Goal: Task Accomplishment & Management: Manage account settings

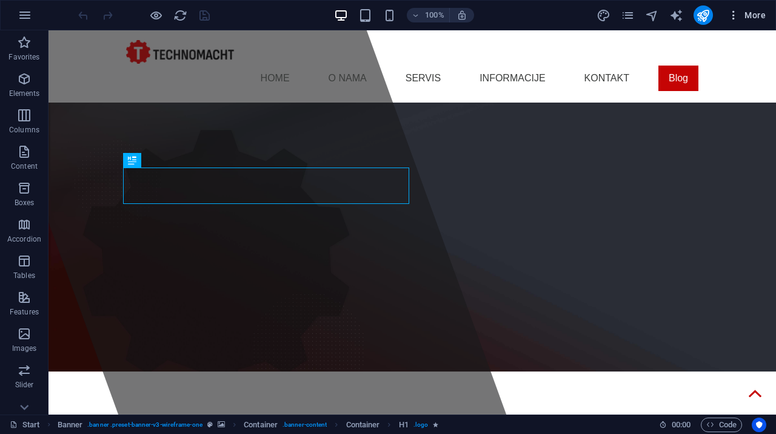
click at [730, 16] on icon "button" at bounding box center [734, 15] width 12 height 12
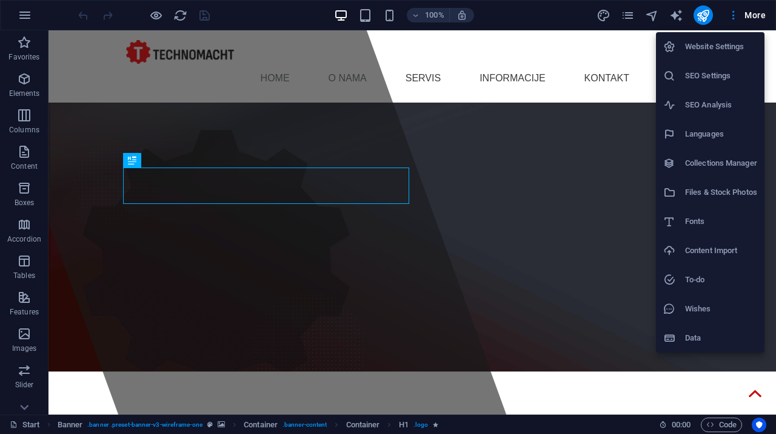
click at [727, 80] on h6 "SEO Settings" at bounding box center [721, 76] width 72 height 15
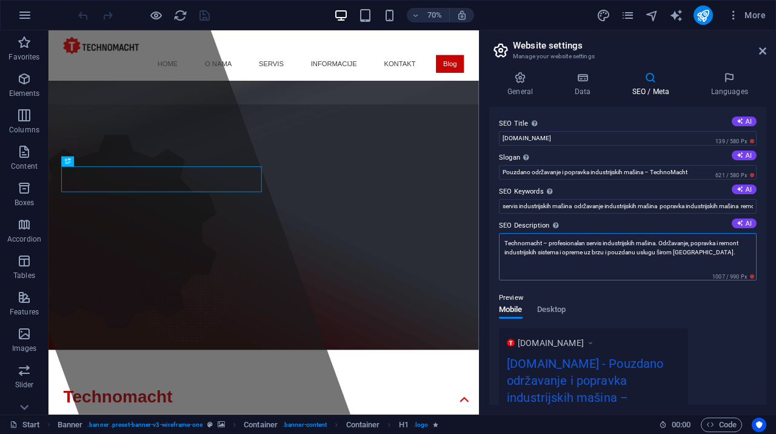
click at [642, 248] on textarea "Technomacht – profesionalan servis industrijskih mašina. Održavanje, popravka i…" at bounding box center [628, 256] width 258 height 47
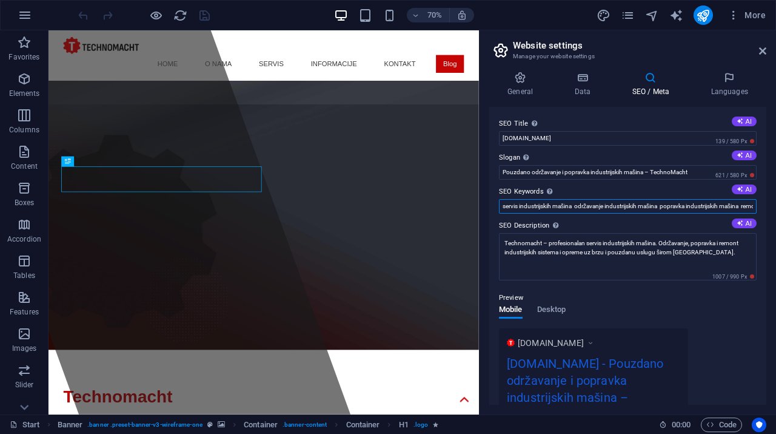
click at [605, 204] on input "servis industrijskih mašina održavanje industrijskih mašina popravka industrijs…" at bounding box center [628, 206] width 258 height 15
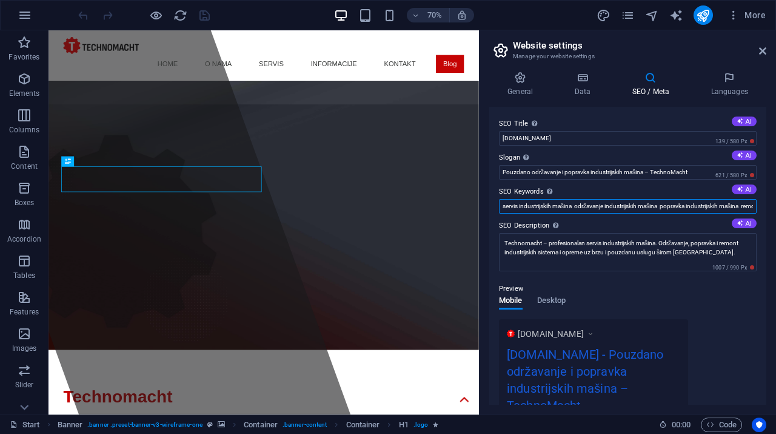
click at [605, 204] on input "servis industrijskih mašina održavanje industrijskih mašina popravka industrijs…" at bounding box center [628, 206] width 258 height 15
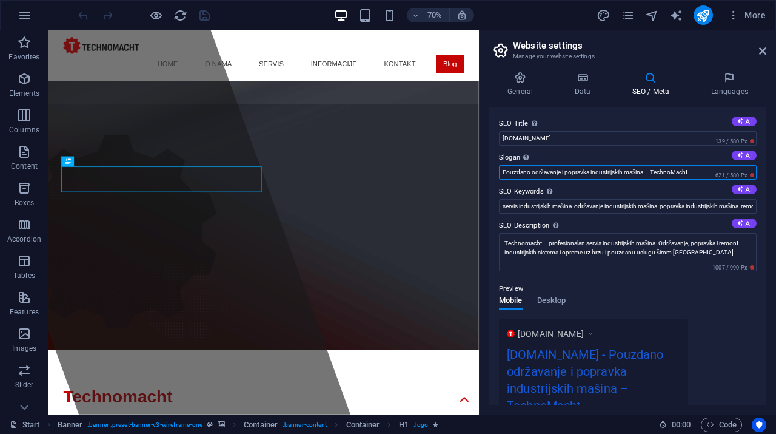
click at [570, 173] on input "Pouzdano održavanje i popravka industrijskih mašina – TechnoMacht" at bounding box center [628, 172] width 258 height 15
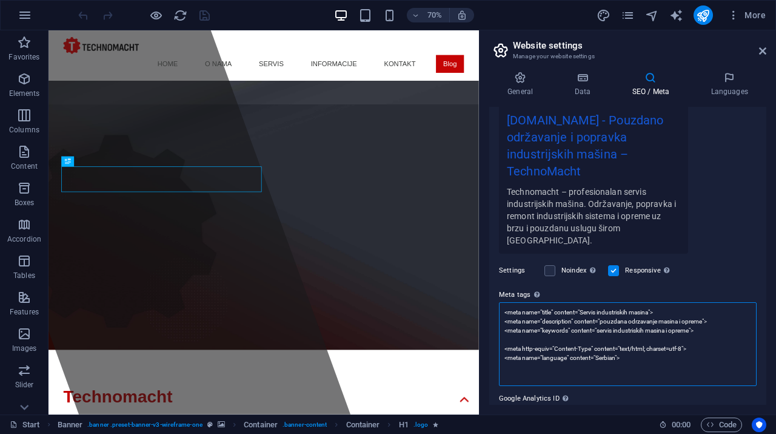
click at [577, 314] on textarea "<meta name="title" content="Servis industriskih masina"> <meta name="descriptio…" at bounding box center [628, 344] width 258 height 84
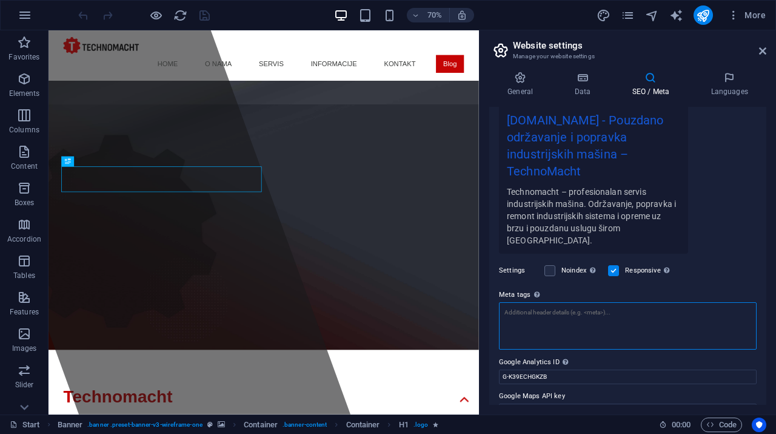
paste textarea "<meta name="title" content="Pouzdano održavanje i popravka industrijskih mašina…"
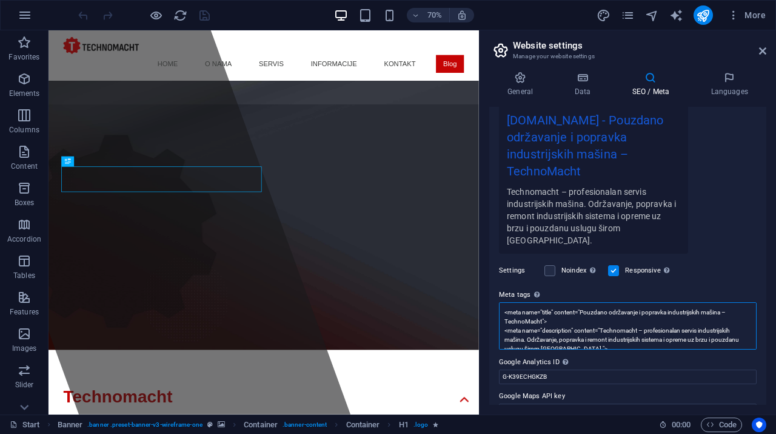
scroll to position [0, 0]
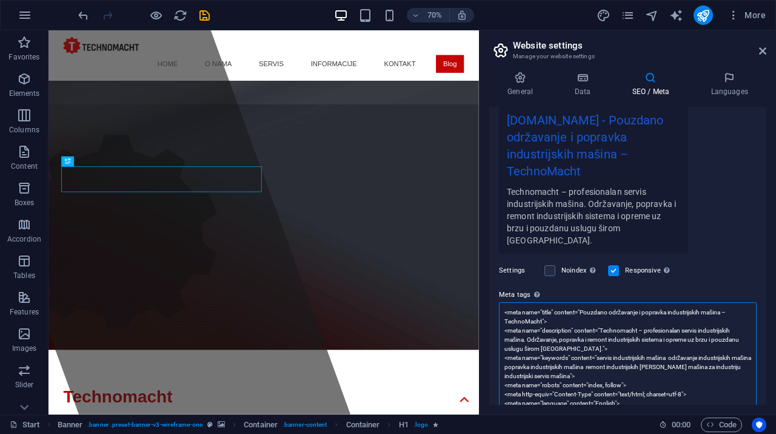
type textarea "<meta name="title" content="Pouzdano održavanje i popravka industrijskih mašina…"
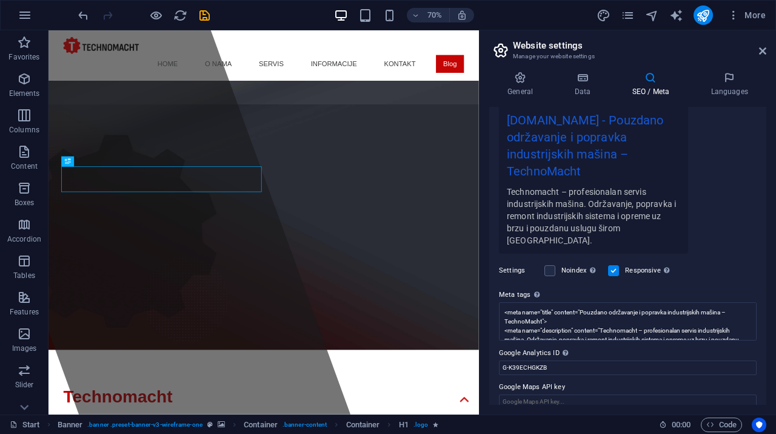
click at [710, 253] on div "Settings Noindex Instruct search engines to exclude this website from search re…" at bounding box center [628, 270] width 258 height 34
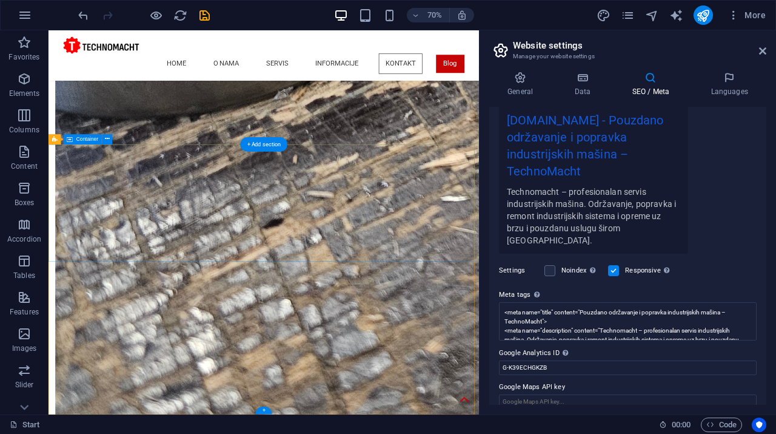
scroll to position [3094, 0]
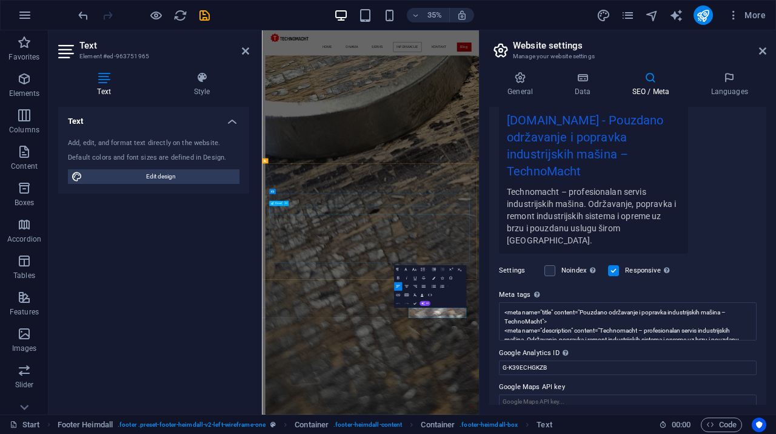
scroll to position [2930, 0]
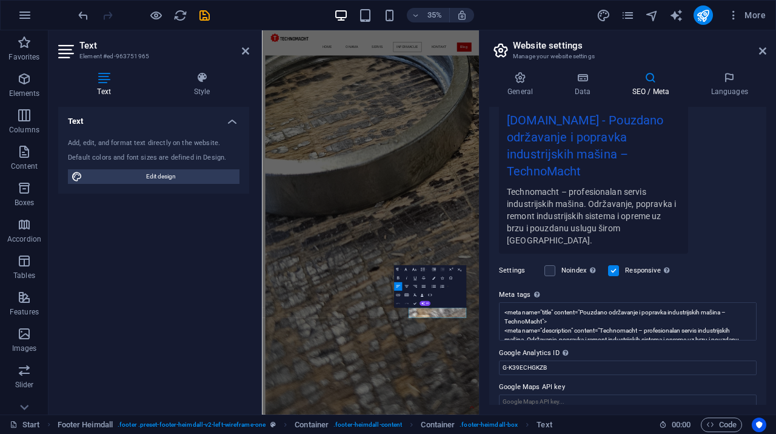
click at [102, 75] on icon at bounding box center [104, 78] width 92 height 12
click at [159, 176] on span "Edit design" at bounding box center [161, 176] width 150 height 15
select select "ease-in-out"
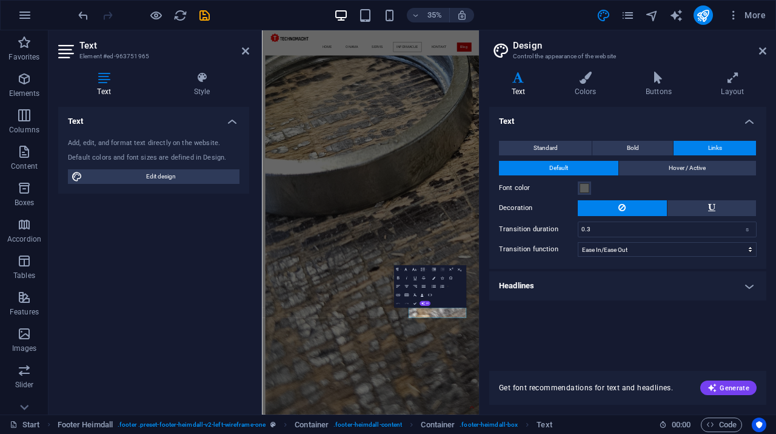
click at [96, 82] on icon at bounding box center [104, 78] width 92 height 12
click at [759, 51] on icon at bounding box center [762, 51] width 7 height 10
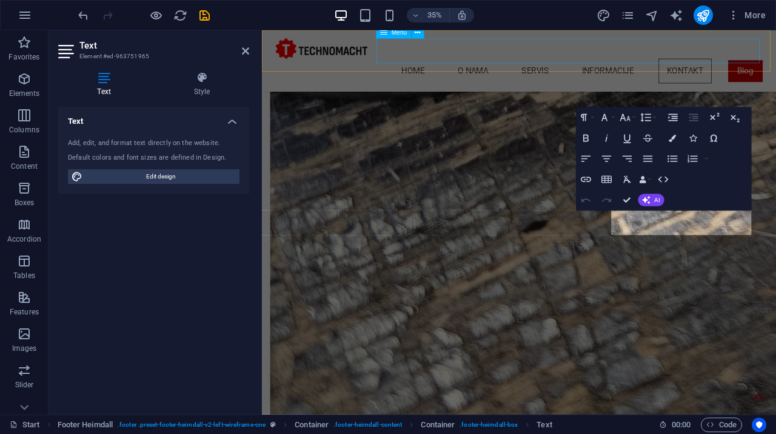
scroll to position [3058, 0]
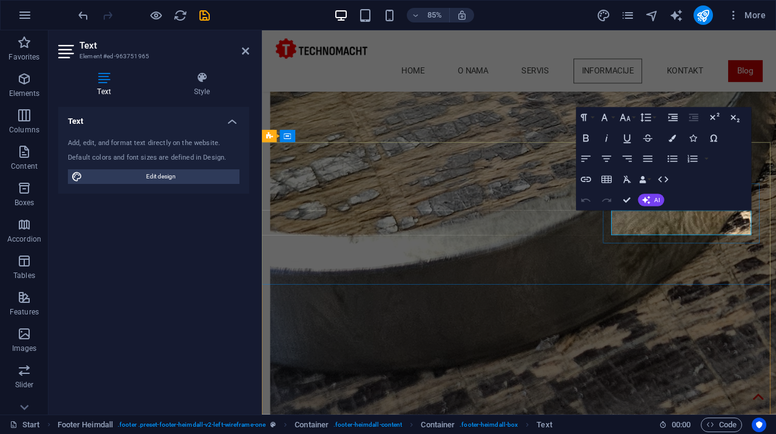
scroll to position [2930, 0]
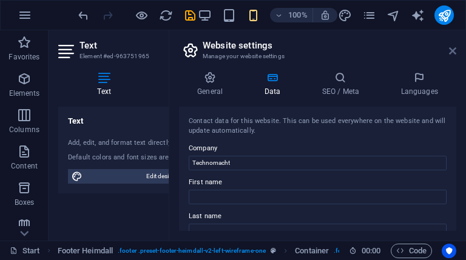
click at [449, 50] on icon at bounding box center [452, 51] width 7 height 10
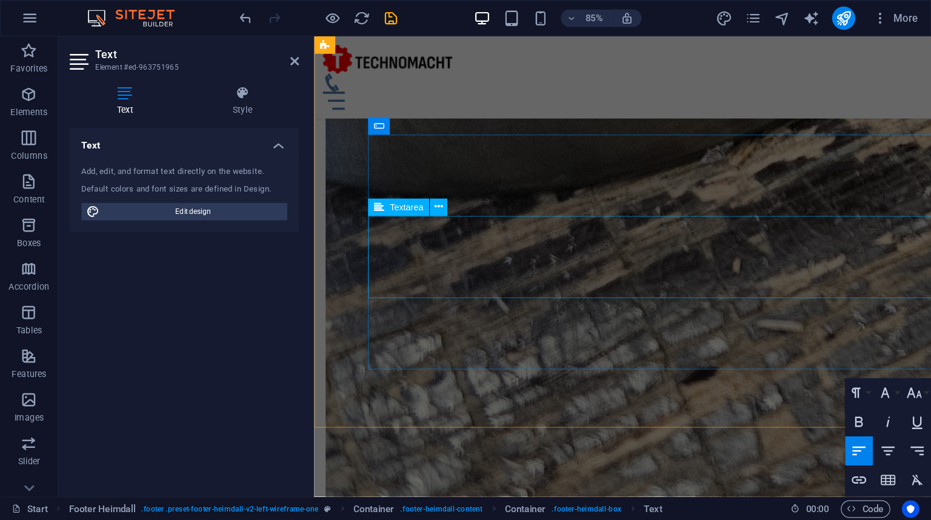
scroll to position [2877, 0]
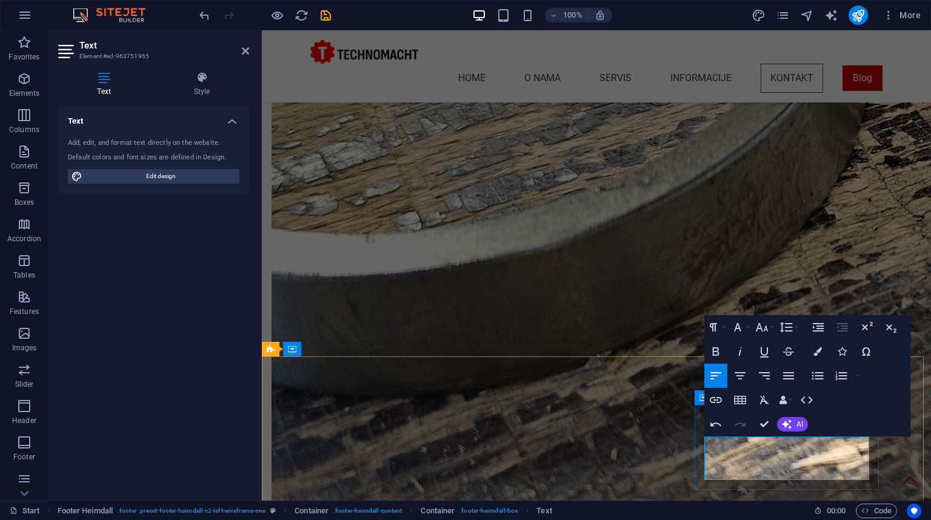
scroll to position [3039, 0]
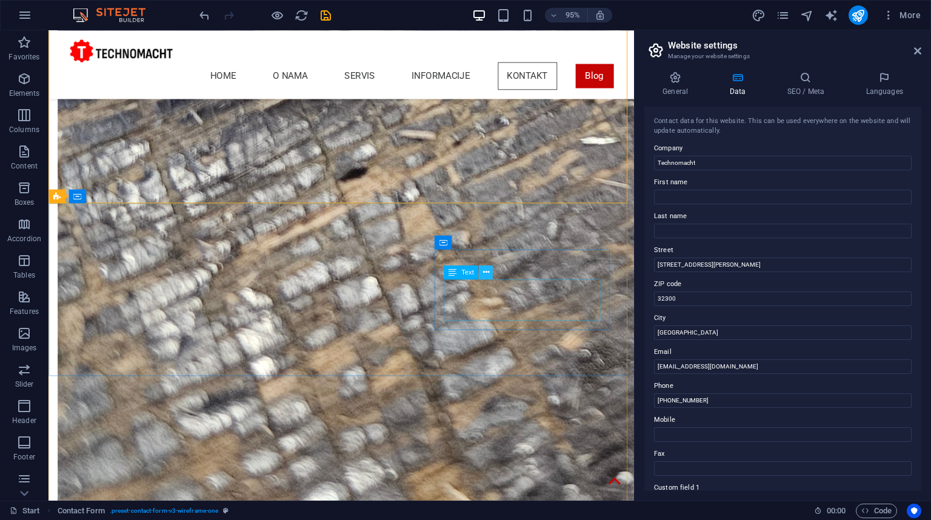
click at [483, 274] on icon at bounding box center [486, 272] width 6 height 12
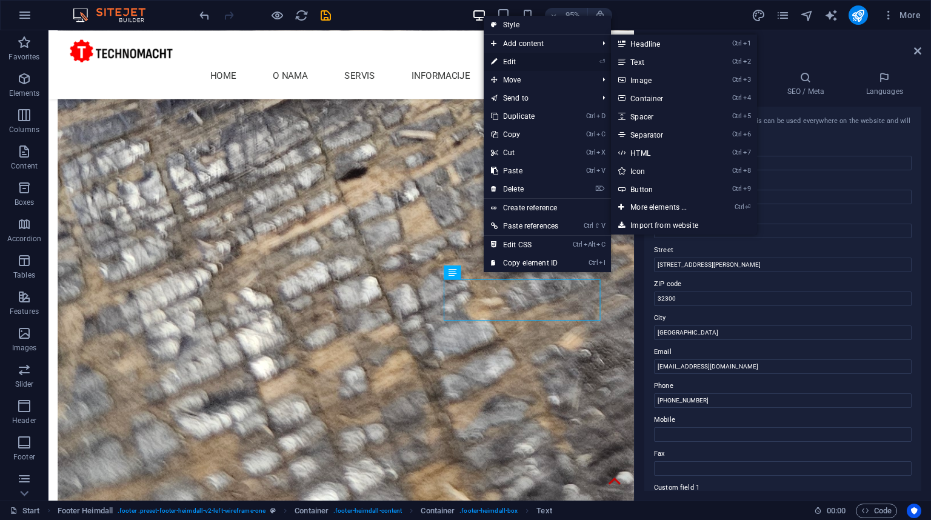
click at [521, 58] on link "⏎ Edit" at bounding box center [525, 62] width 82 height 18
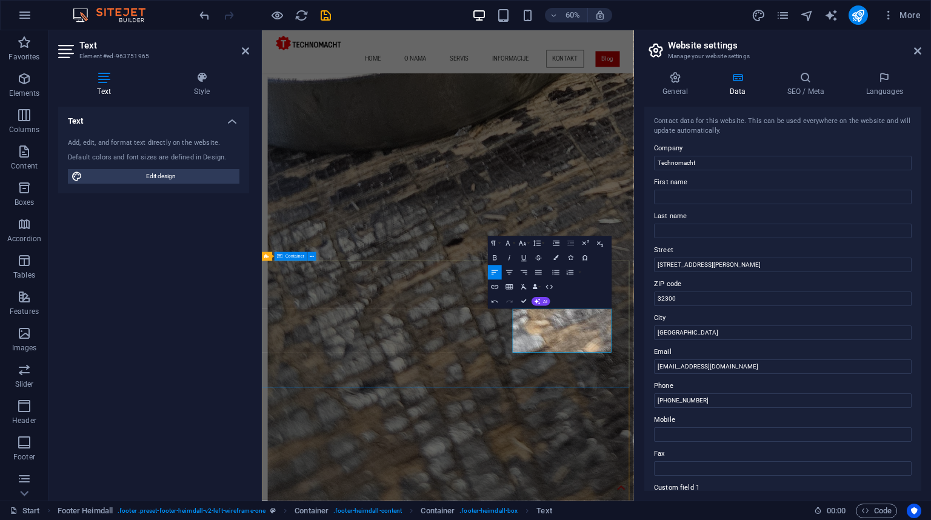
drag, startPoint x: 757, startPoint y: 517, endPoint x: 662, endPoint y: 515, distance: 95.8
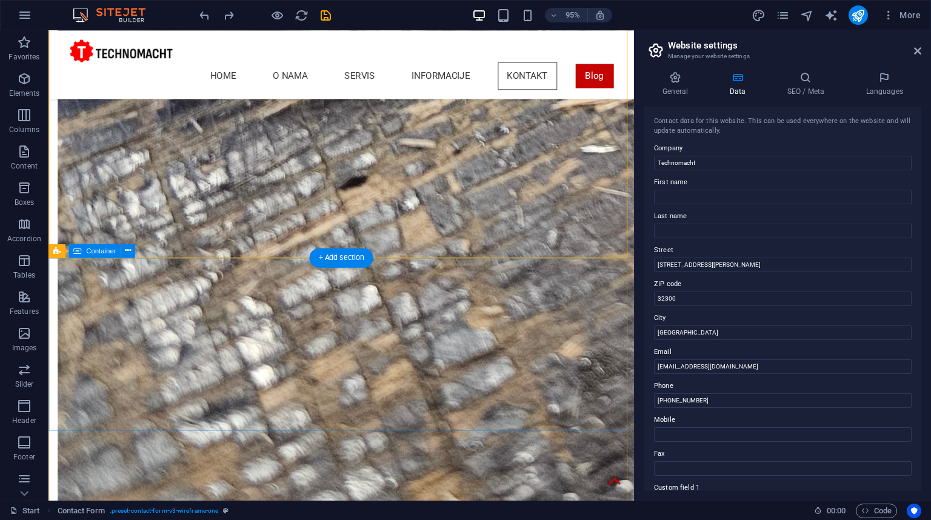
scroll to position [3078, 0]
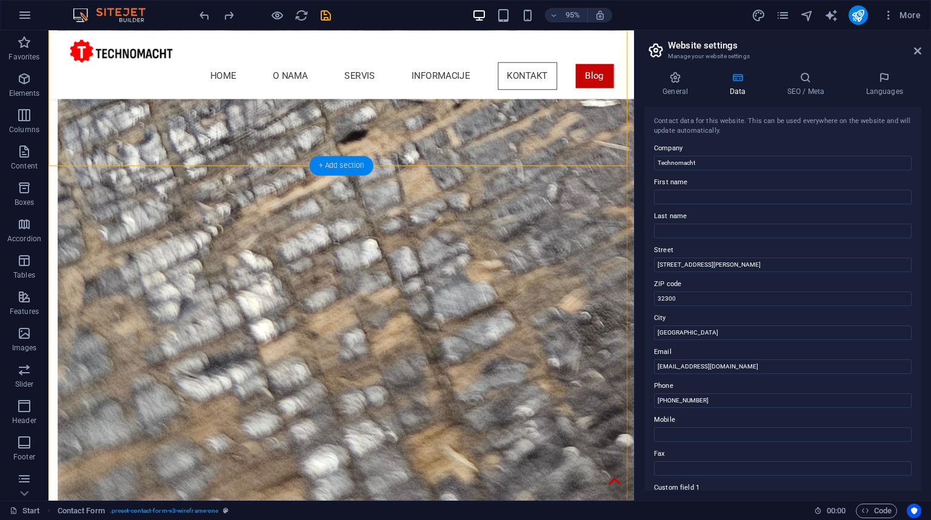
click at [327, 167] on div "+ Add section" at bounding box center [341, 165] width 64 height 19
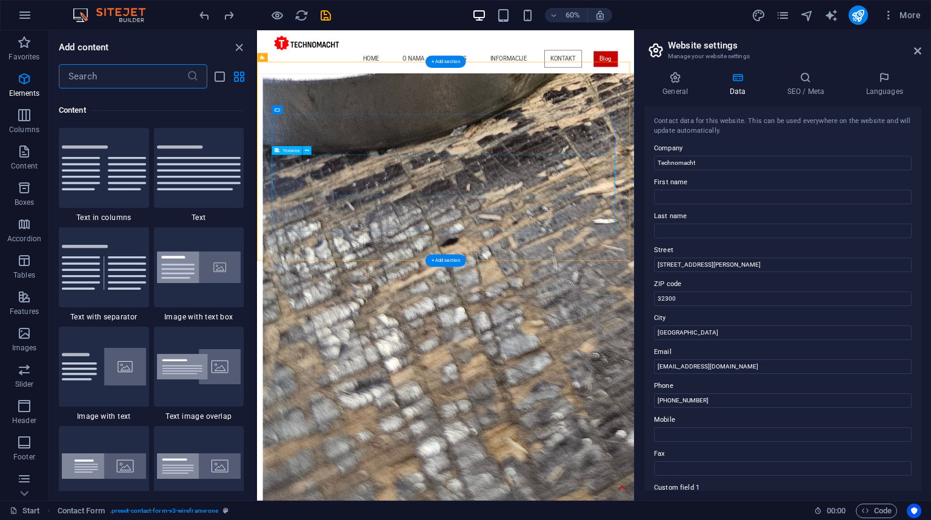
scroll to position [2122, 0]
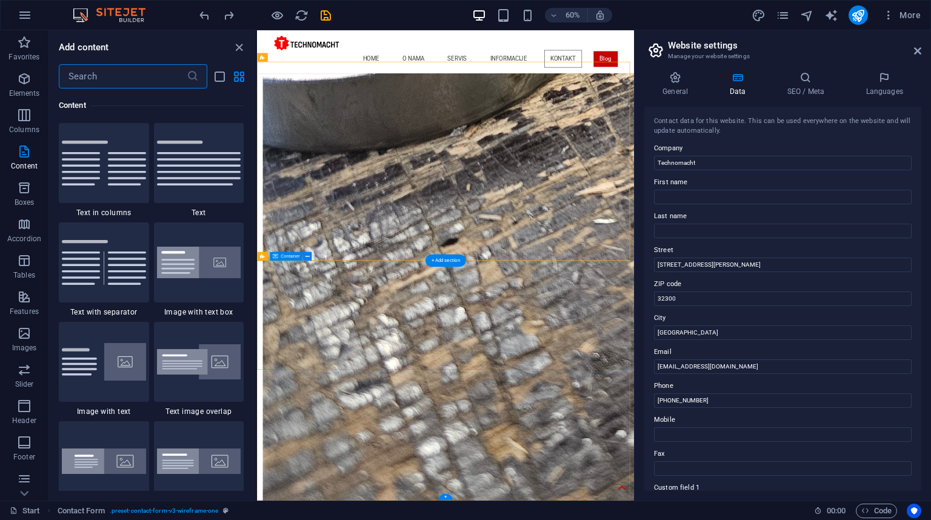
click at [307, 256] on icon at bounding box center [308, 257] width 4 height 8
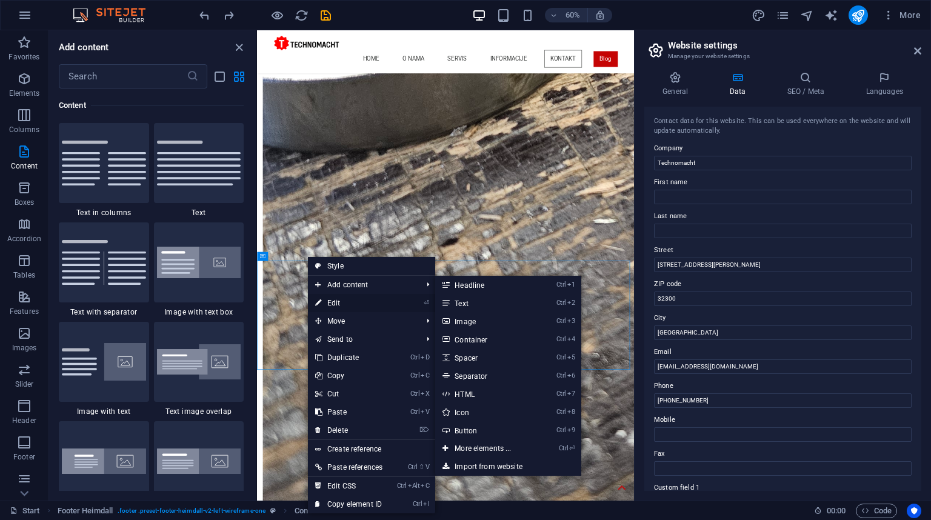
click at [344, 303] on link "⏎ Edit" at bounding box center [349, 303] width 82 height 18
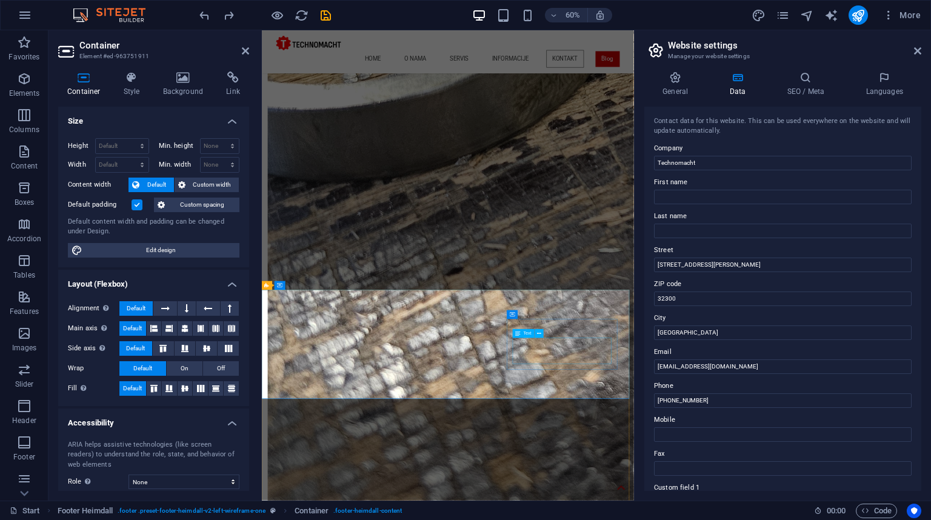
scroll to position [3039, 0]
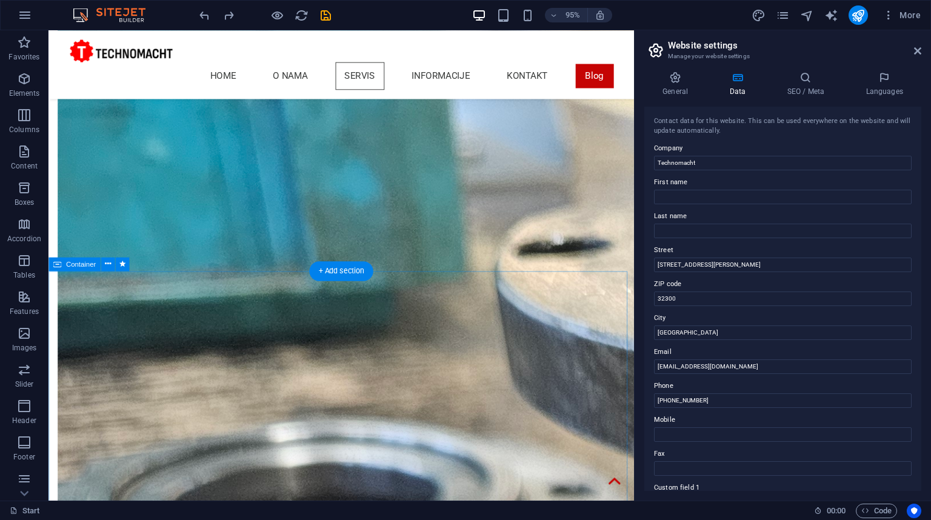
scroll to position [1378, 0]
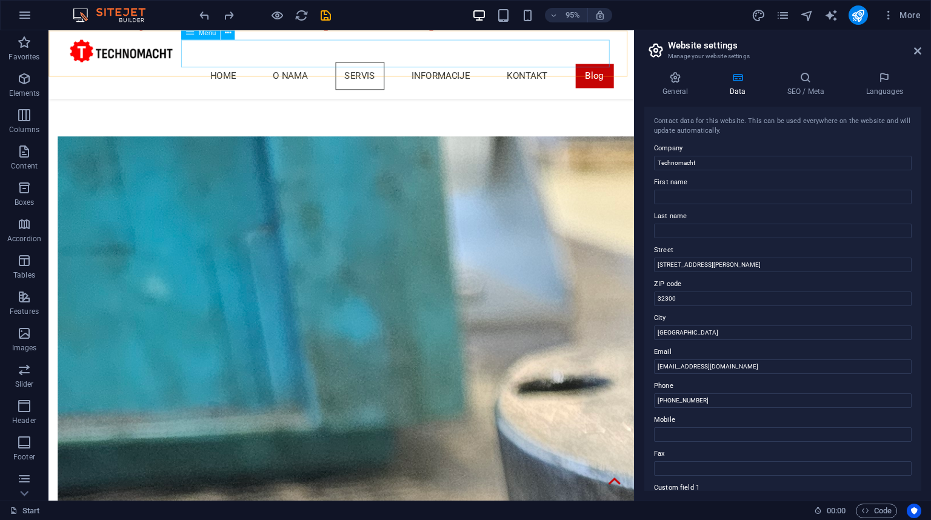
click at [487, 64] on nav "Home O nama Servis Informacije Kontakt Blog" at bounding box center [357, 78] width 572 height 29
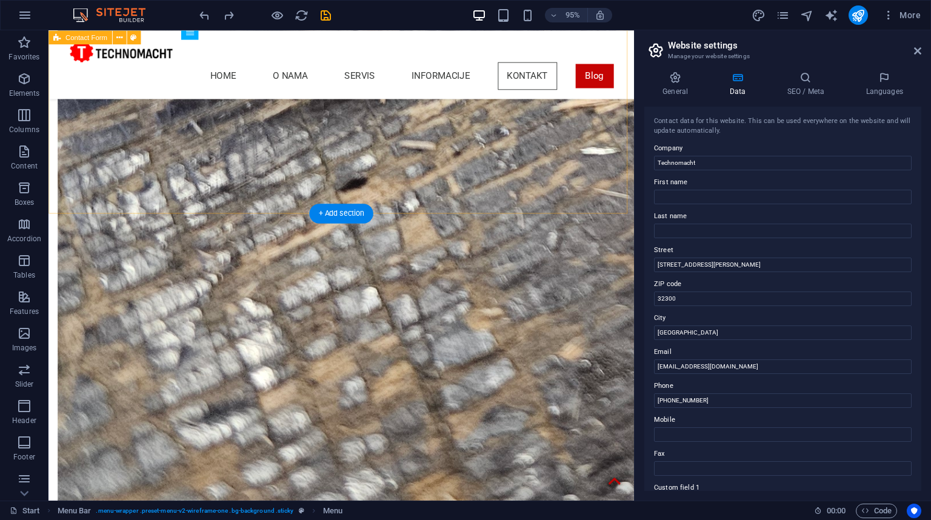
scroll to position [3125, 0]
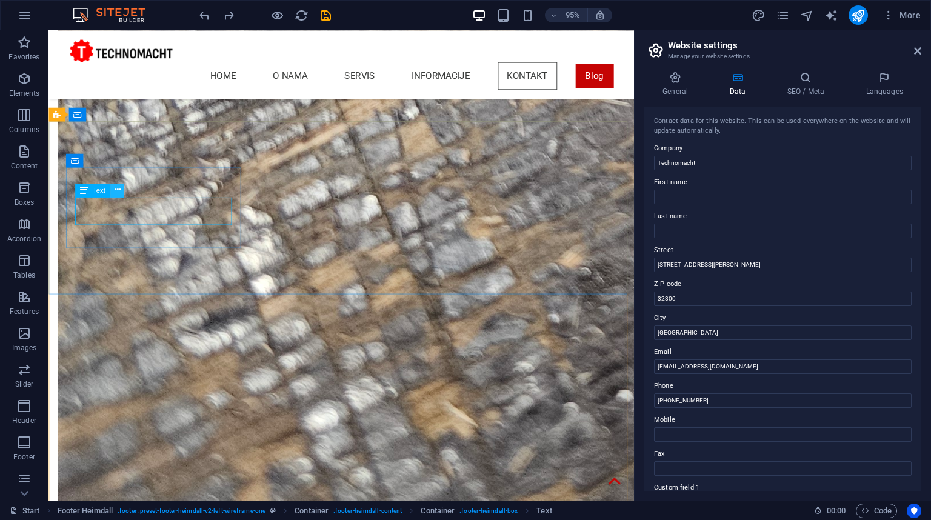
click at [115, 190] on icon at bounding box center [117, 190] width 6 height 12
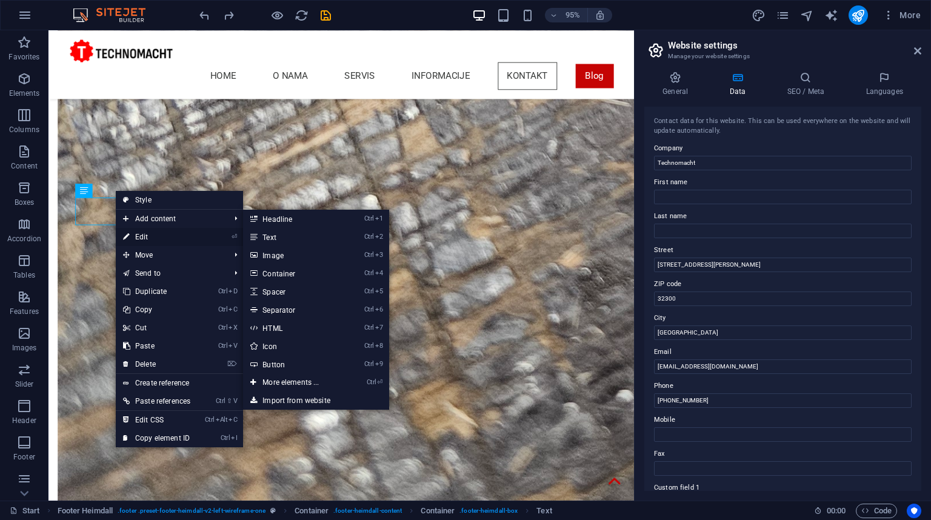
click at [151, 238] on link "⏎ Edit" at bounding box center [157, 237] width 82 height 18
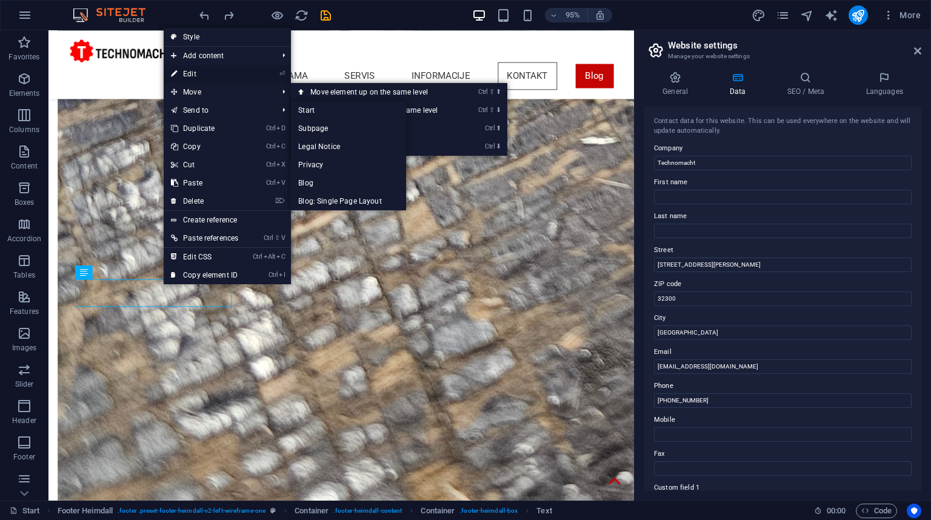
click at [201, 77] on link "⏎ Edit" at bounding box center [205, 74] width 82 height 18
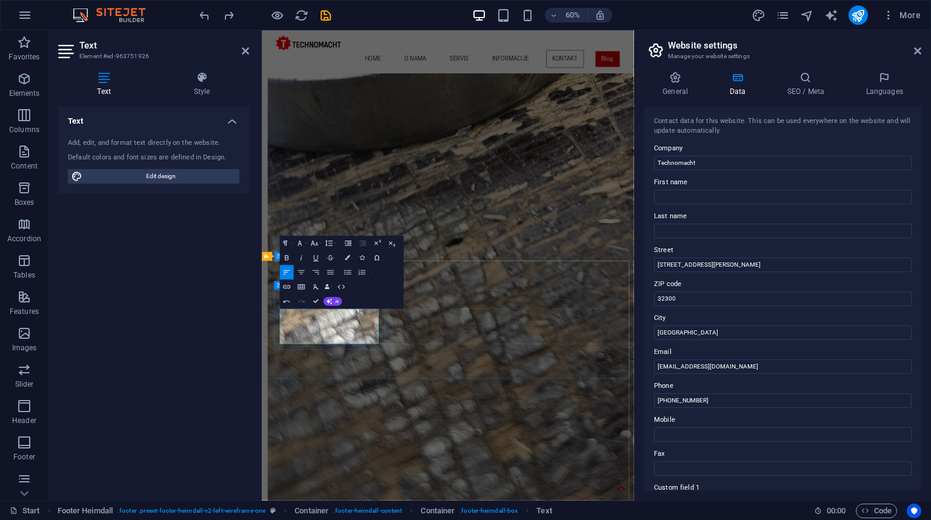
drag, startPoint x: 436, startPoint y: 528, endPoint x: 368, endPoint y: 526, distance: 67.9
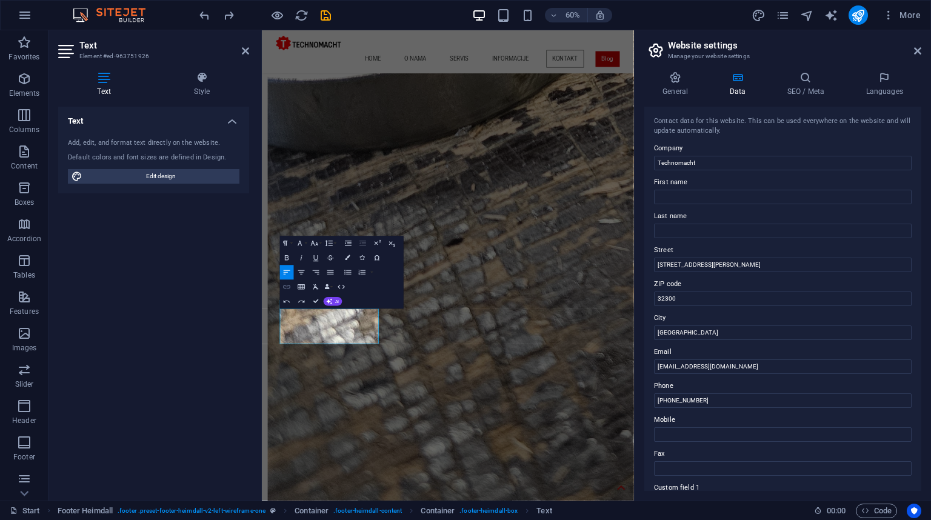
click at [287, 287] on icon "button" at bounding box center [286, 288] width 7 height 4
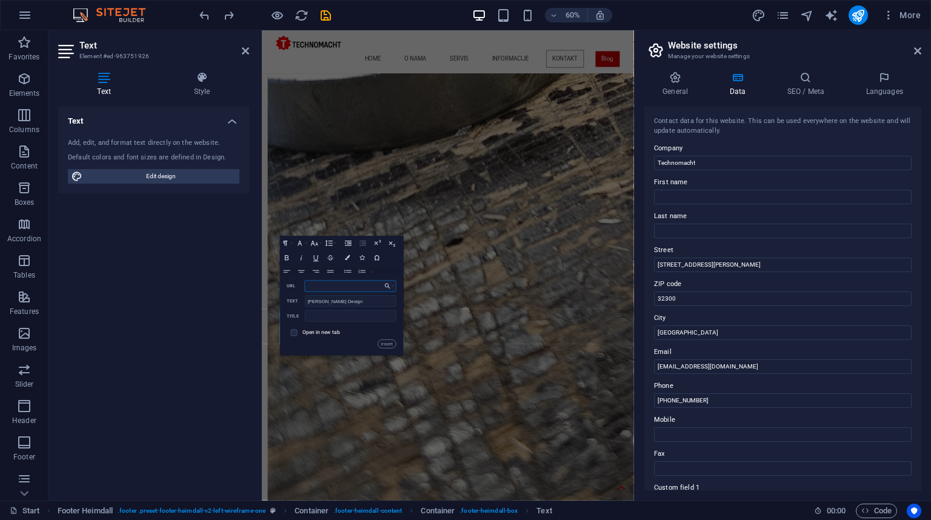
paste input "[URL][DOMAIN_NAME]"
type input "[URL][DOMAIN_NAME]"
click at [294, 330] on input "checkbox" at bounding box center [293, 332] width 7 height 7
checkbox input "true"
drag, startPoint x: 387, startPoint y: 344, endPoint x: 225, endPoint y: 525, distance: 242.6
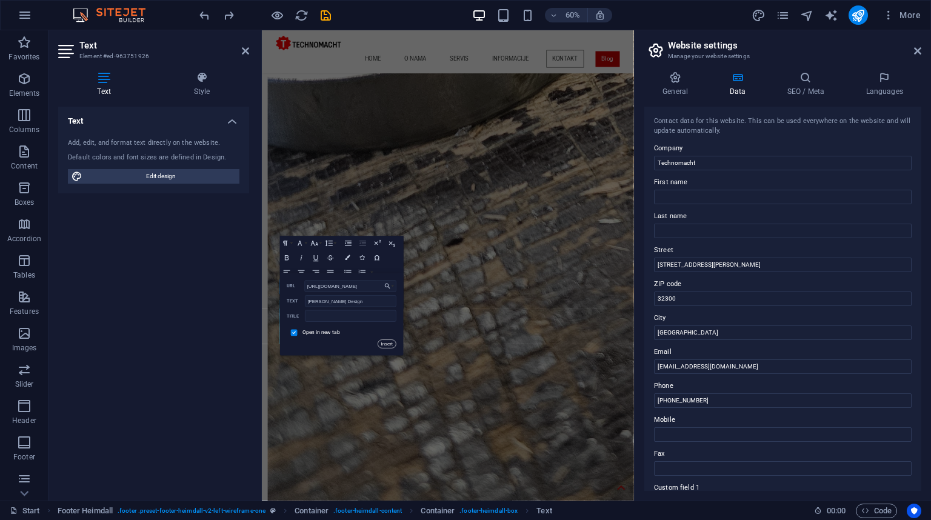
click at [387, 344] on button "Insert" at bounding box center [387, 344] width 18 height 8
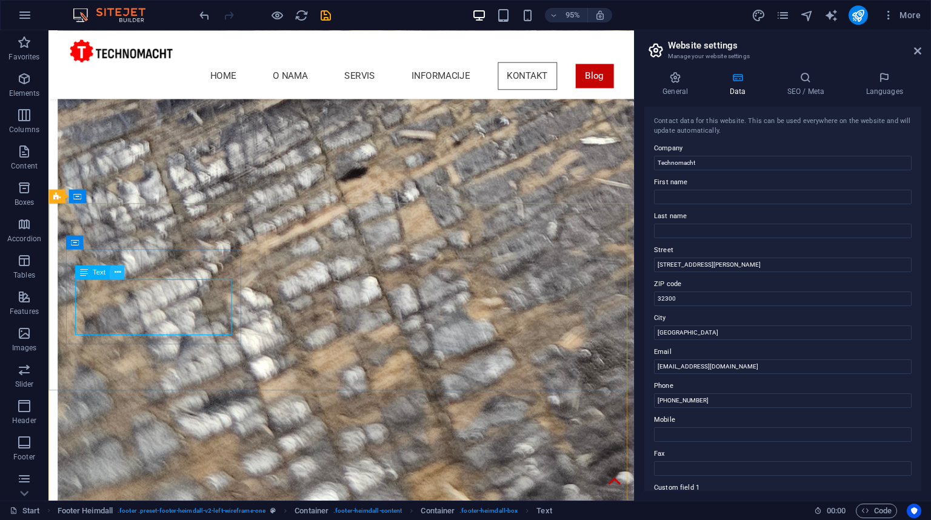
click at [115, 266] on icon at bounding box center [117, 272] width 6 height 12
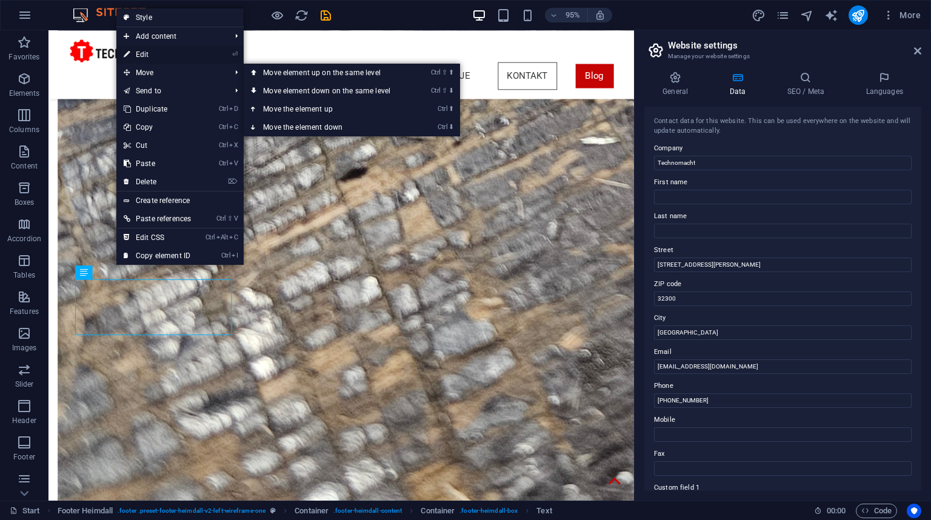
click at [155, 55] on link "⏎ Edit" at bounding box center [157, 54] width 82 height 18
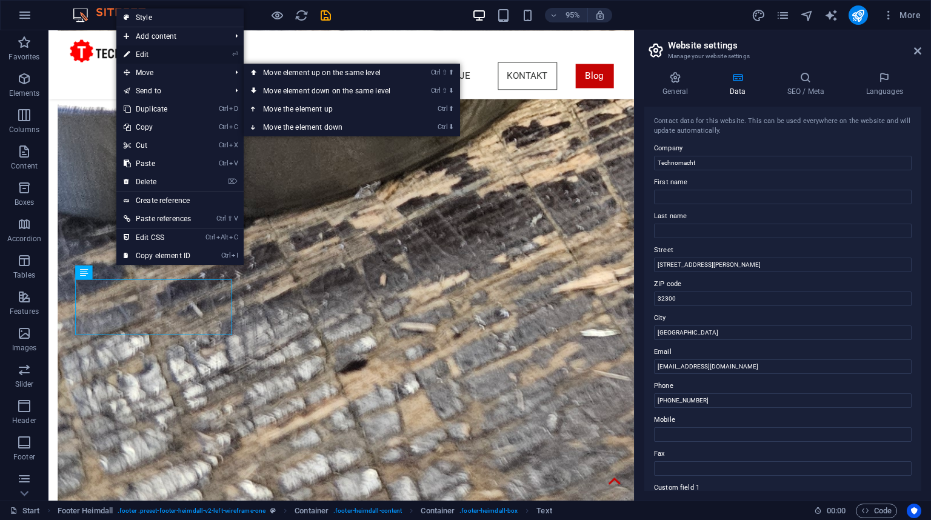
scroll to position [3054, 0]
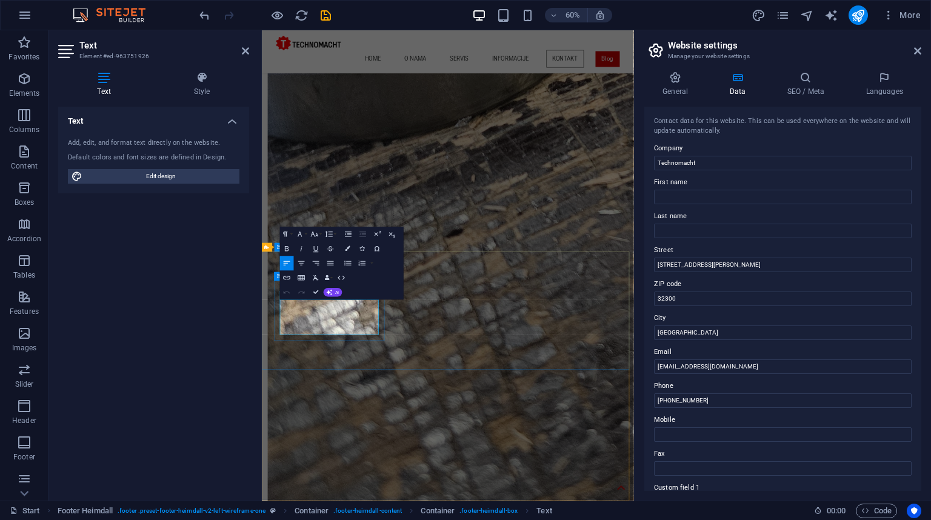
drag, startPoint x: 362, startPoint y: 534, endPoint x: 271, endPoint y: 509, distance: 94.3
click at [318, 235] on icon "button" at bounding box center [314, 234] width 8 height 8
click at [310, 249] on link "8" at bounding box center [311, 248] width 26 height 11
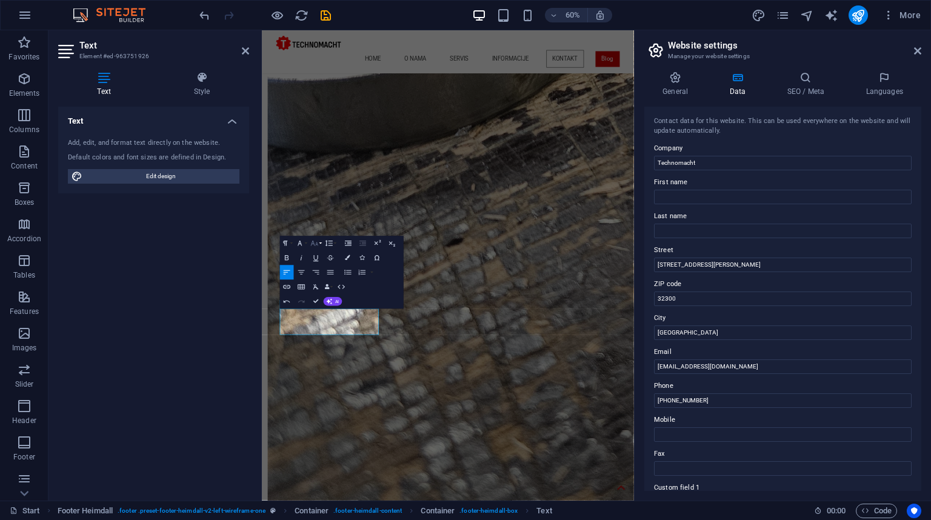
click at [320, 244] on button "Font Size" at bounding box center [316, 244] width 14 height 15
click at [314, 283] on link "11" at bounding box center [311, 282] width 26 height 11
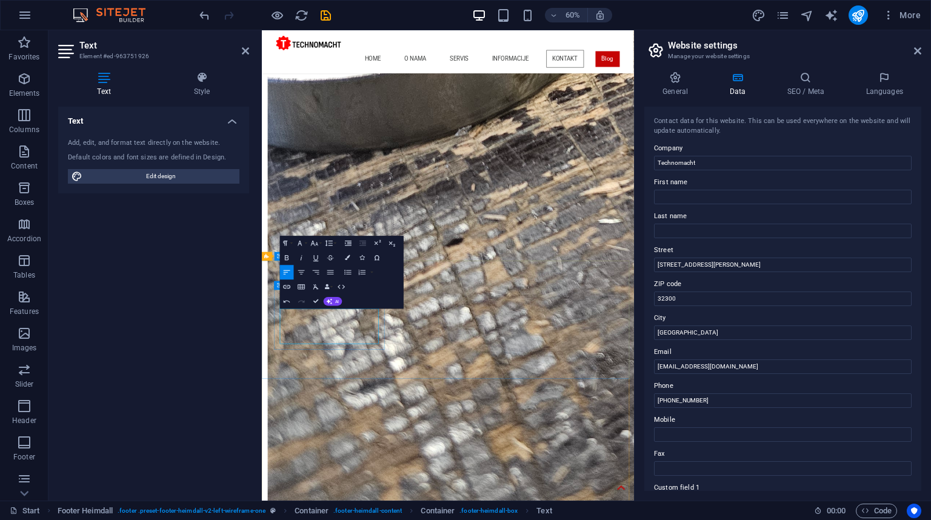
drag, startPoint x: 360, startPoint y: 530, endPoint x: 290, endPoint y: 524, distance: 69.4
click at [346, 260] on icon "button" at bounding box center [348, 257] width 5 height 5
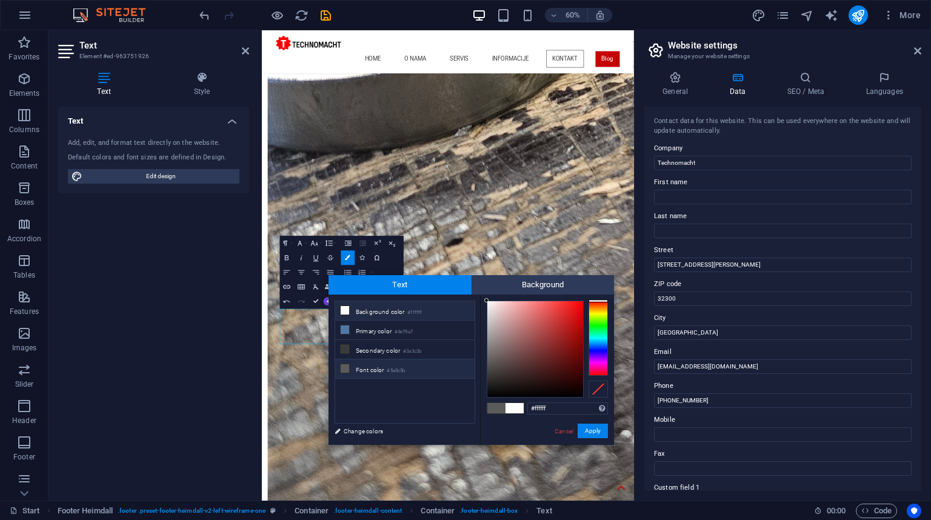
click at [346, 310] on icon at bounding box center [345, 310] width 8 height 8
click at [587, 432] on button "Apply" at bounding box center [593, 431] width 30 height 15
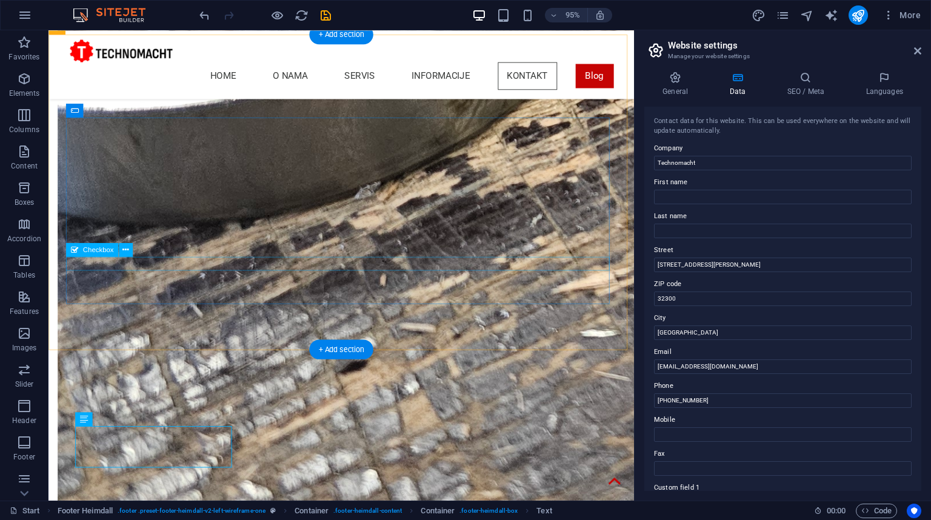
scroll to position [2933, 0]
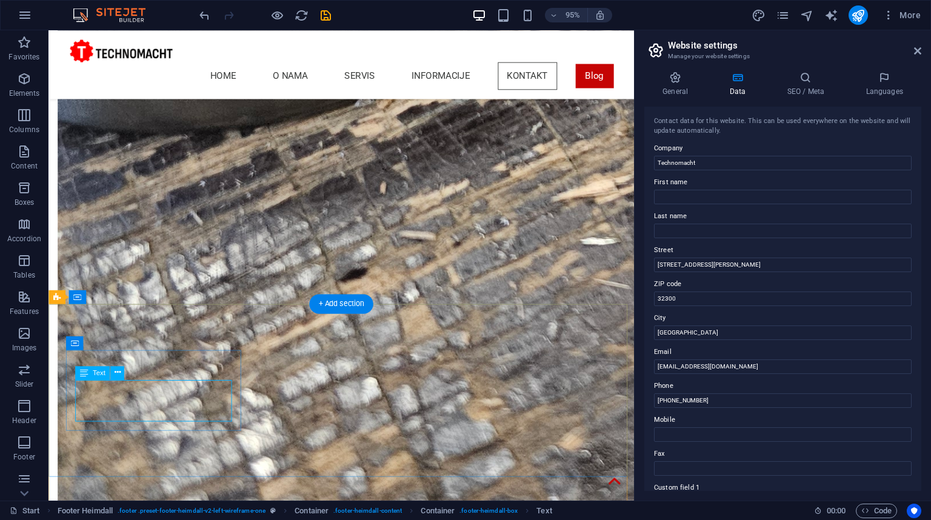
click at [119, 368] on icon at bounding box center [117, 373] width 6 height 12
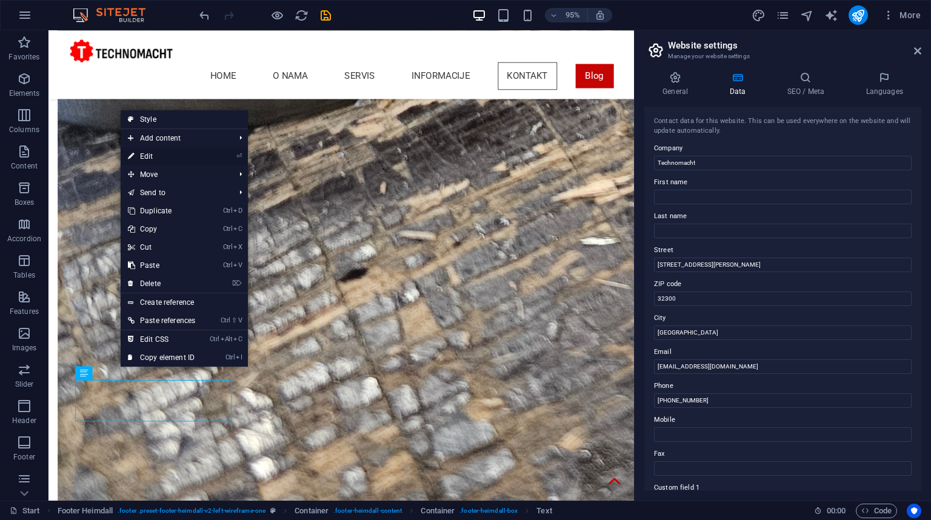
click at [153, 150] on link "⏎ Edit" at bounding box center [162, 156] width 82 height 18
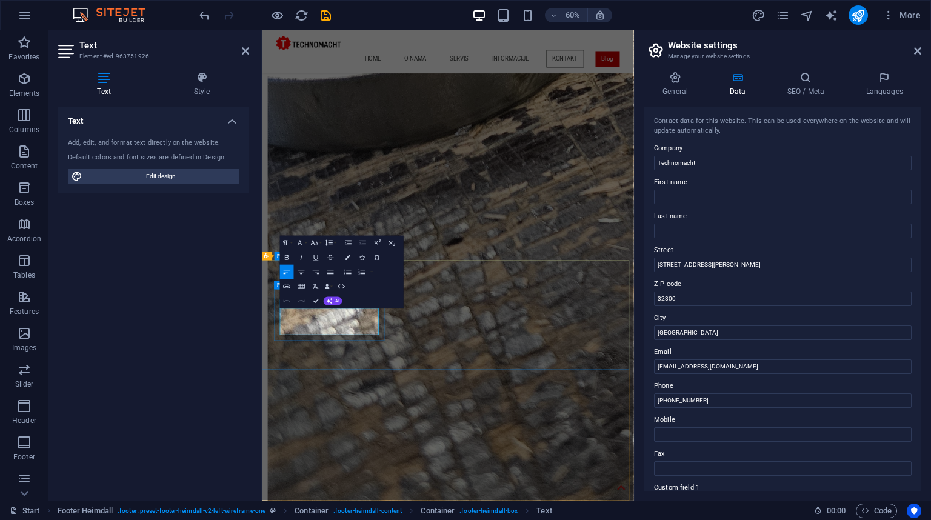
drag, startPoint x: 334, startPoint y: 513, endPoint x: 341, endPoint y: 515, distance: 8.1
click at [361, 257] on icon "button" at bounding box center [362, 257] width 5 height 5
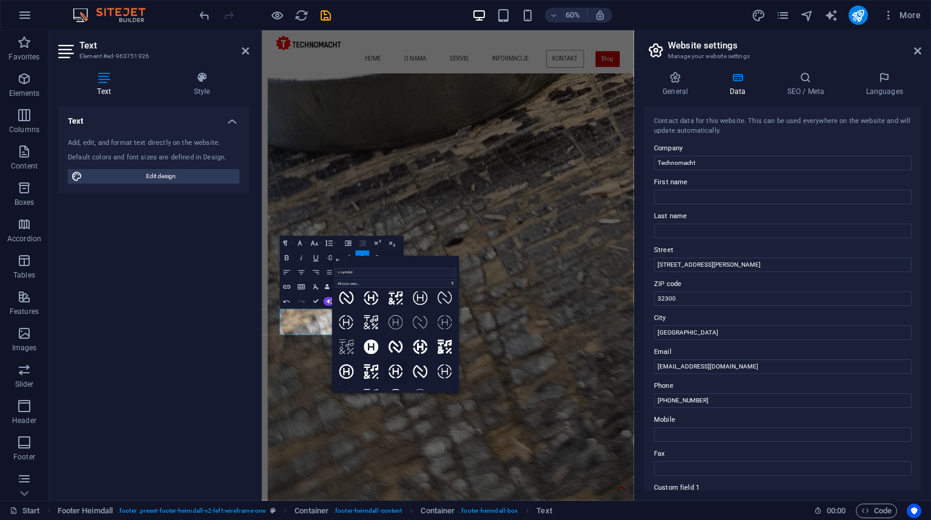
scroll to position [163, 0]
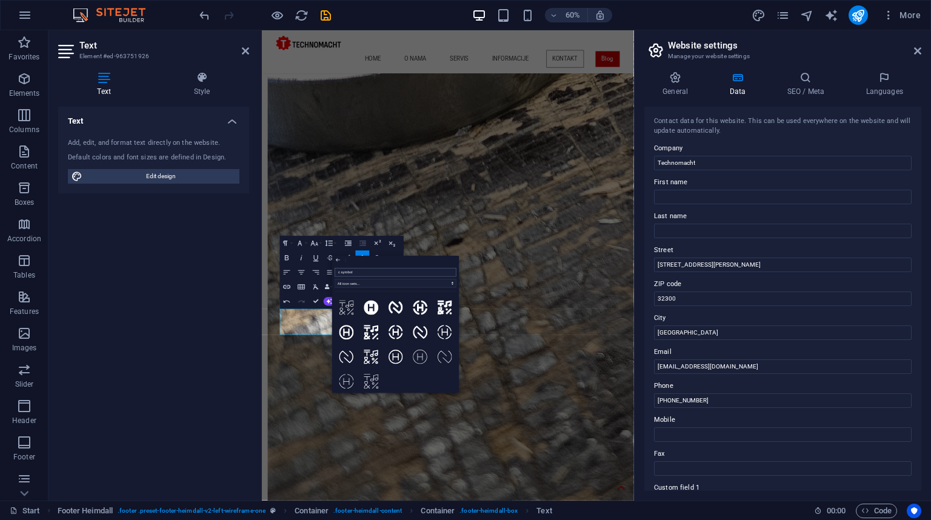
click at [364, 272] on input "c symbol" at bounding box center [395, 272] width 121 height 8
type input "copy"
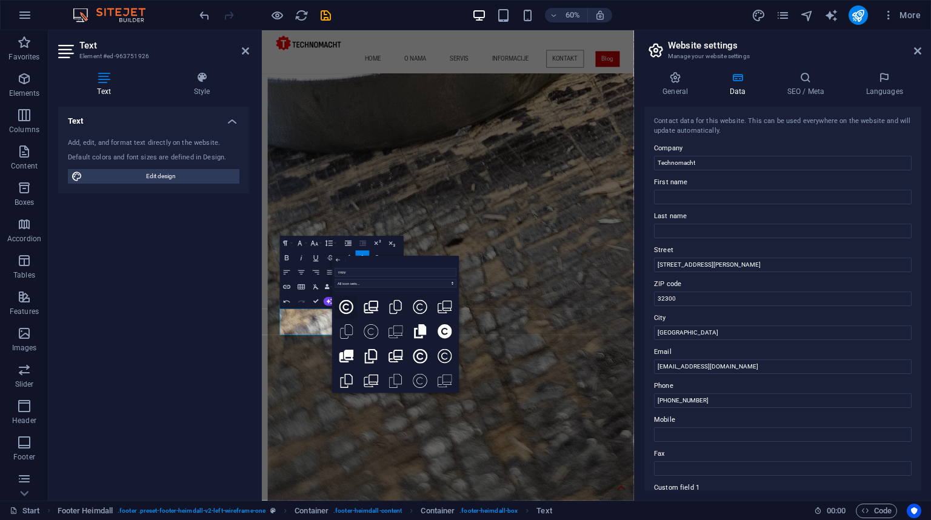
click at [343, 306] on icon at bounding box center [347, 307] width 15 height 15
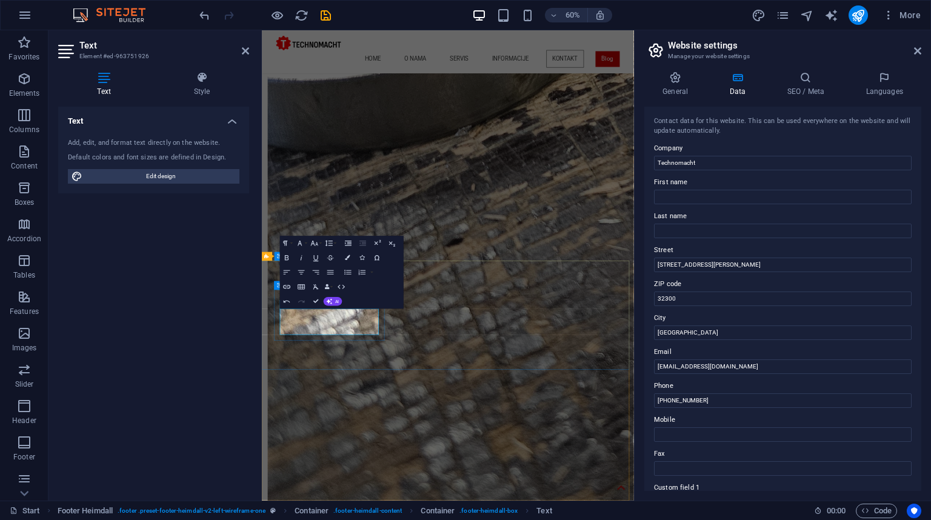
click at [297, 246] on icon "button" at bounding box center [300, 243] width 8 height 8
click at [301, 243] on icon "button" at bounding box center [300, 243] width 8 height 8
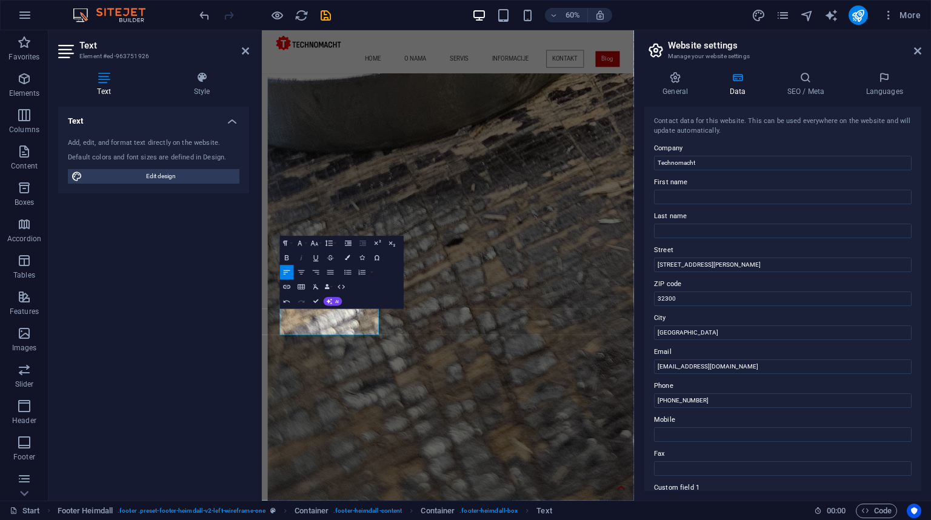
click at [301, 257] on icon "button" at bounding box center [301, 257] width 8 height 8
click at [303, 258] on icon "button" at bounding box center [301, 257] width 8 height 8
drag, startPoint x: 375, startPoint y: 530, endPoint x: 286, endPoint y: 518, distance: 90.0
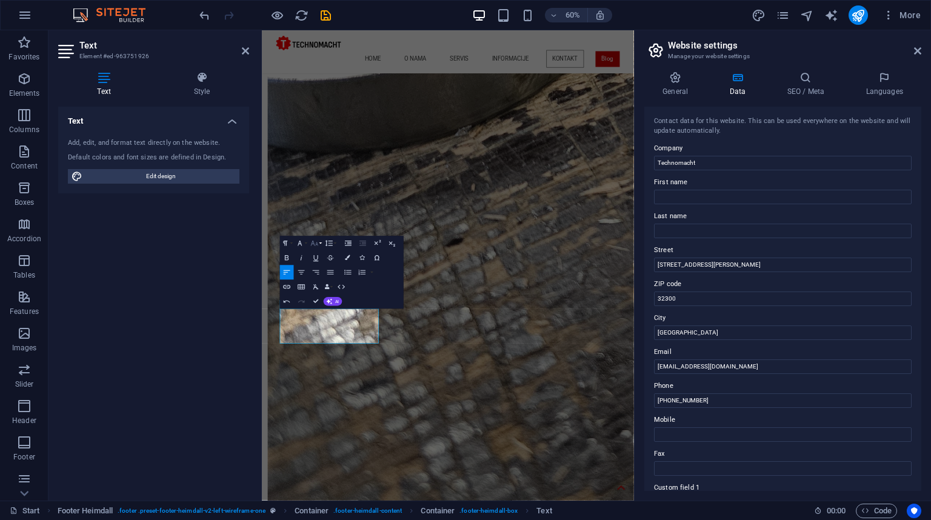
click at [318, 243] on icon "button" at bounding box center [314, 243] width 8 height 8
click at [312, 278] on link "10" at bounding box center [311, 279] width 26 height 11
click at [321, 245] on button "Font Size" at bounding box center [316, 244] width 14 height 15
click at [310, 263] on link "11" at bounding box center [311, 260] width 26 height 11
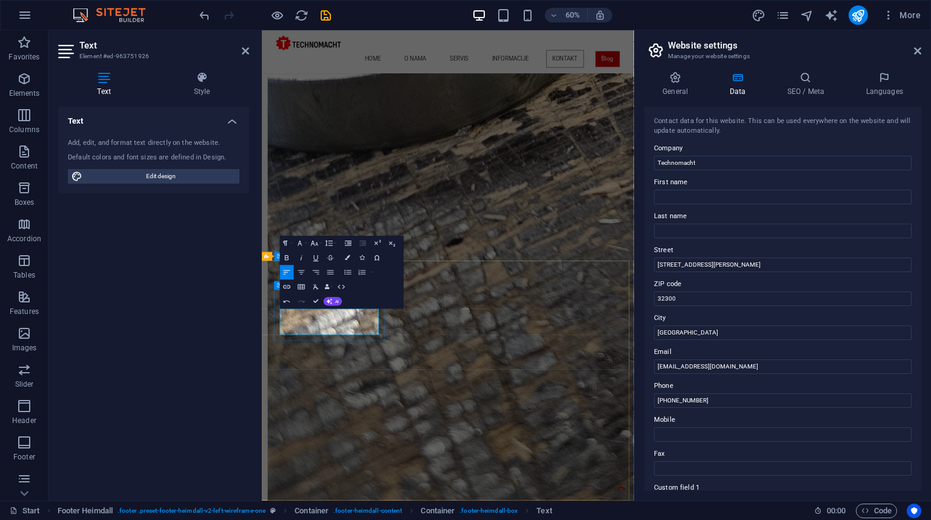
drag, startPoint x: 397, startPoint y: 519, endPoint x: 345, endPoint y: 517, distance: 51.6
click at [286, 286] on icon "button" at bounding box center [287, 287] width 8 height 8
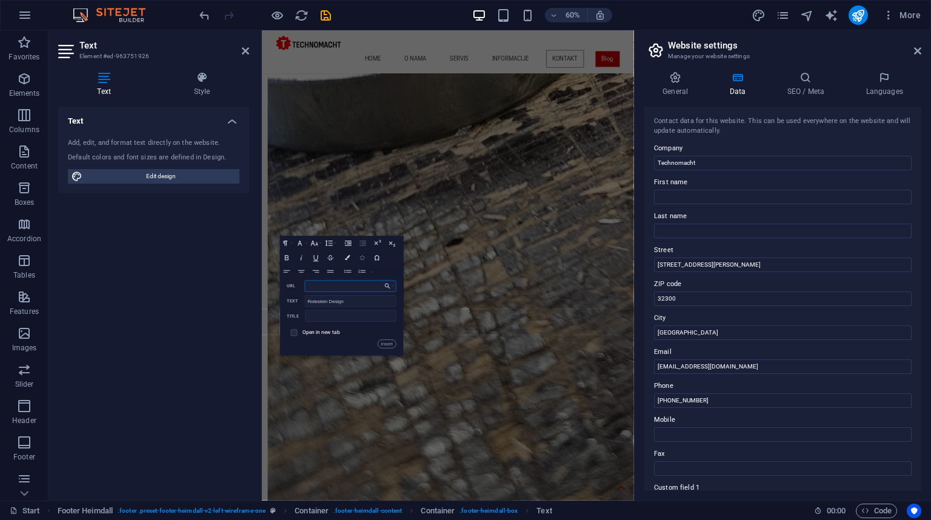
paste input "[URL][DOMAIN_NAME]"
type input "[URL][DOMAIN_NAME]"
click at [295, 332] on input "checkbox" at bounding box center [293, 332] width 7 height 7
checkbox input "true"
click at [390, 344] on button "Insert" at bounding box center [387, 344] width 18 height 8
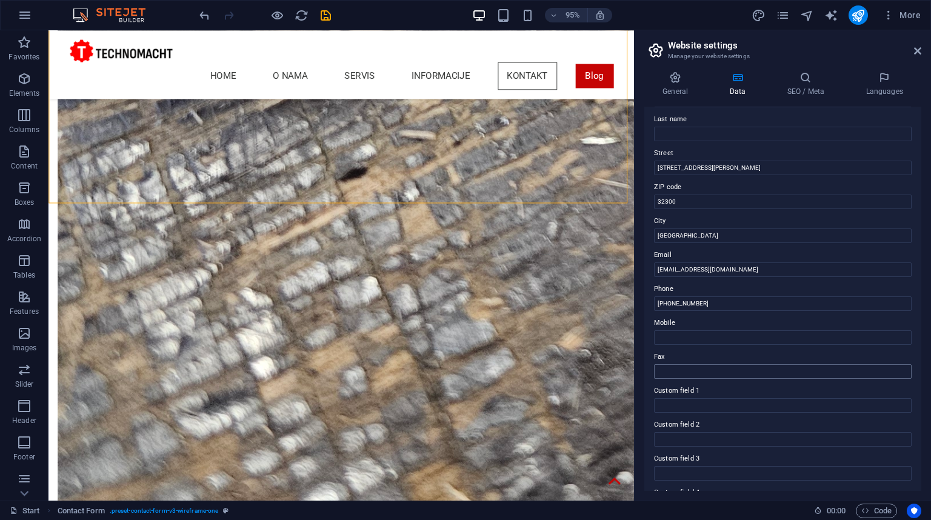
scroll to position [194, 0]
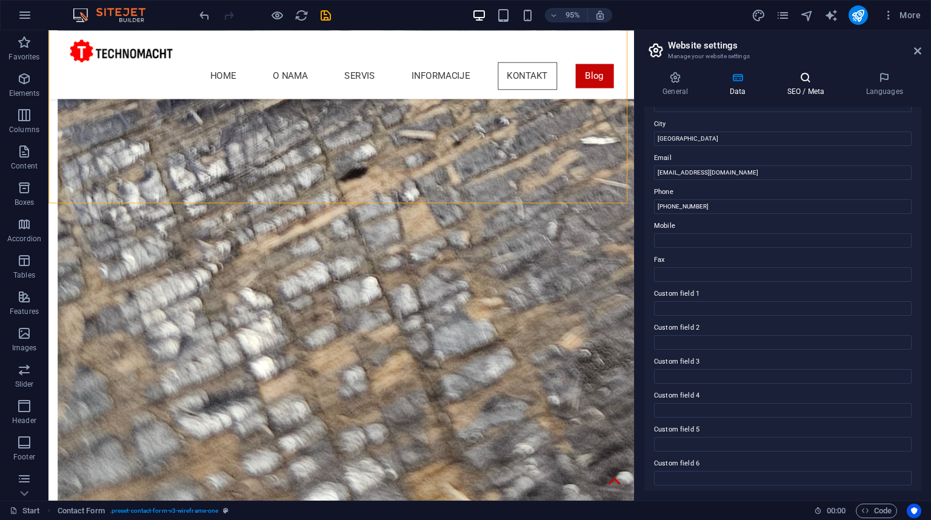
click at [776, 84] on h4 "SEO / Meta" at bounding box center [808, 84] width 79 height 25
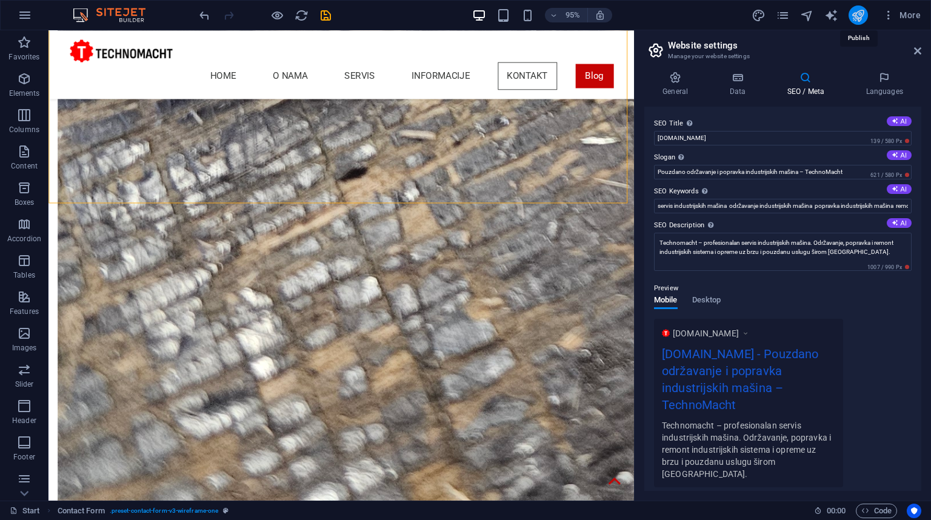
click at [776, 17] on icon "publish" at bounding box center [858, 15] width 14 height 14
checkbox input "false"
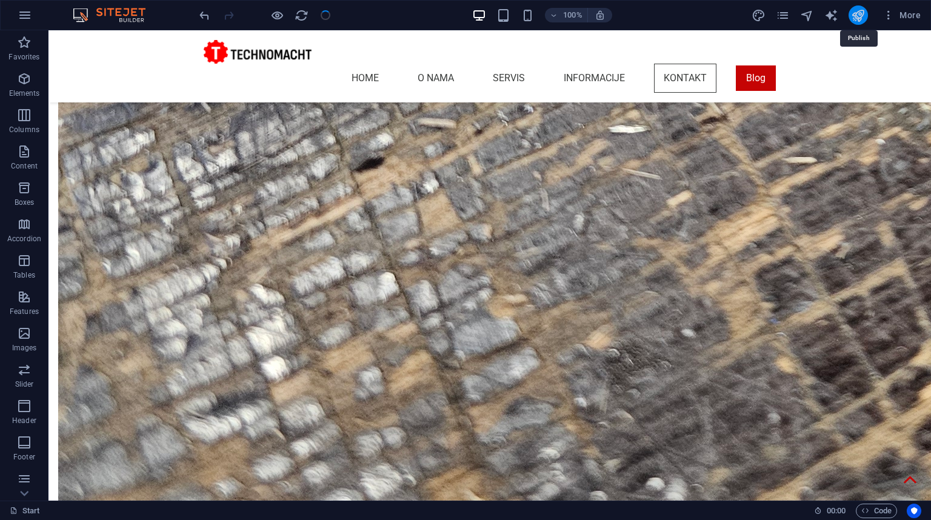
scroll to position [3022, 0]
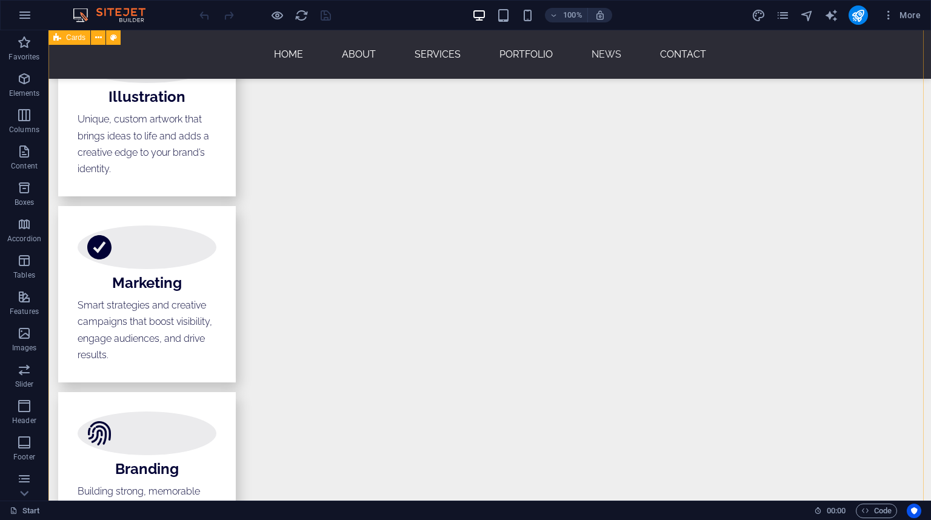
scroll to position [2765, 0]
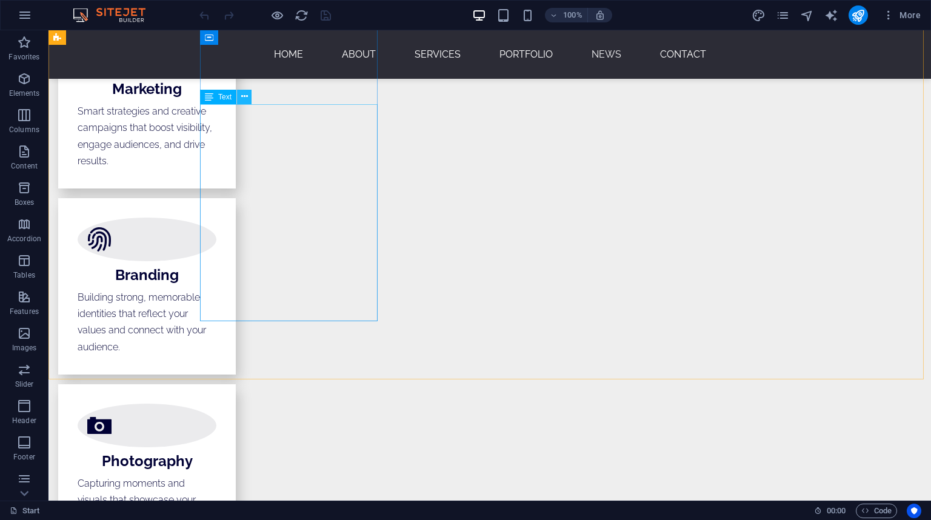
click at [245, 99] on icon at bounding box center [244, 96] width 7 height 13
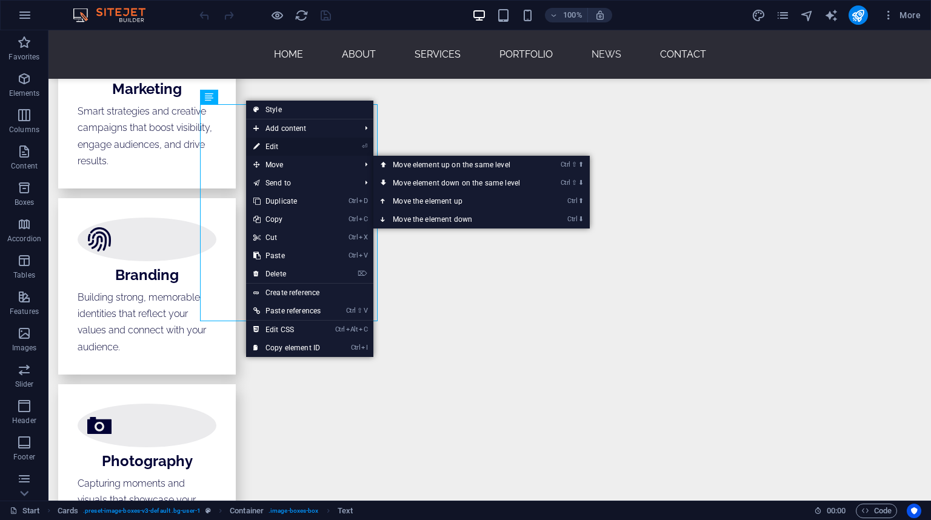
drag, startPoint x: 276, startPoint y: 141, endPoint x: 15, endPoint y: 111, distance: 263.1
click at [276, 141] on link "⏎ Edit" at bounding box center [287, 147] width 82 height 18
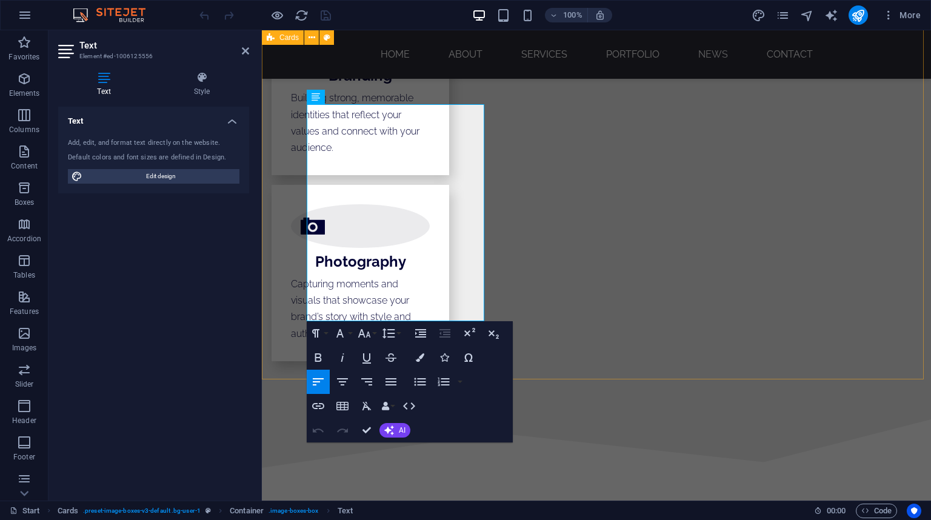
drag, startPoint x: 454, startPoint y: 295, endPoint x: 277, endPoint y: 112, distance: 254.8
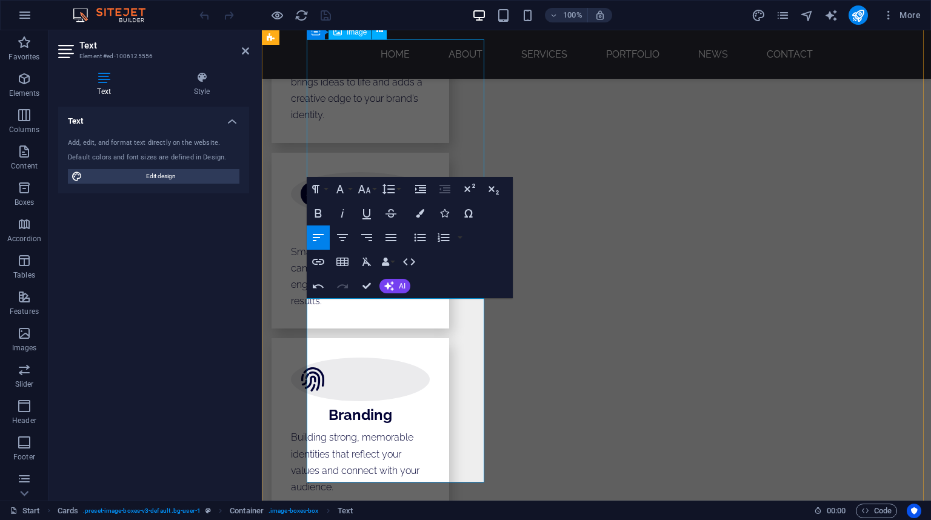
scroll to position [2620, 0]
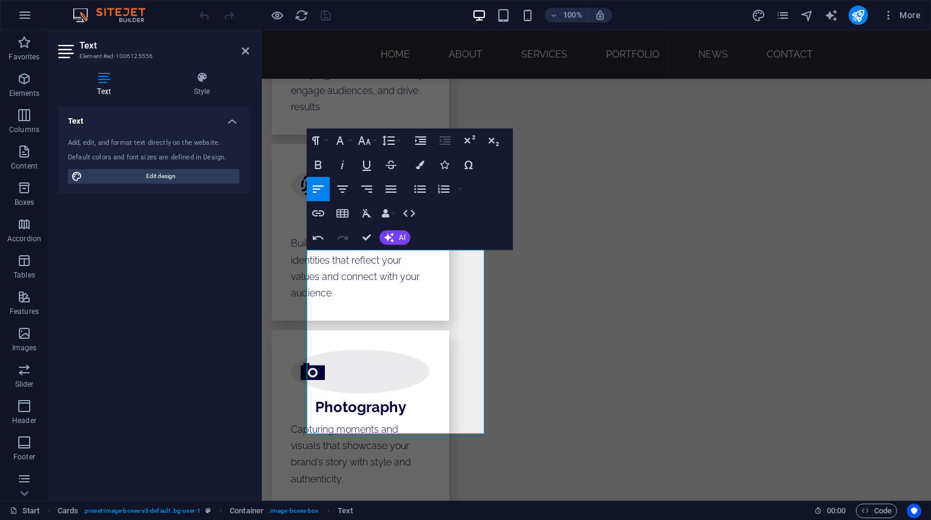
drag, startPoint x: 374, startPoint y: 405, endPoint x: 260, endPoint y: 224, distance: 214.5
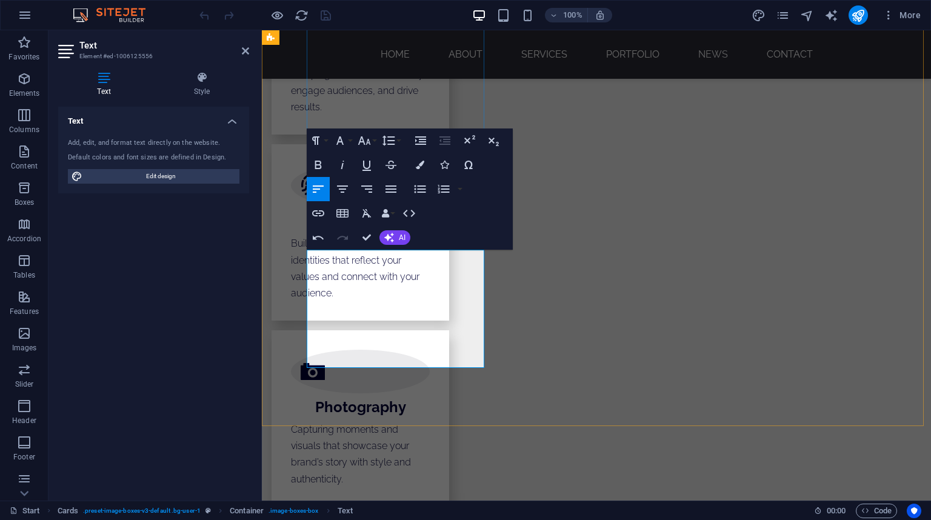
drag, startPoint x: 400, startPoint y: 290, endPoint x: 318, endPoint y: 285, distance: 82.6
click at [318, 207] on icon "button" at bounding box center [318, 213] width 15 height 15
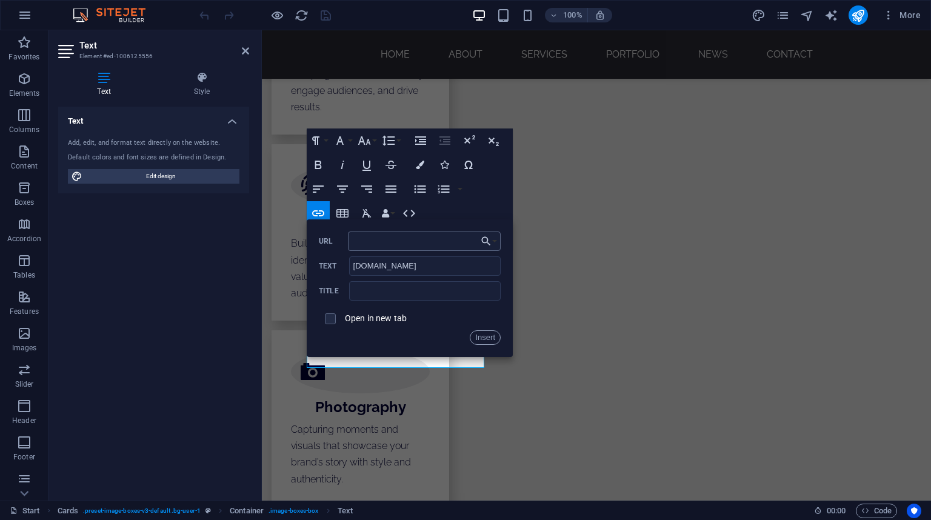
click at [365, 240] on input "URL" at bounding box center [424, 241] width 153 height 19
type input "https://www.technomacht.rs/"
click at [417, 295] on input "text" at bounding box center [425, 290] width 152 height 19
click at [332, 318] on input "checkbox" at bounding box center [328, 317] width 11 height 11
checkbox input "true"
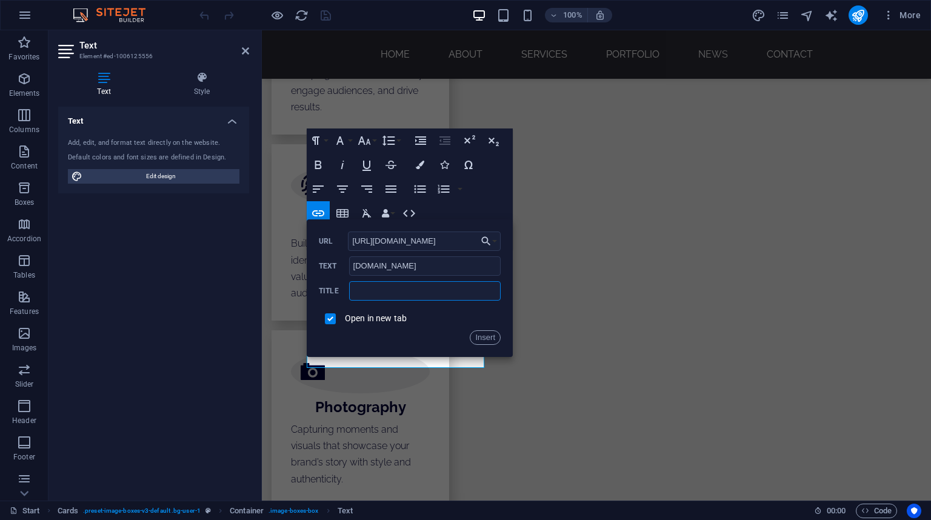
click at [381, 291] on input "text" at bounding box center [425, 290] width 152 height 19
type input "technomacht design"
click at [472, 332] on button "Insert" at bounding box center [485, 338] width 31 height 15
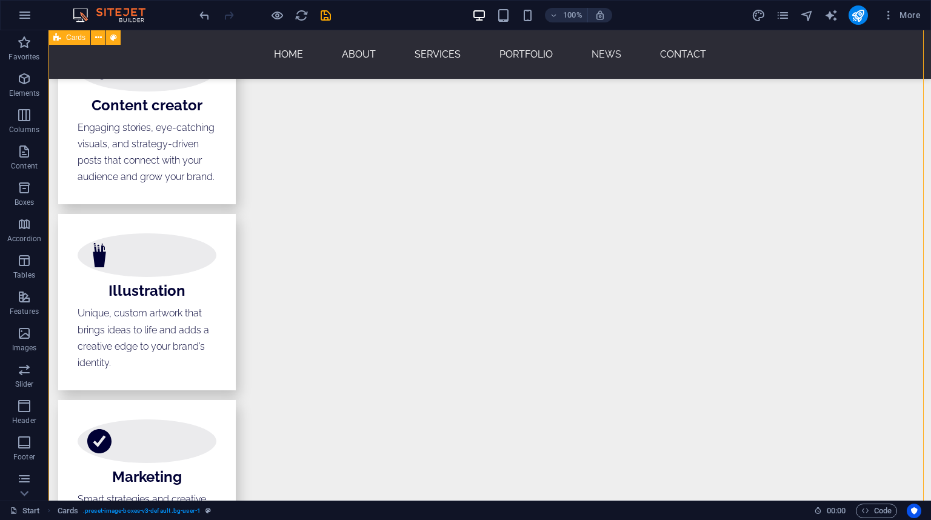
scroll to position [2426, 0]
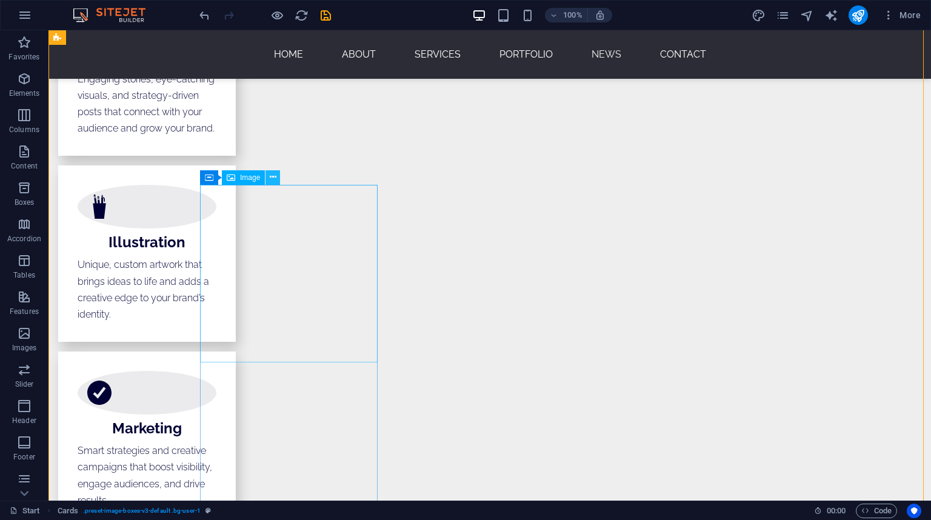
click at [272, 177] on icon at bounding box center [273, 177] width 7 height 13
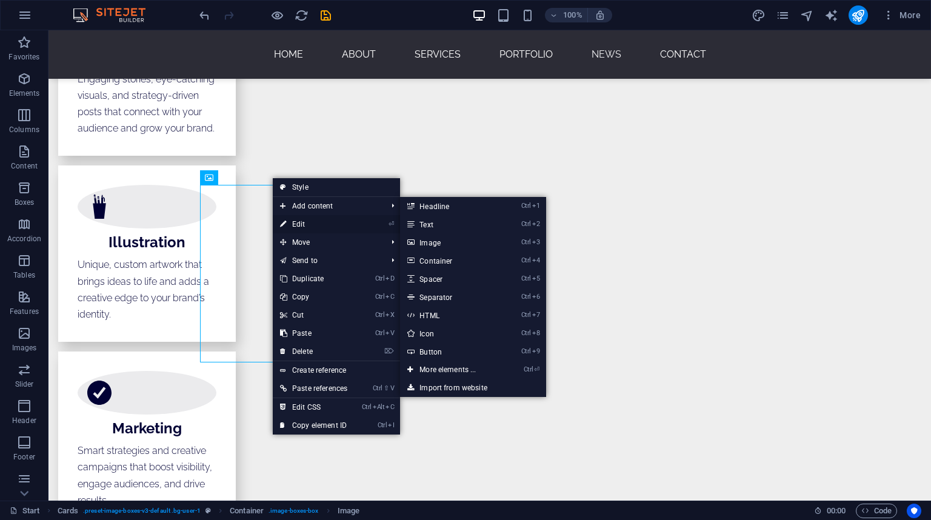
click at [301, 221] on link "⏎ Edit" at bounding box center [314, 224] width 82 height 18
select select "%"
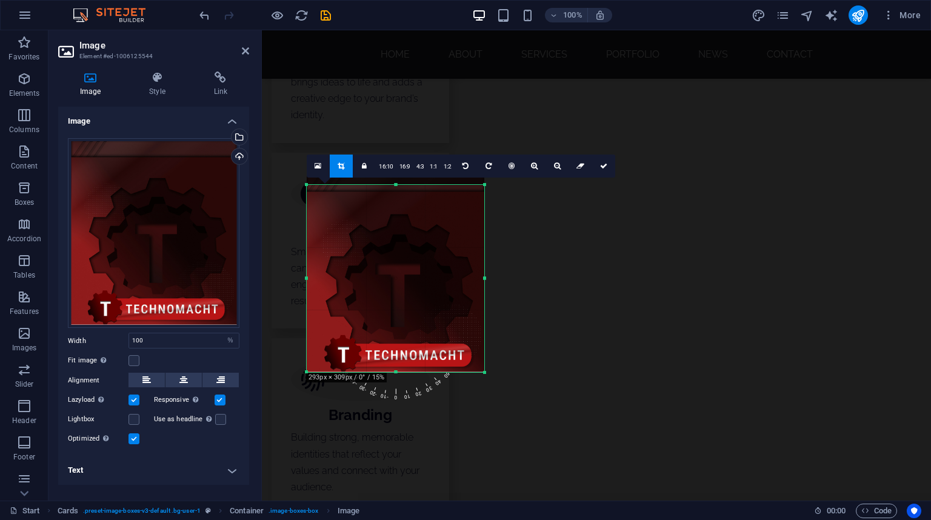
drag, startPoint x: 484, startPoint y: 362, endPoint x: 485, endPoint y: 371, distance: 9.2
click at [485, 371] on div at bounding box center [485, 372] width 7 height 7
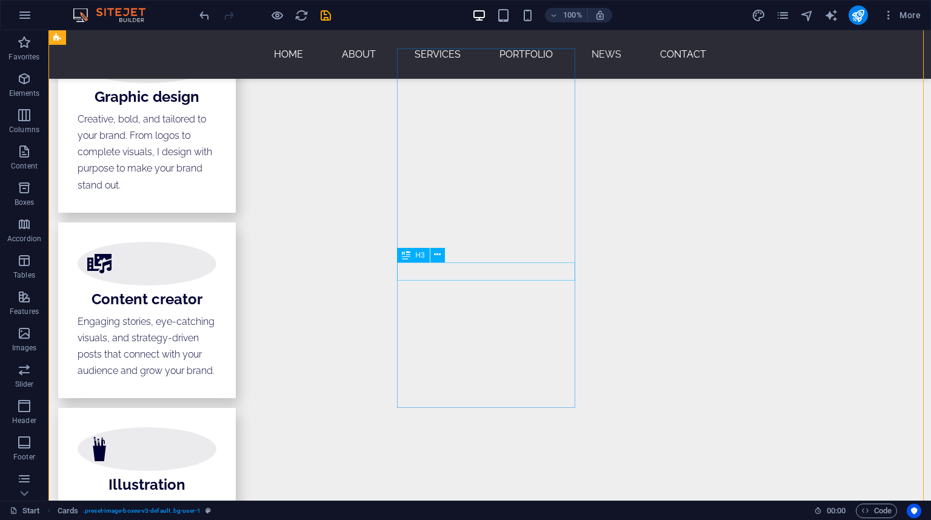
scroll to position [2329, 0]
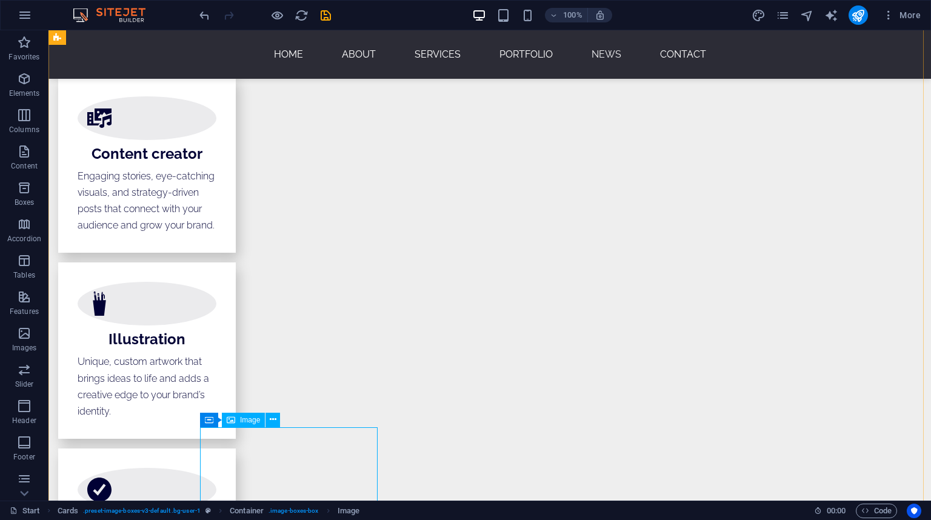
scroll to position [2135, 0]
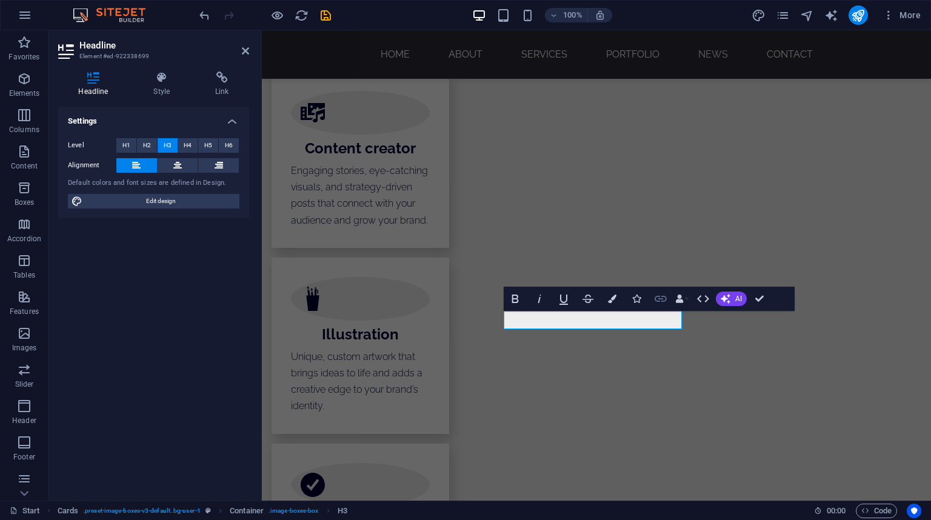
click at [663, 298] on icon "button" at bounding box center [661, 299] width 12 height 6
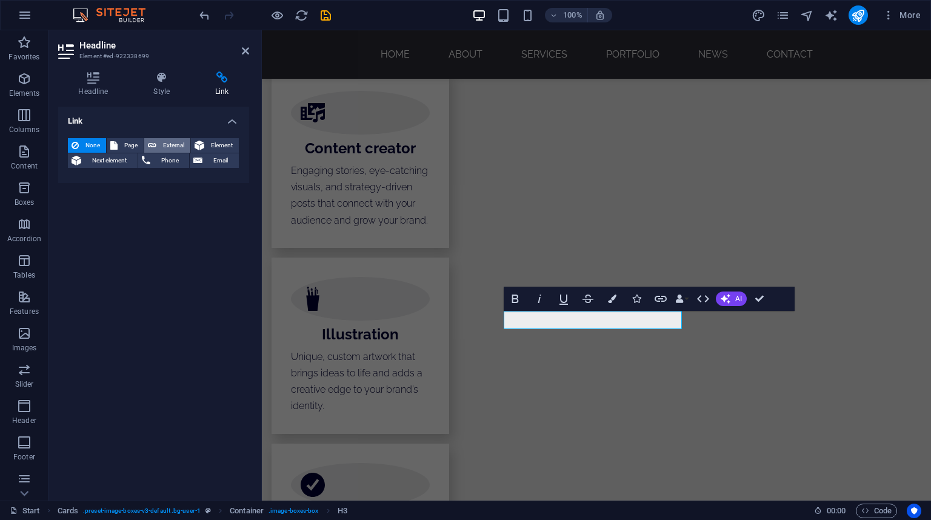
click at [166, 143] on span "External" at bounding box center [173, 145] width 27 height 15
select select "blank"
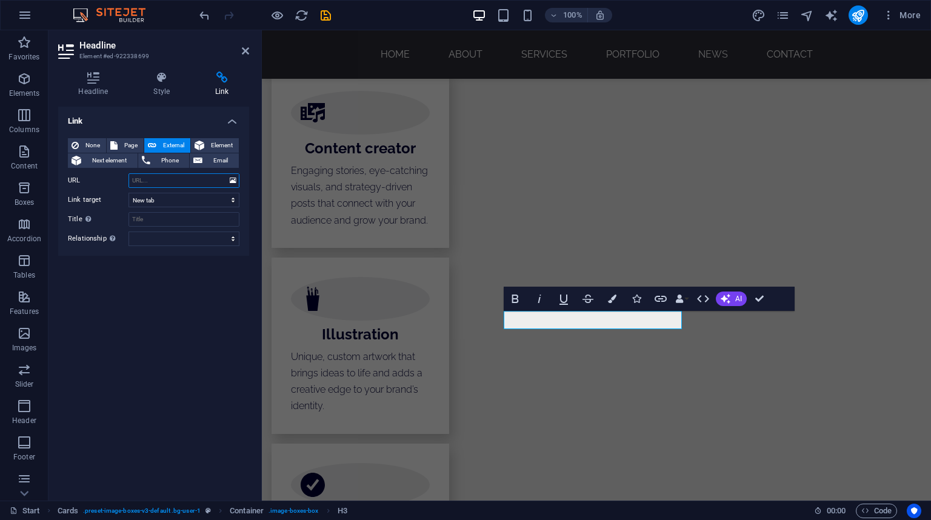
click at [175, 176] on input "URL" at bounding box center [184, 180] width 111 height 15
paste input "https://ballscup.com/"
type input "https://ballscup.com/"
click at [164, 221] on input "Title Additional link description, should not be the same as the link text. The…" at bounding box center [184, 219] width 111 height 15
click at [165, 237] on select "alternate author bookmark external help license next nofollow noreferrer noopen…" at bounding box center [184, 239] width 111 height 15
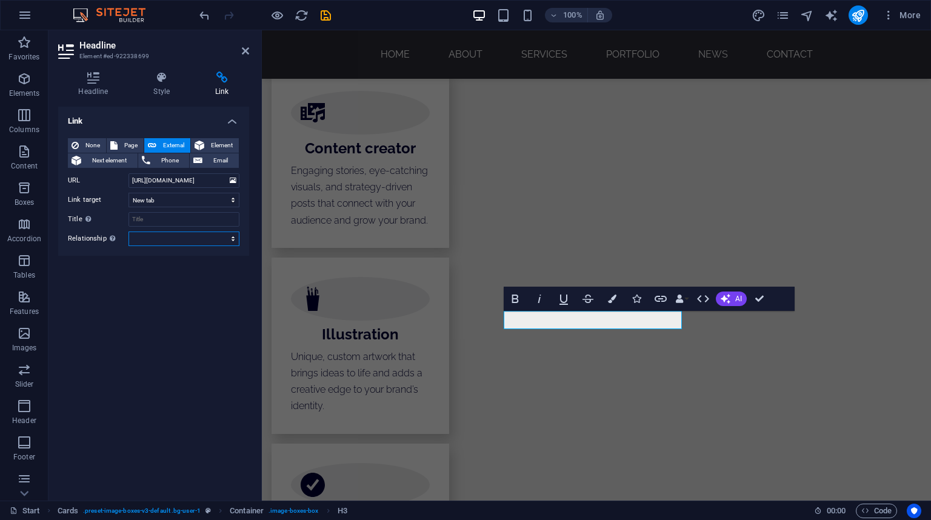
click at [174, 237] on select "alternate author bookmark external help license next nofollow noreferrer noopen…" at bounding box center [184, 239] width 111 height 15
click at [117, 301] on div "Link None Page External Element Next element Phone Email Page Start Subpage Leg…" at bounding box center [153, 299] width 191 height 384
click at [358, 317] on icon at bounding box center [361, 321] width 7 height 13
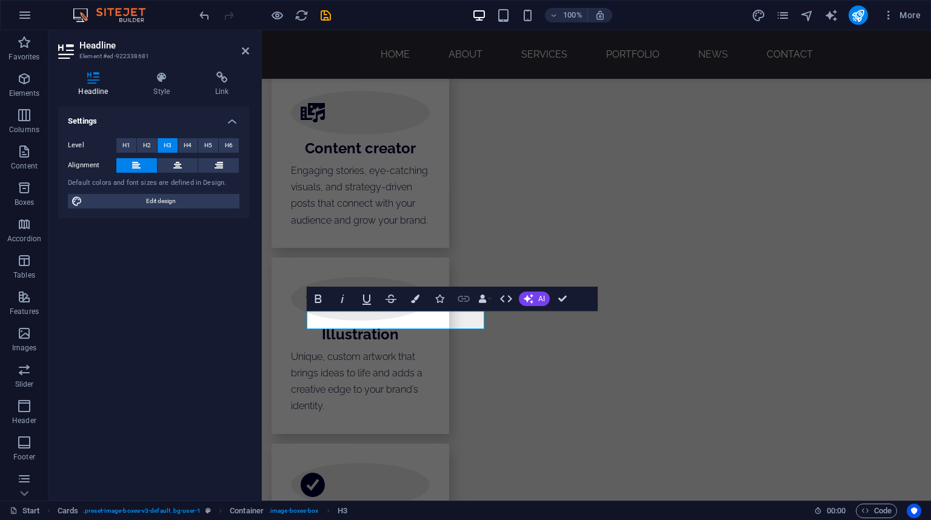
click at [463, 302] on icon "button" at bounding box center [464, 299] width 15 height 15
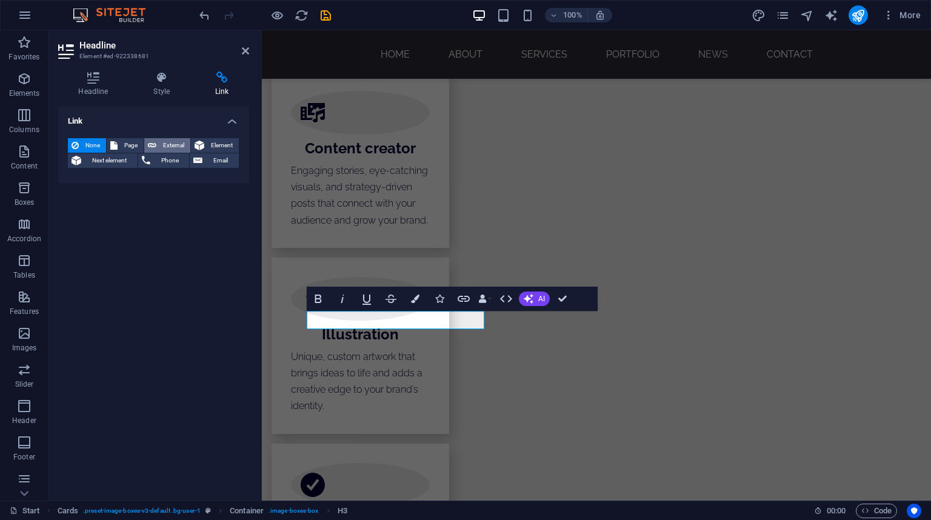
click at [170, 141] on span "External" at bounding box center [173, 145] width 27 height 15
select select "blank"
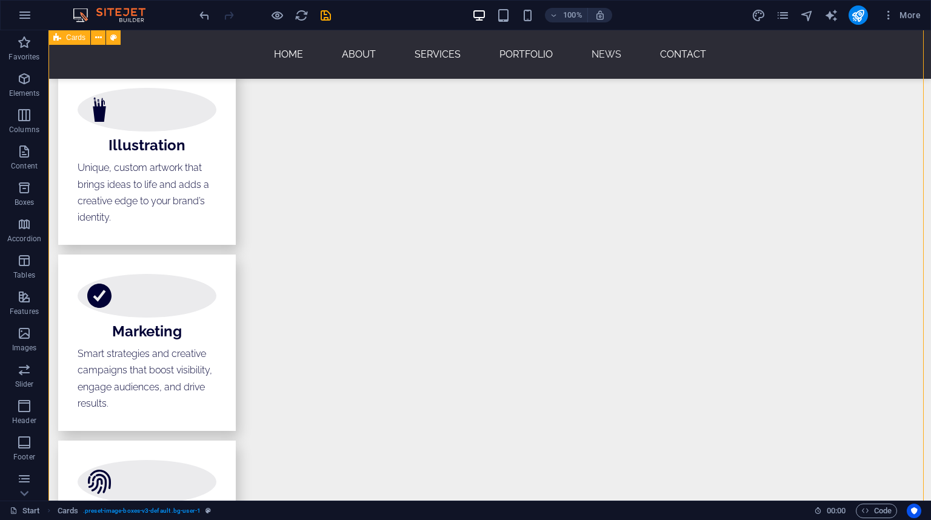
scroll to position [2426, 0]
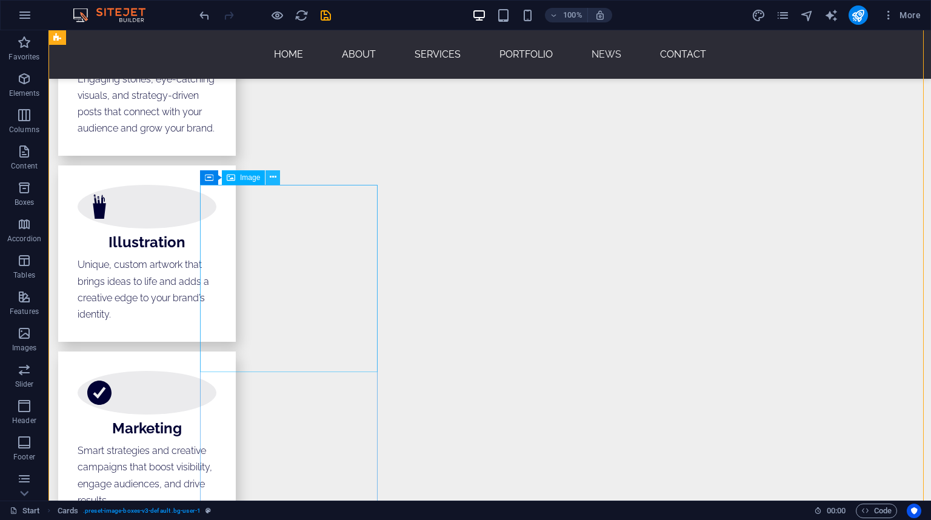
click at [274, 180] on icon at bounding box center [273, 177] width 7 height 13
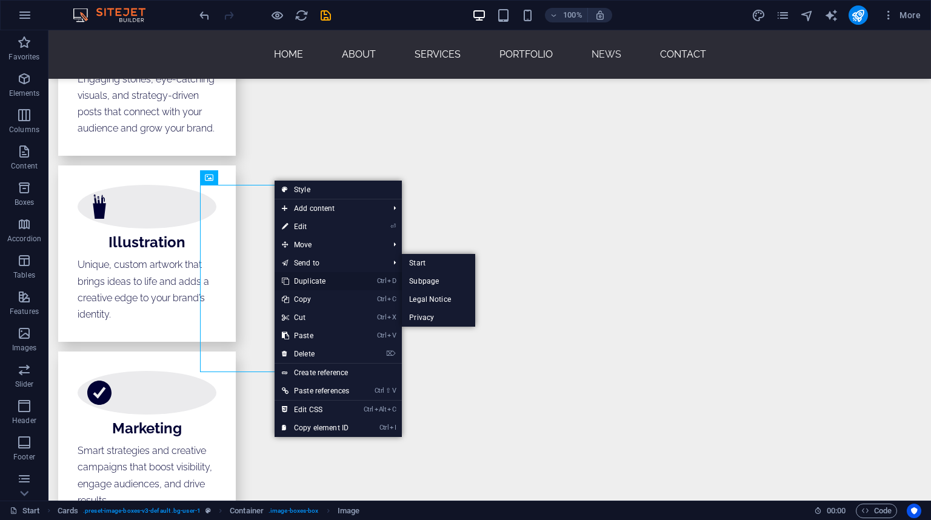
click at [319, 277] on link "Ctrl D Duplicate" at bounding box center [316, 281] width 82 height 18
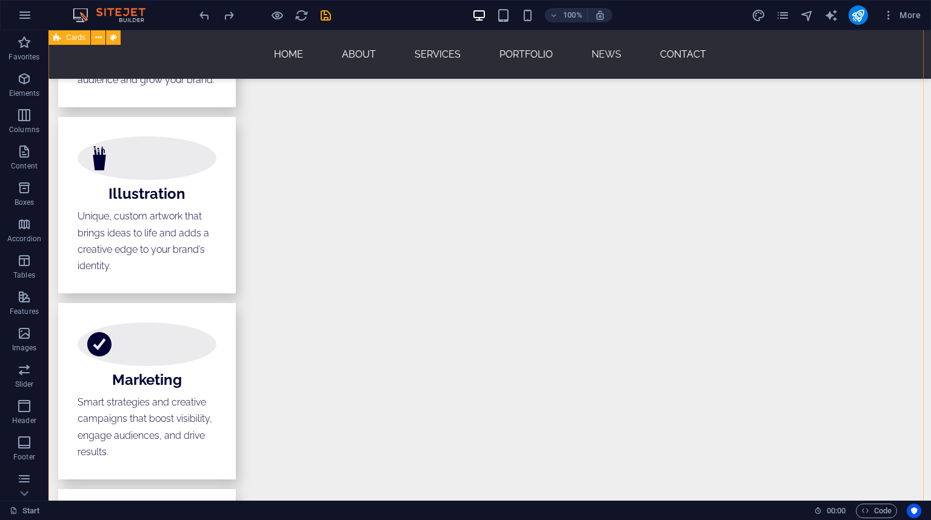
scroll to position [2329, 0]
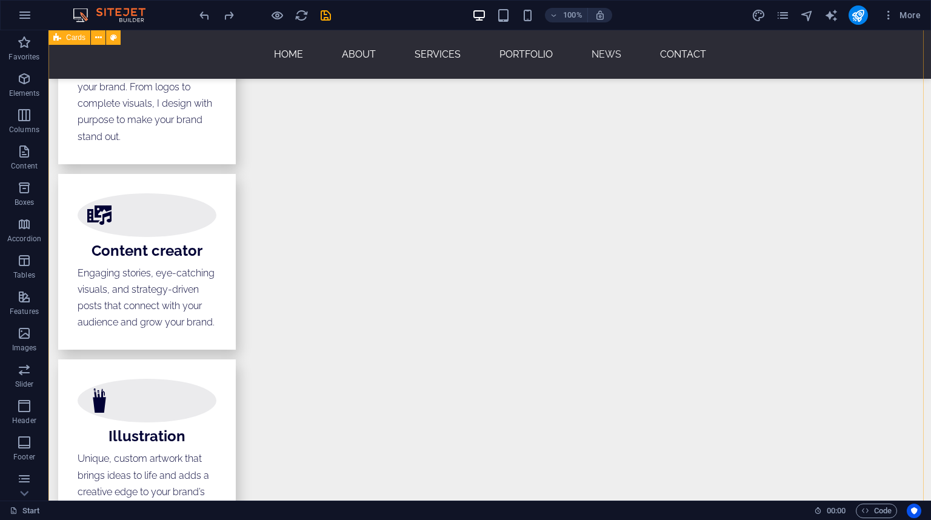
scroll to position [2377, 0]
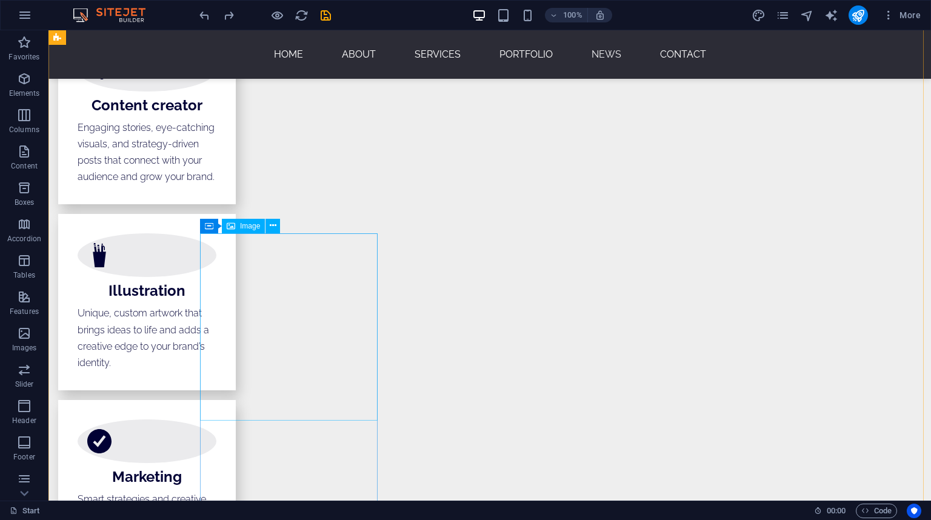
click at [280, 227] on button at bounding box center [273, 226] width 15 height 15
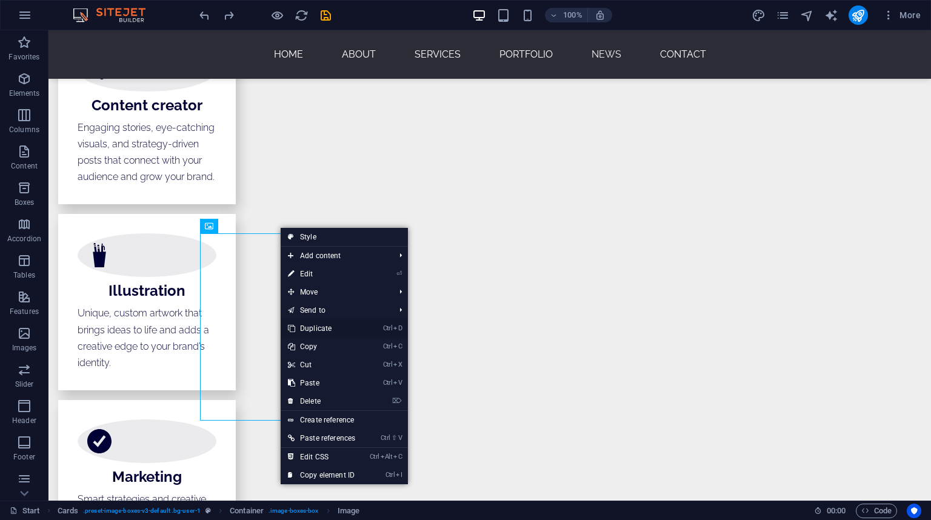
click at [332, 328] on link "Ctrl D Duplicate" at bounding box center [322, 329] width 82 height 18
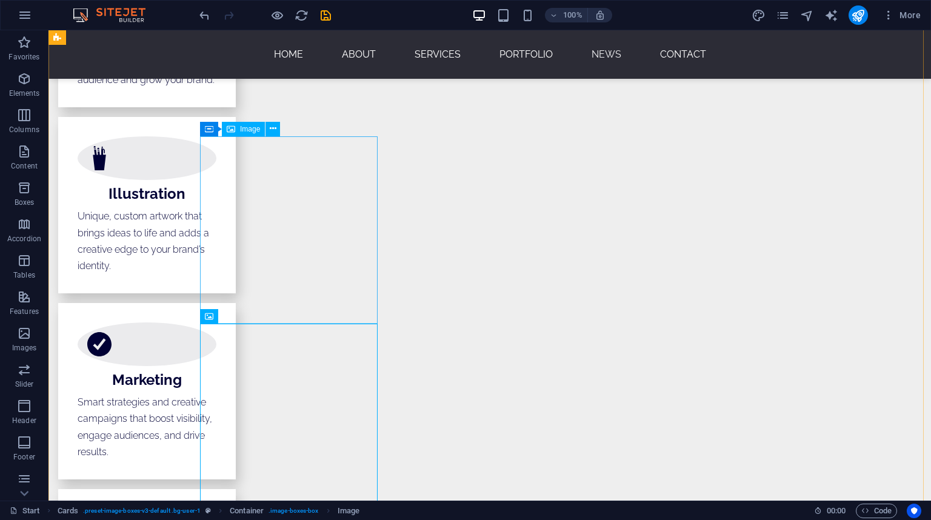
scroll to position [2571, 0]
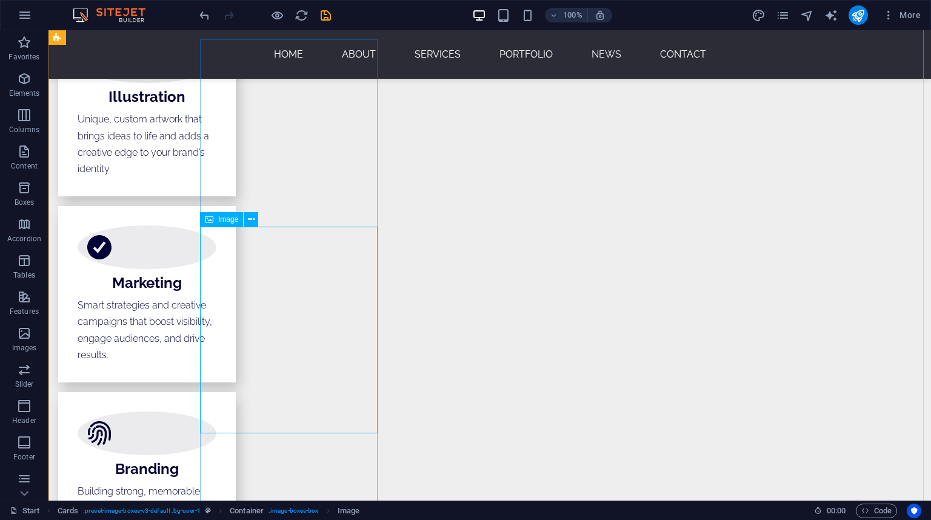
drag, startPoint x: 277, startPoint y: 251, endPoint x: 429, endPoint y: 243, distance: 153.0
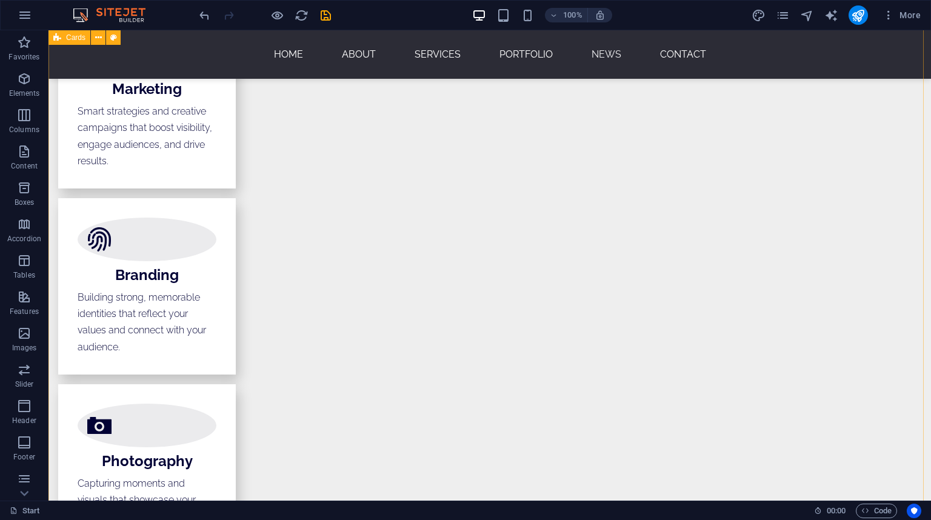
scroll to position [2523, 0]
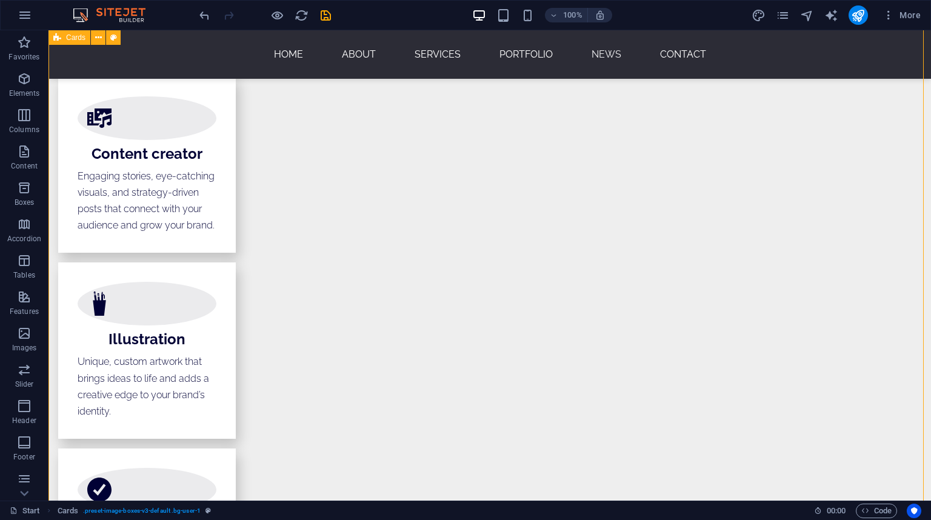
scroll to position [2232, 0]
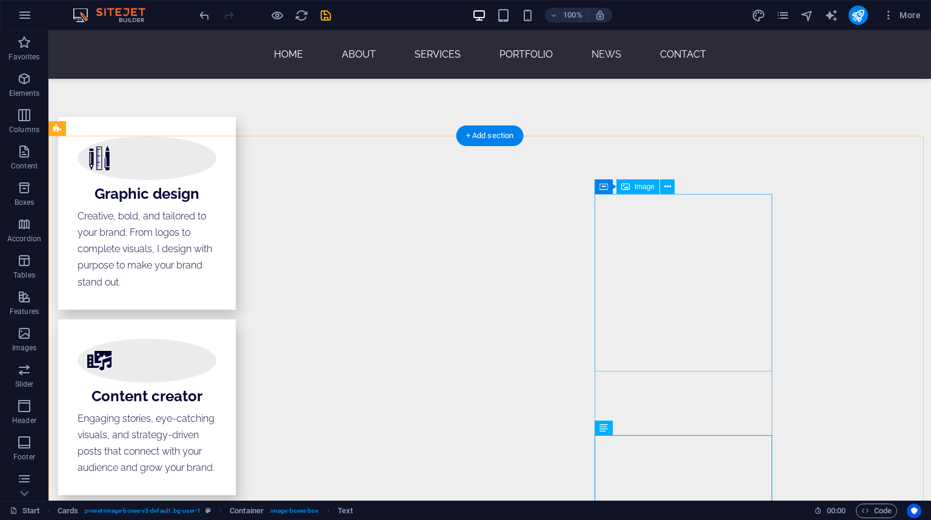
scroll to position [2038, 0]
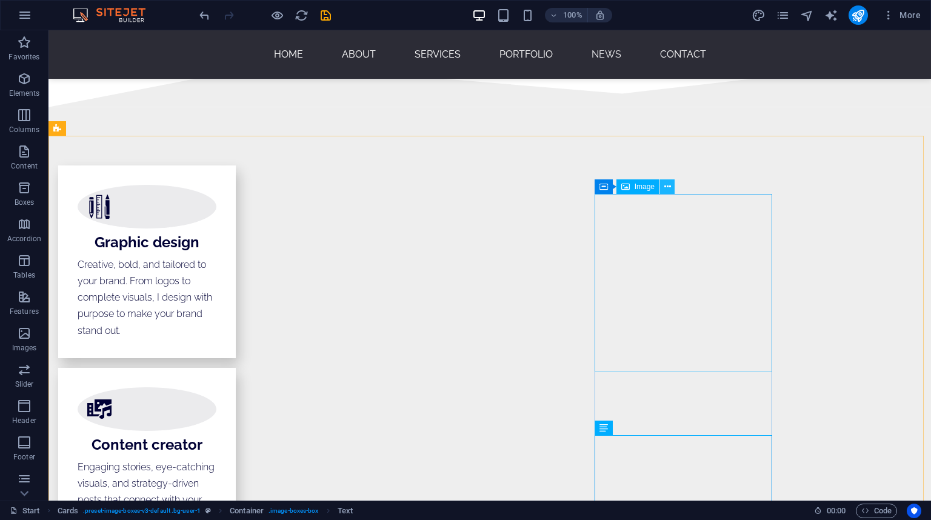
click at [669, 186] on icon at bounding box center [668, 187] width 7 height 13
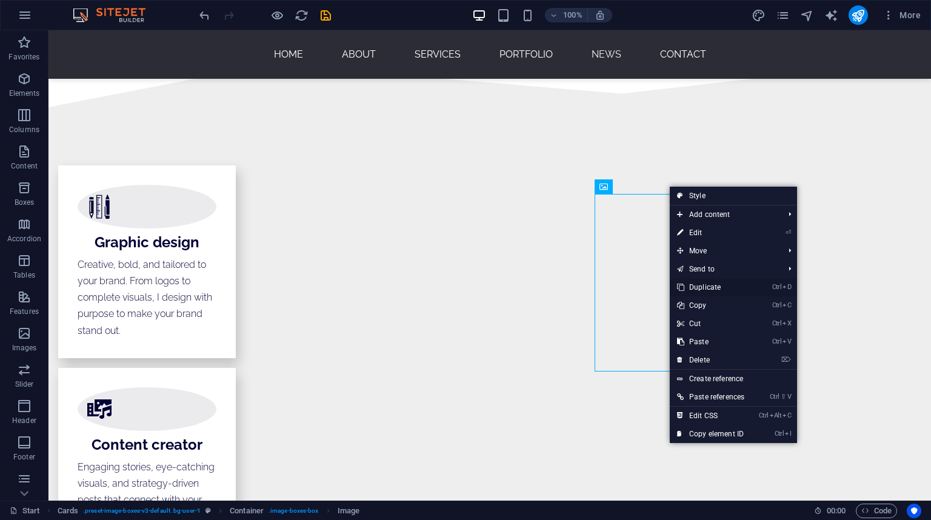
drag, startPoint x: 703, startPoint y: 286, endPoint x: 656, endPoint y: 256, distance: 56.7
click at [703, 286] on link "Ctrl D Duplicate" at bounding box center [711, 287] width 82 height 18
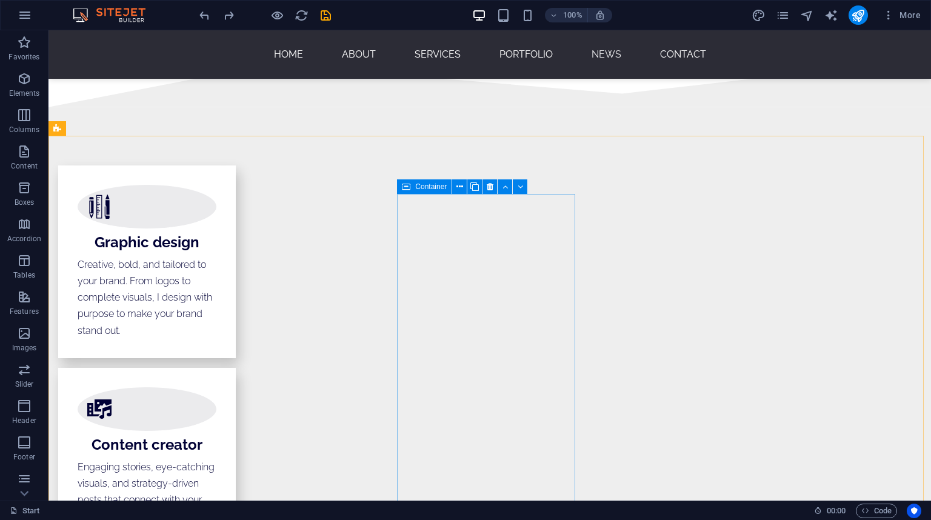
click at [432, 187] on span "Container" at bounding box center [431, 186] width 32 height 7
click at [474, 187] on icon at bounding box center [475, 187] width 8 height 13
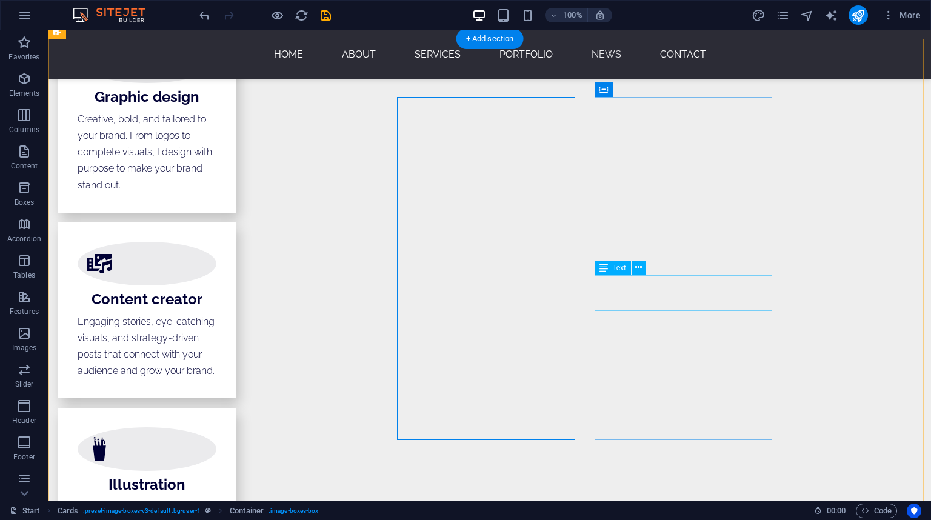
scroll to position [2135, 0]
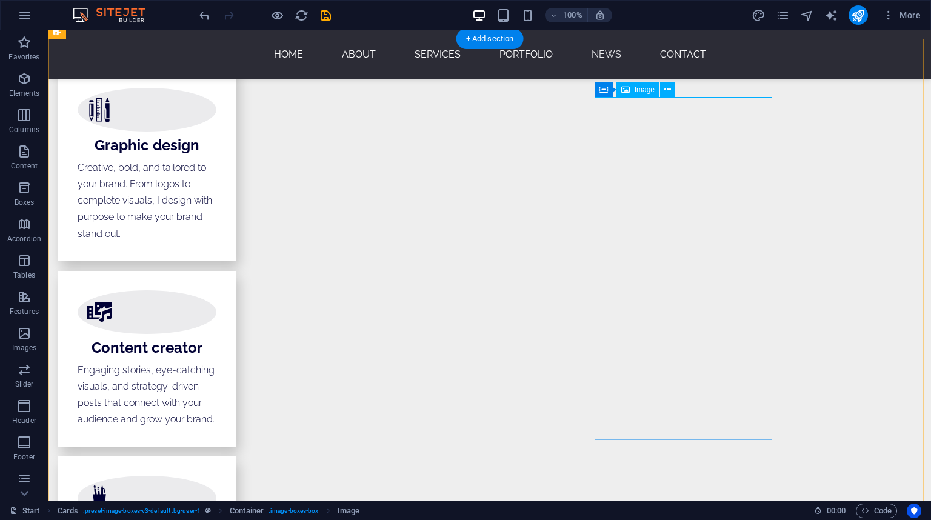
select select "%"
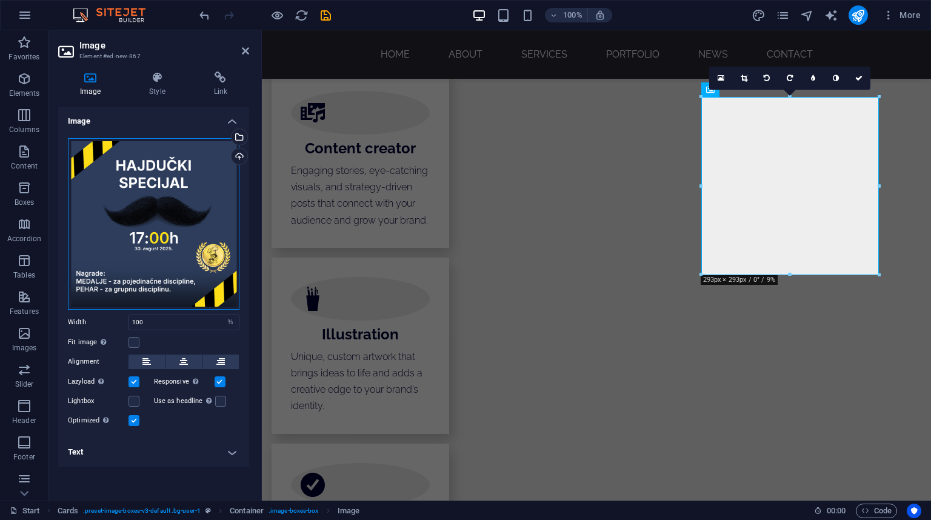
click at [167, 250] on div "Drag files here, click to choose files or select files from Files or our free s…" at bounding box center [154, 224] width 172 height 172
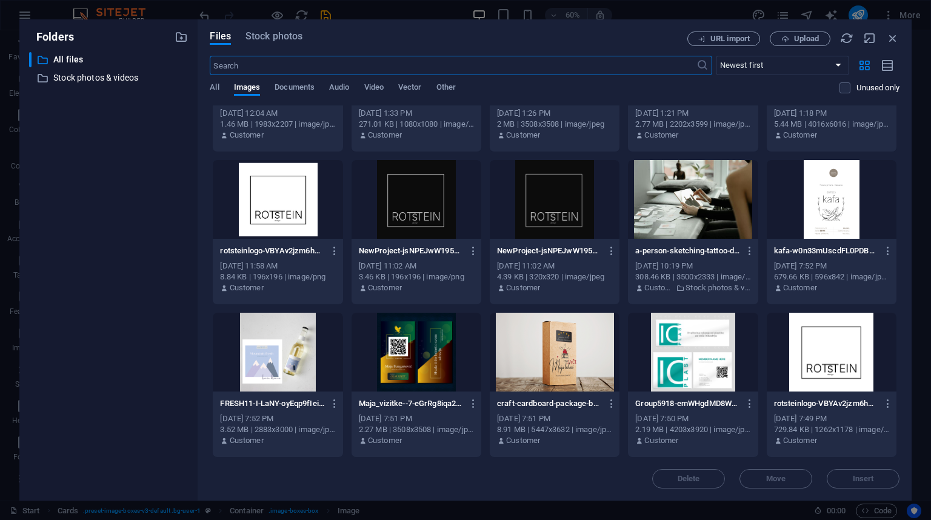
scroll to position [0, 0]
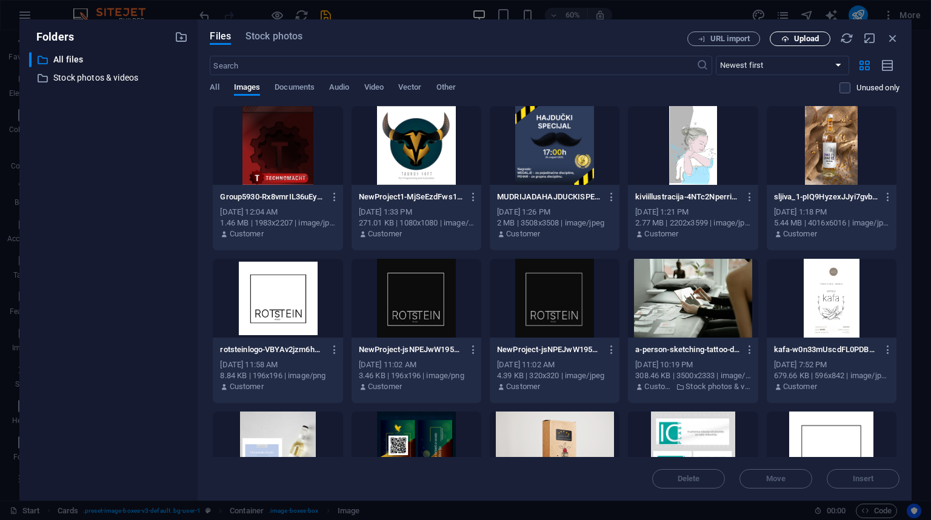
click at [794, 44] on button "Upload" at bounding box center [800, 39] width 61 height 15
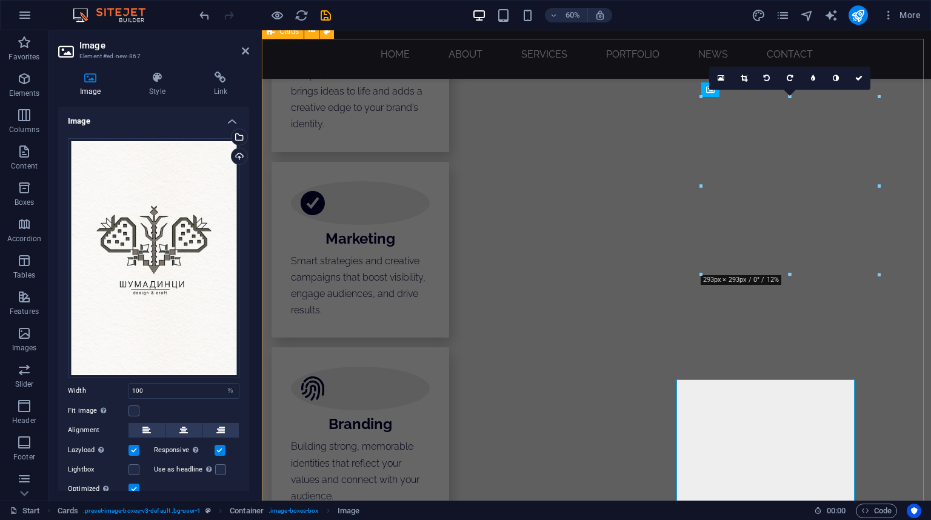
scroll to position [2135, 0]
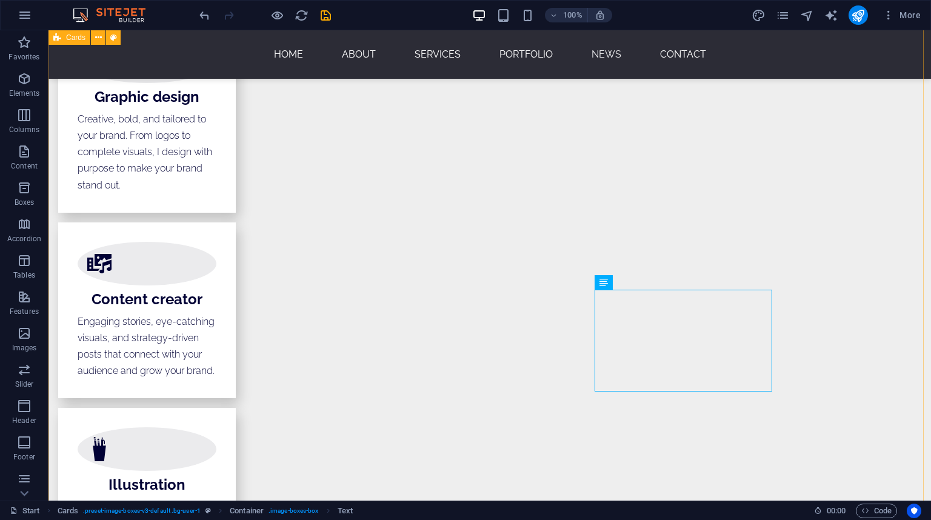
scroll to position [2232, 0]
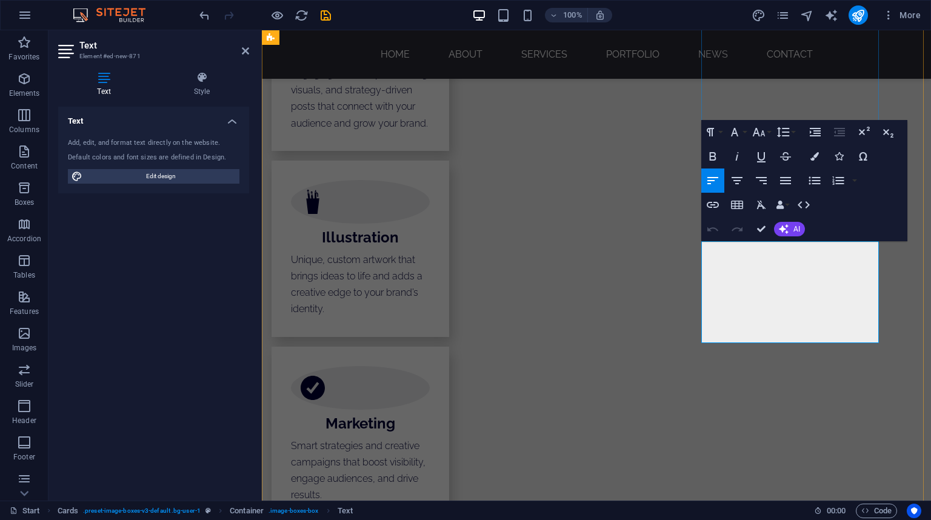
drag, startPoint x: 796, startPoint y: 314, endPoint x: 679, endPoint y: 235, distance: 141.5
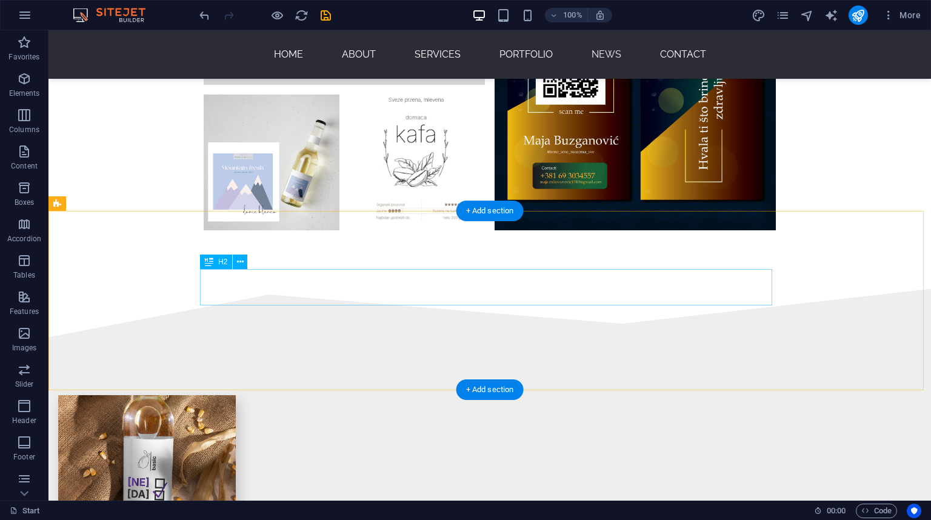
scroll to position [3590, 0]
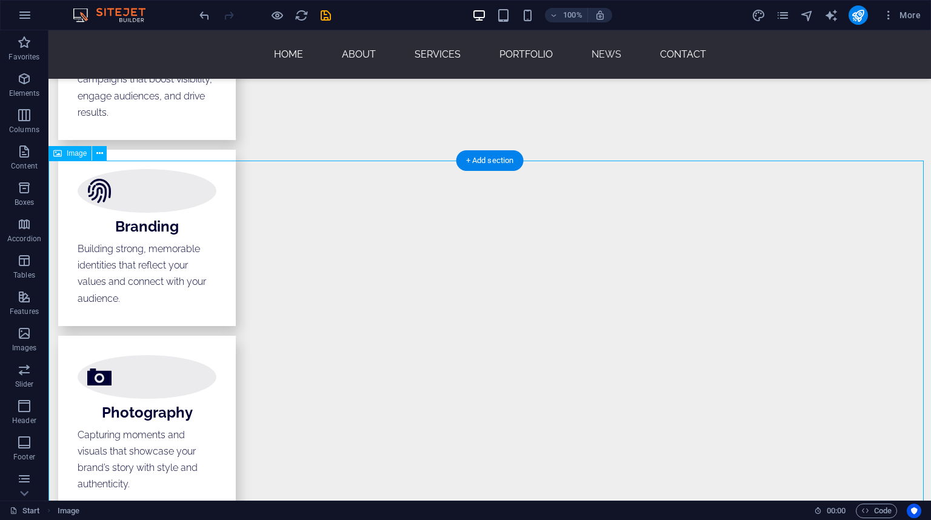
scroll to position [2765, 0]
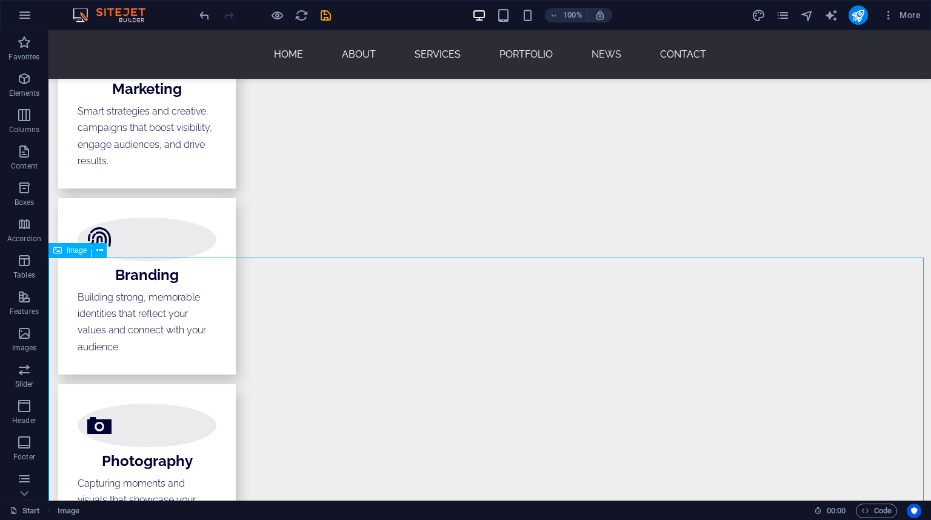
drag, startPoint x: 471, startPoint y: 260, endPoint x: 55, endPoint y: 251, distance: 416.1
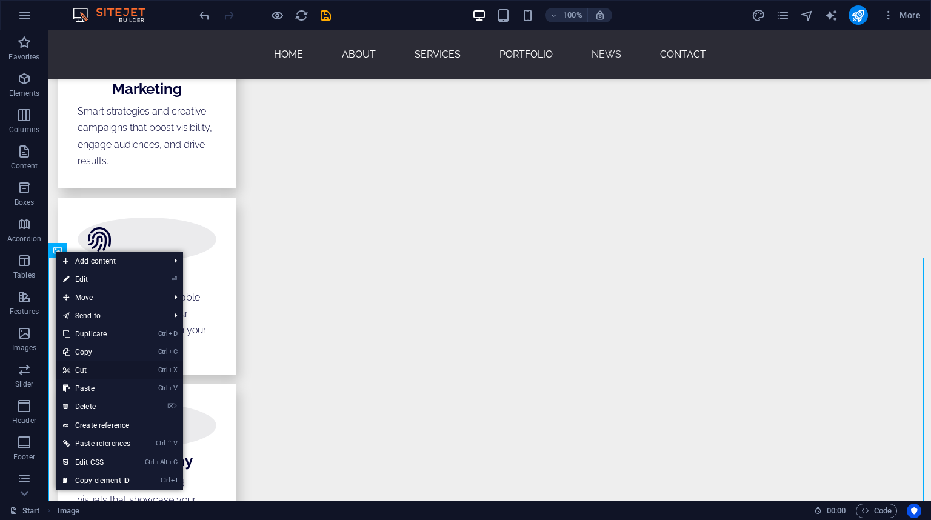
drag, startPoint x: 104, startPoint y: 372, endPoint x: 58, endPoint y: 341, distance: 55.5
click at [104, 372] on link "Ctrl X Cut" at bounding box center [97, 370] width 82 height 18
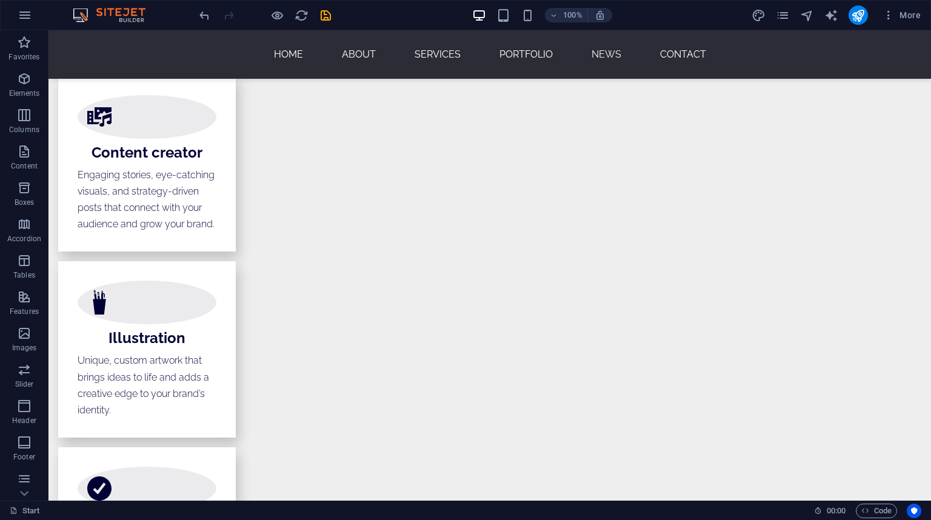
scroll to position [2281, 0]
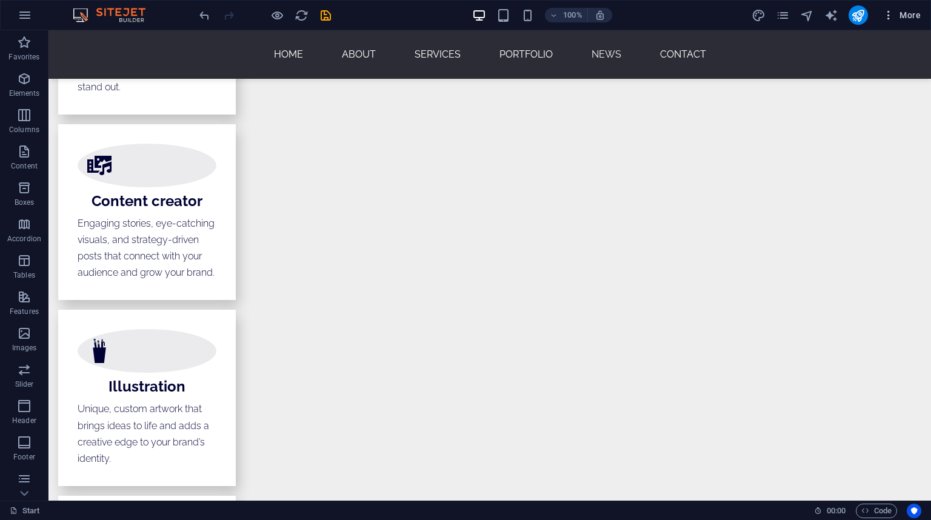
click at [888, 15] on icon "button" at bounding box center [889, 15] width 12 height 12
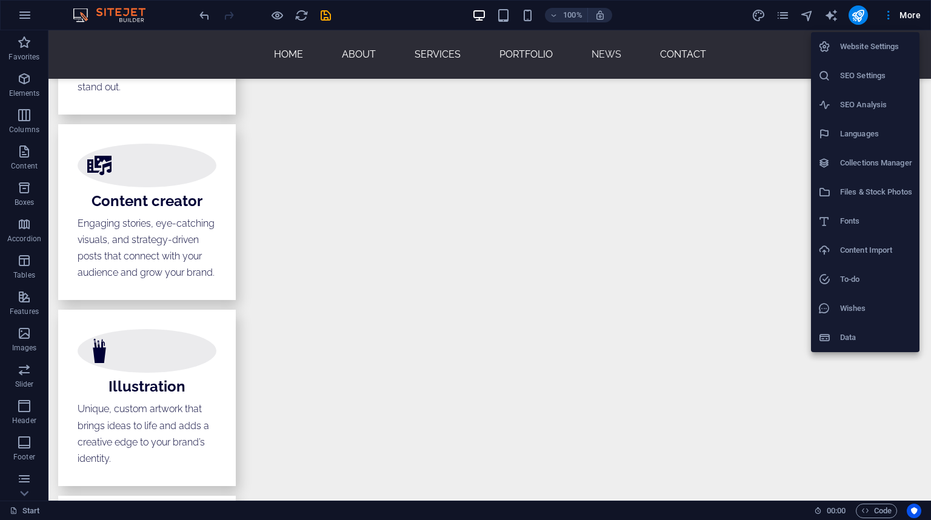
click at [876, 79] on h6 "SEO Settings" at bounding box center [877, 76] width 72 height 15
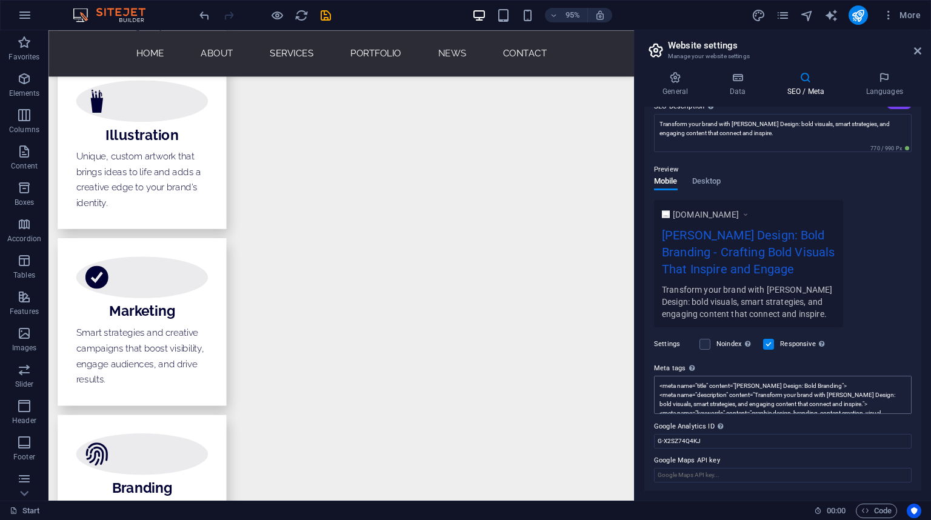
scroll to position [45, 0]
click at [879, 91] on h4 "Languages" at bounding box center [885, 84] width 74 height 25
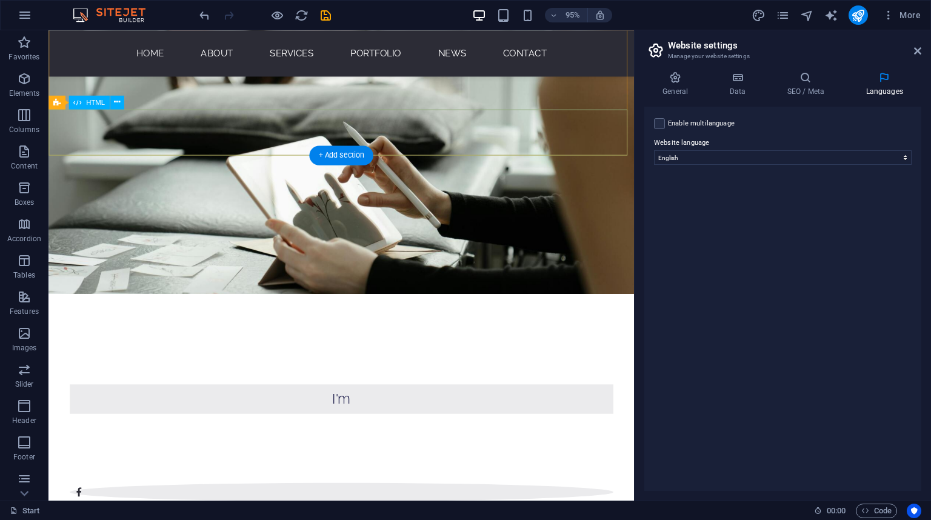
scroll to position [315, 0]
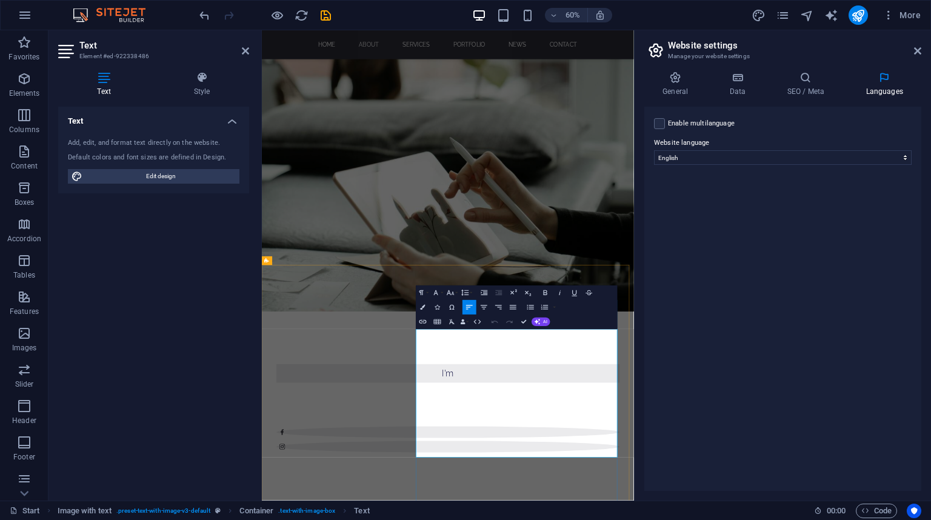
click at [540, 323] on icon "button" at bounding box center [538, 322] width 6 height 6
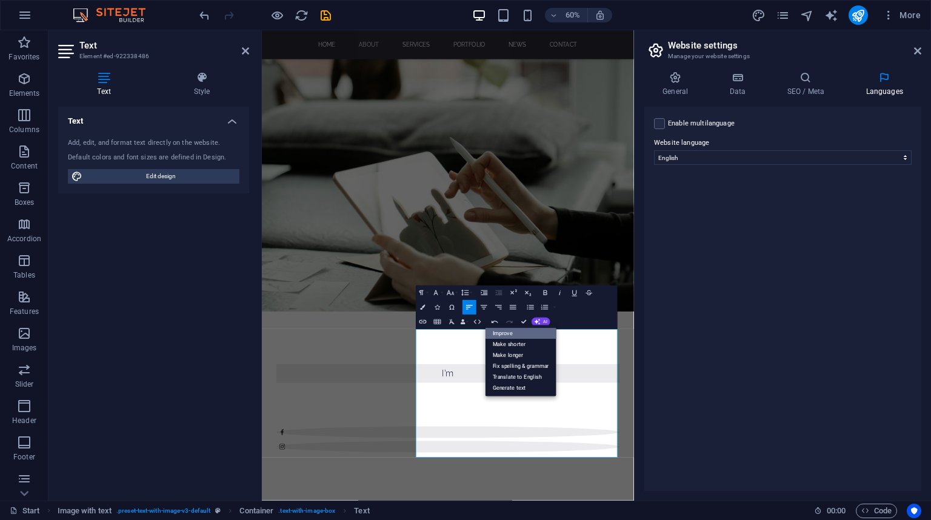
click at [533, 334] on link "Improve" at bounding box center [521, 334] width 71 height 11
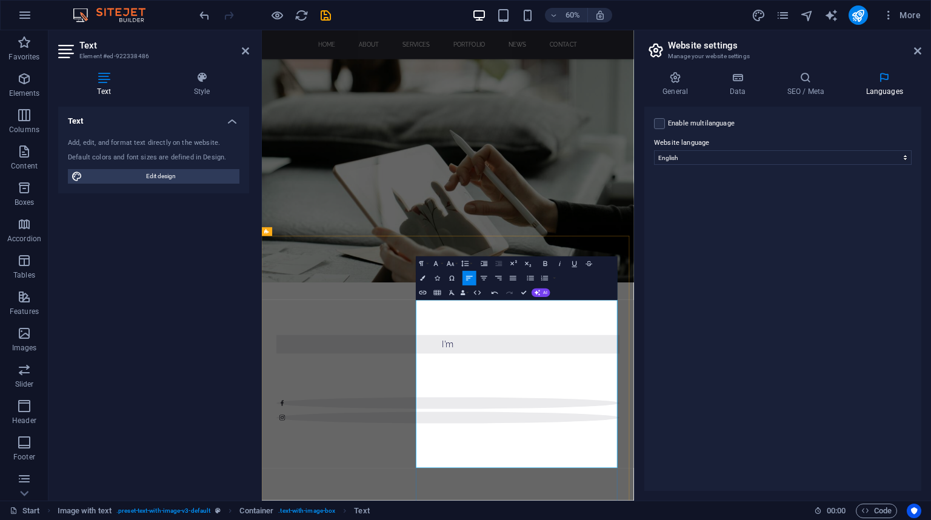
scroll to position [412, 0]
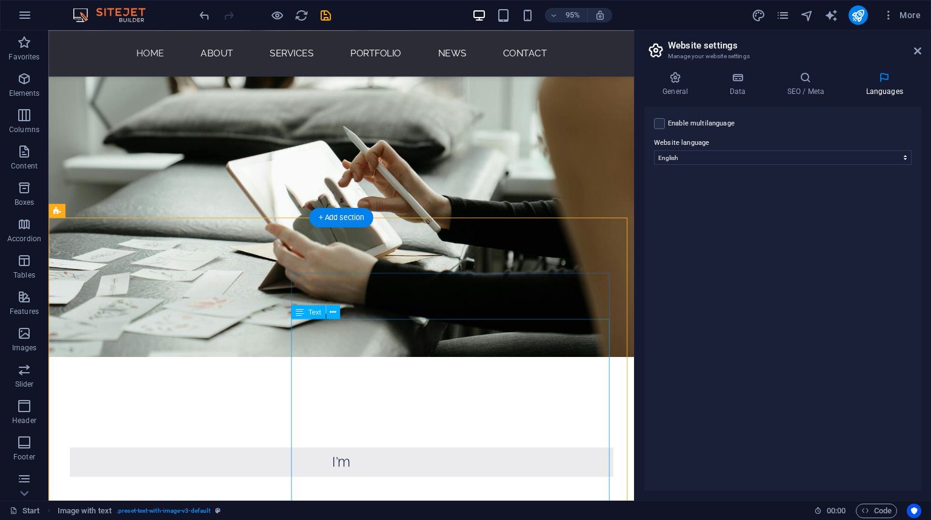
scroll to position [249, 0]
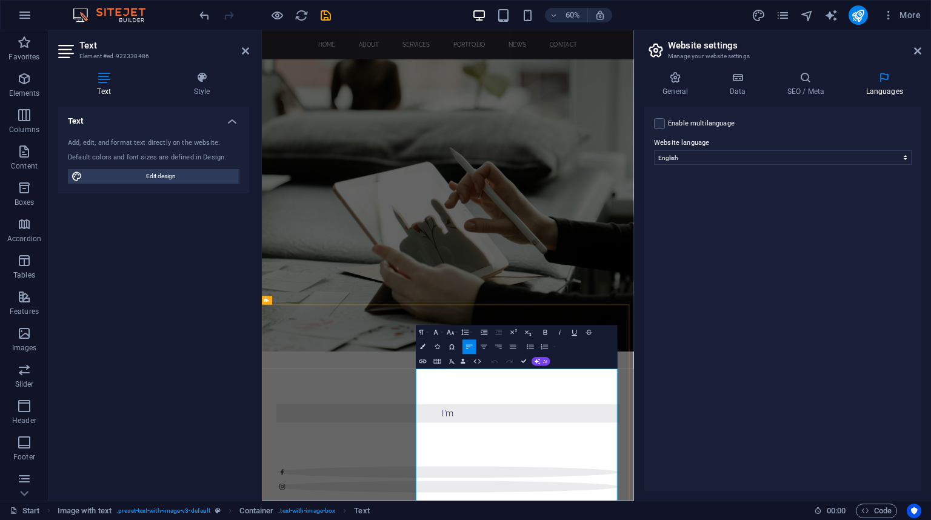
copy p "Creative mind beh specialize in helping brands stand out through striking visua…"
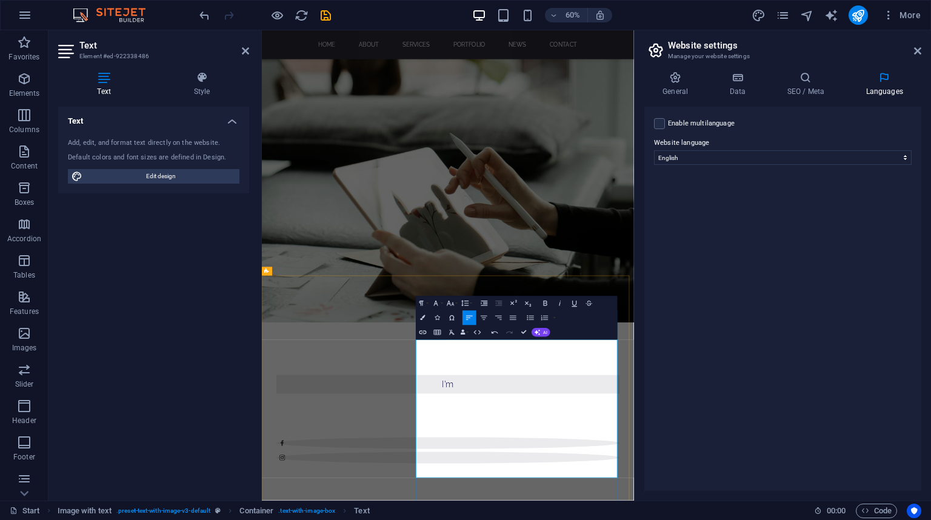
scroll to position [346, 0]
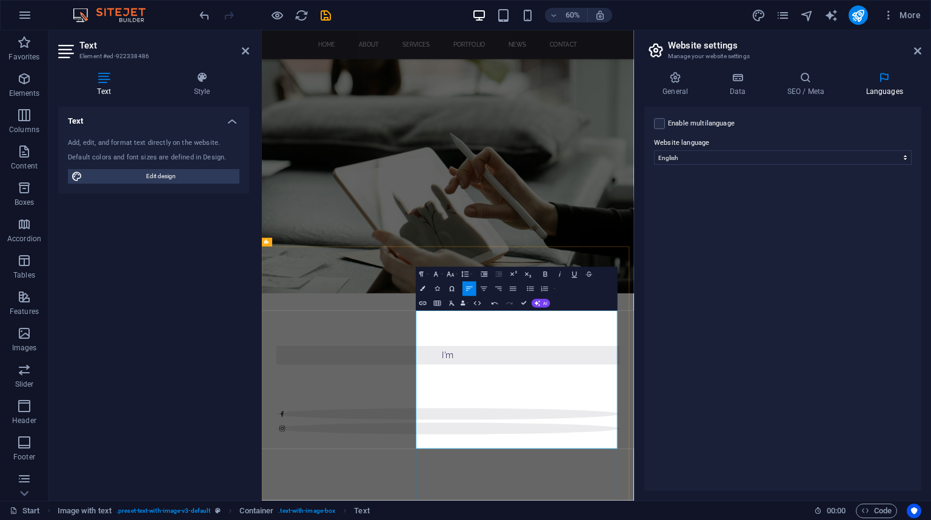
drag, startPoint x: 532, startPoint y: 505, endPoint x: 603, endPoint y: 505, distance: 71.6
click at [422, 301] on icon "button" at bounding box center [423, 303] width 7 height 4
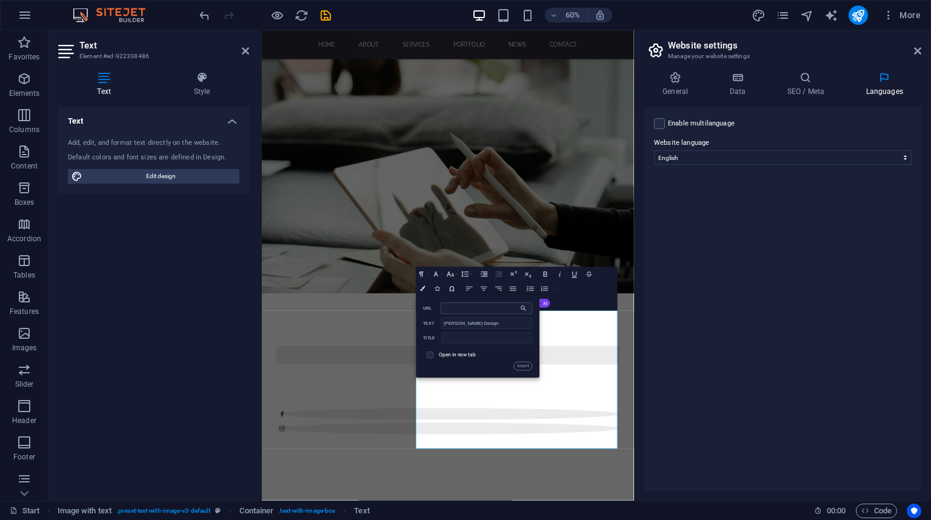
type input "At Rotstein Design, we specialize in helping brands stand out with creative gra…"
click at [511, 306] on input "At Rotstein Design, we specialize in helping brands stand out with creative gra…" at bounding box center [487, 309] width 92 height 12
click at [491, 324] on input "[PERSON_NAME] Design" at bounding box center [486, 324] width 91 height 12
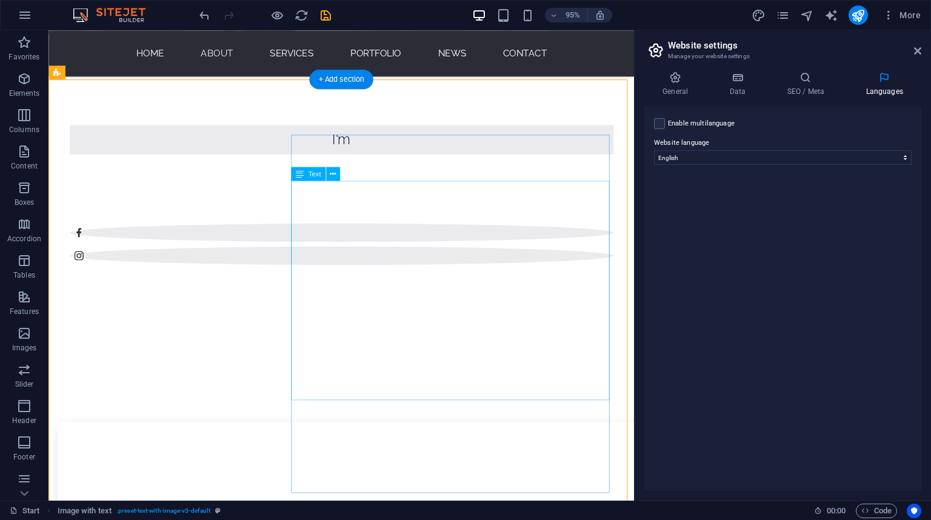
scroll to position [346, 0]
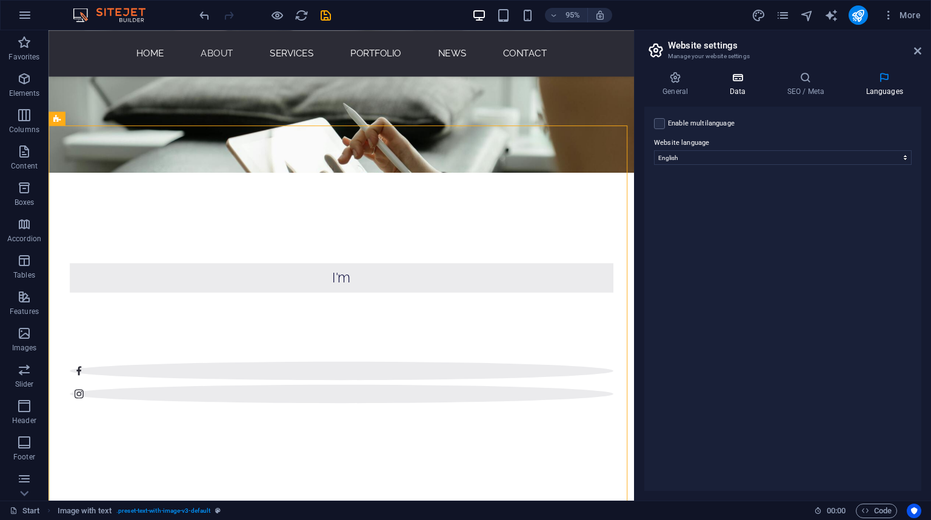
click at [742, 83] on icon at bounding box center [737, 78] width 53 height 12
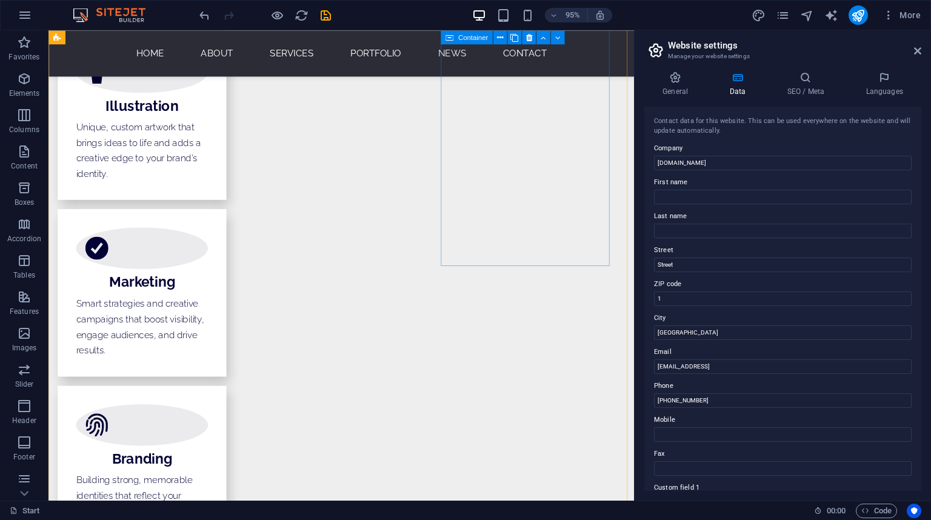
scroll to position [2480, 0]
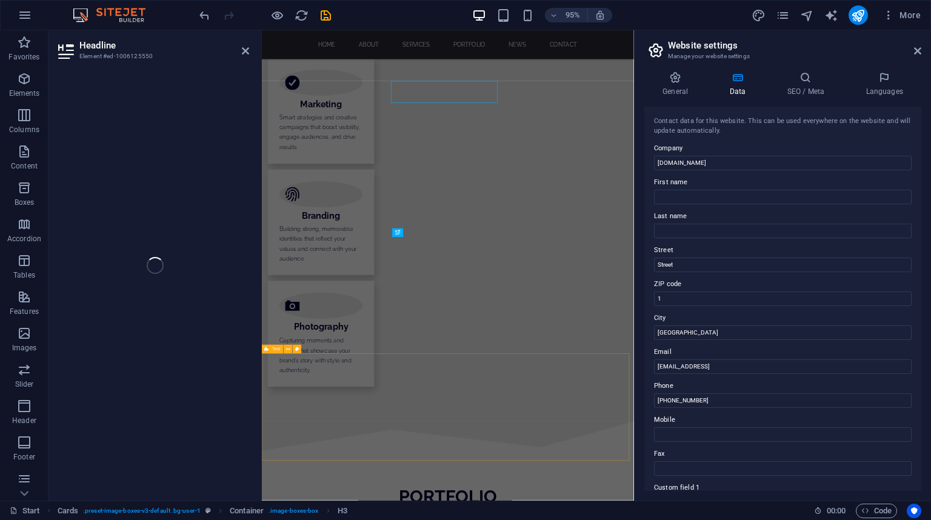
scroll to position [2741, 0]
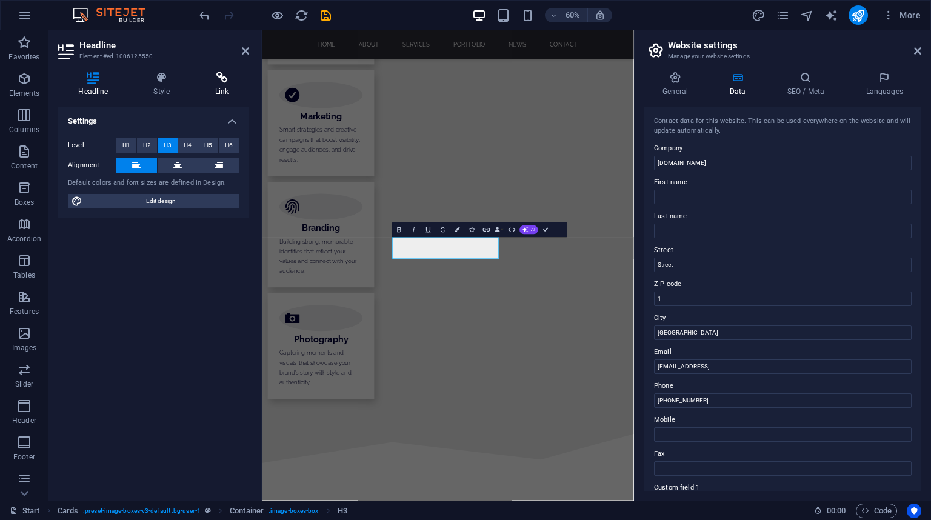
click at [209, 79] on icon at bounding box center [222, 78] width 54 height 12
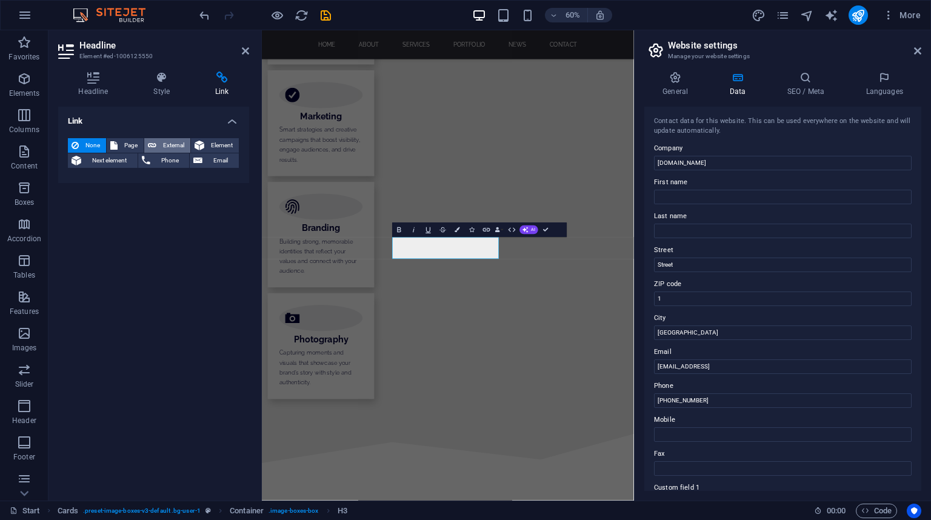
click at [166, 148] on span "External" at bounding box center [173, 145] width 27 height 15
select select "blank"
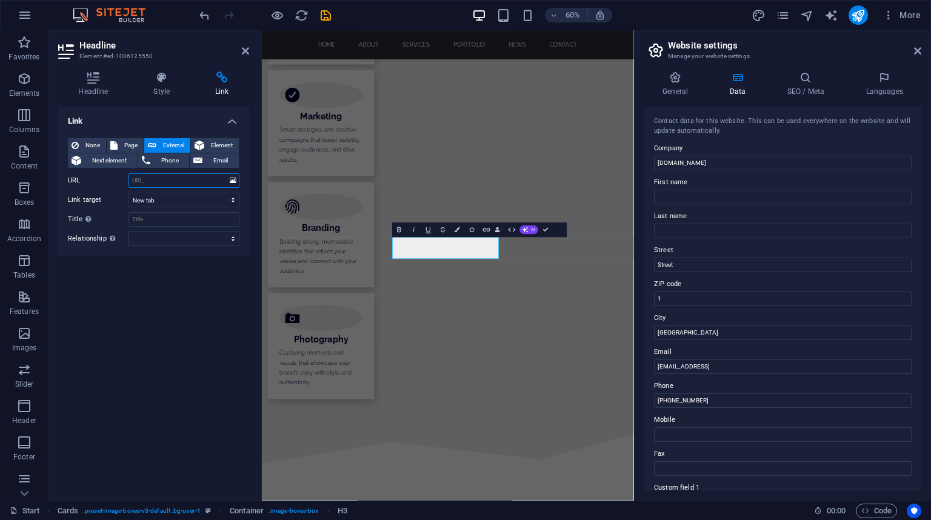
paste input "https://www.technomacht.rs/"
type input "https://www.technomacht.rs/"
click at [177, 219] on input "Title Additional link description, should not be the same as the link text. The…" at bounding box center [184, 219] width 111 height 15
type input "Technomacht design"
click at [180, 289] on div "Link None Page External Element Next element Phone Email Page Start Subpage Leg…" at bounding box center [153, 299] width 191 height 384
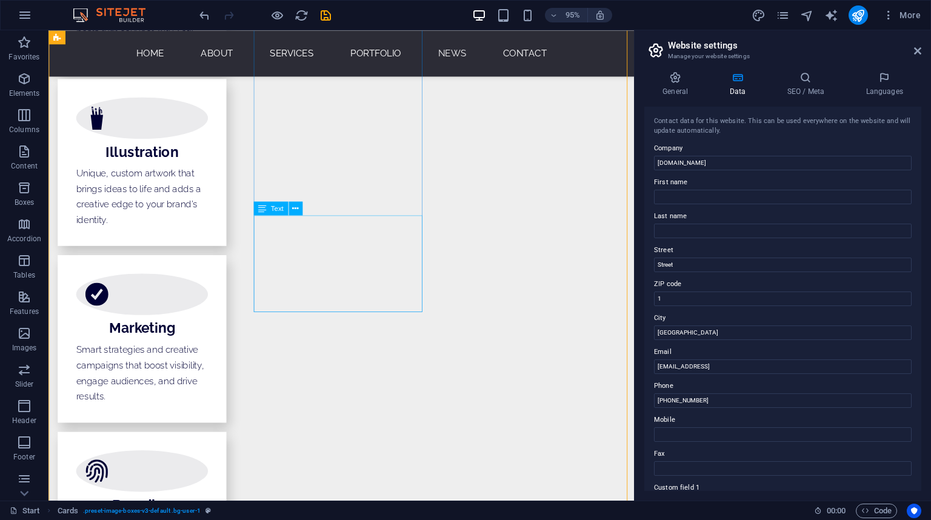
scroll to position [2189, 0]
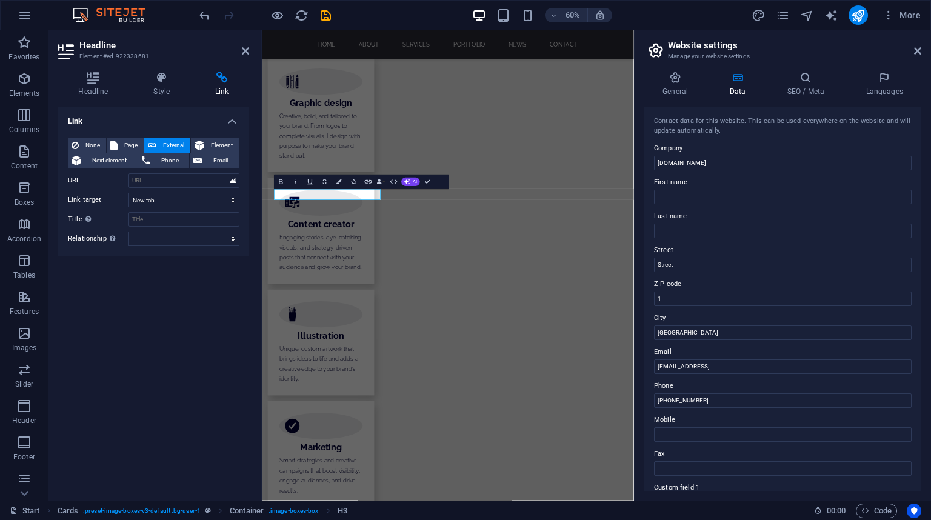
scroll to position [2449, 0]
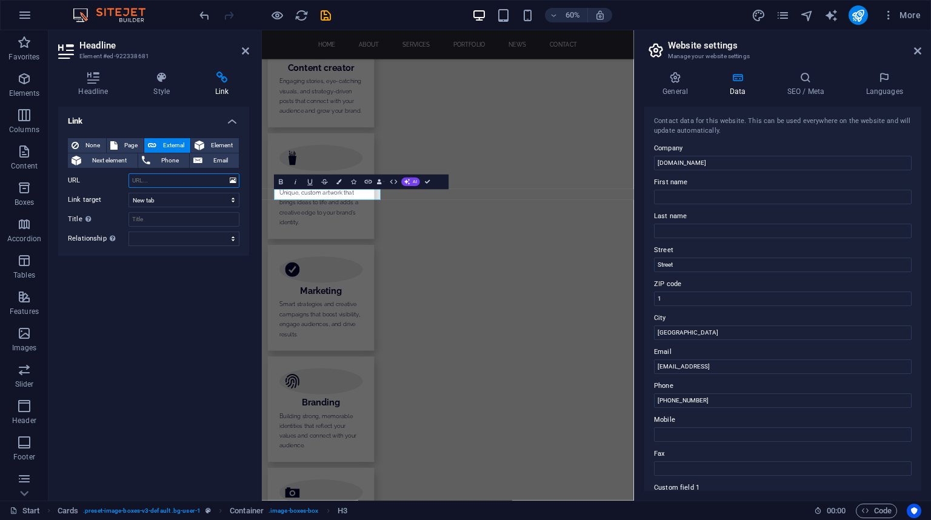
click at [183, 182] on input "URL" at bounding box center [184, 180] width 111 height 15
paste input "https://www.instagram.com/sumadinci_design_craft?igsh=cWFmY3Y3OXNzZDk5"
type input "https://www.instagram.com/sumadinci_design_craft?igsh=cWFmY3Y3OXNzZDk5"
click at [175, 223] on input "Title Additional link description, should not be the same as the link text. The…" at bounding box center [184, 219] width 111 height 15
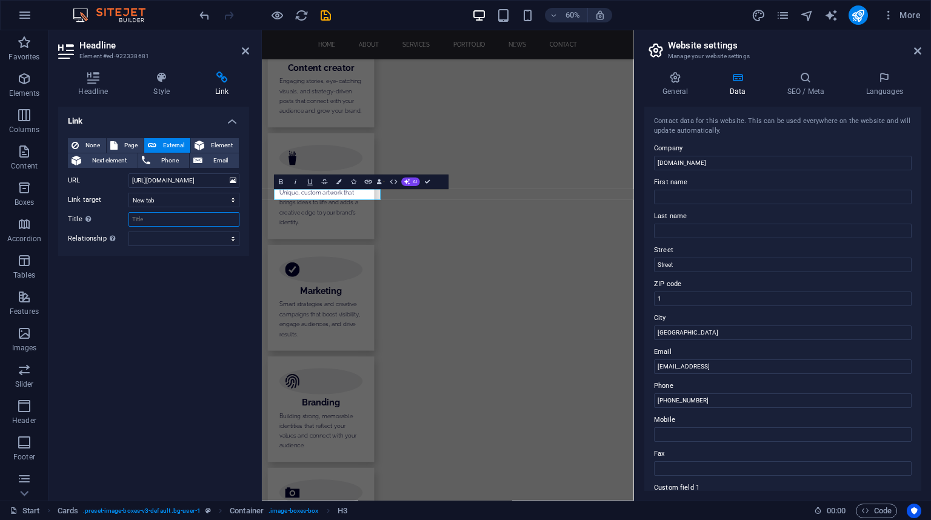
scroll to position [0, 0]
type input "design"
click at [164, 286] on div "Link None Page External Element Next element Phone Email Page Start Subpage Leg…" at bounding box center [153, 299] width 191 height 384
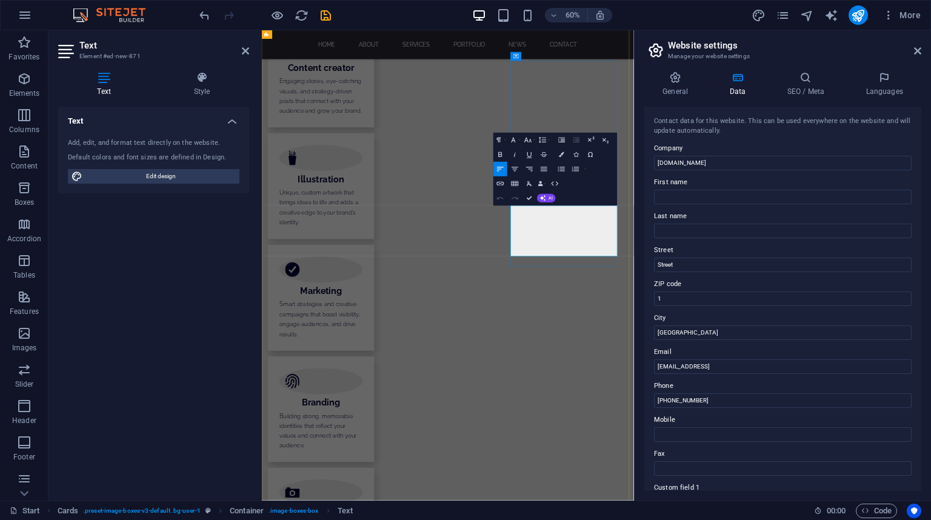
copy strong "Šumadinci"
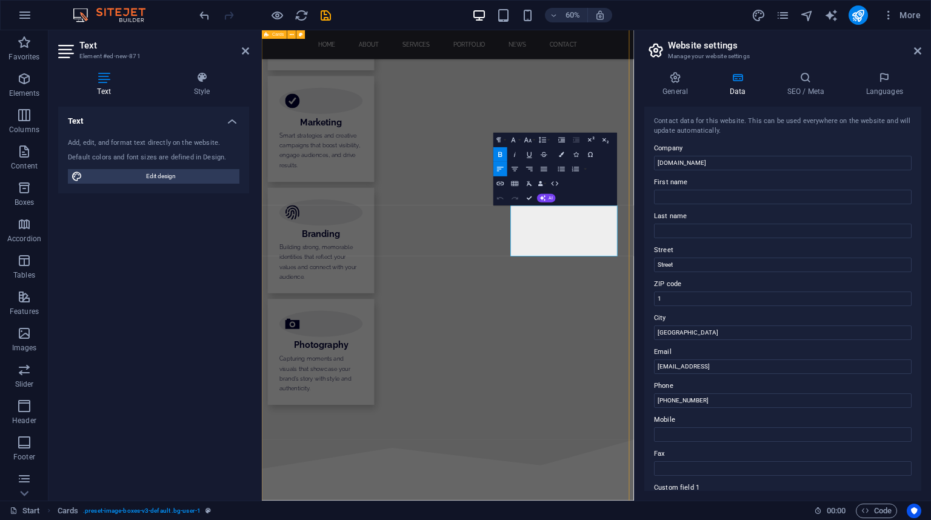
scroll to position [2189, 0]
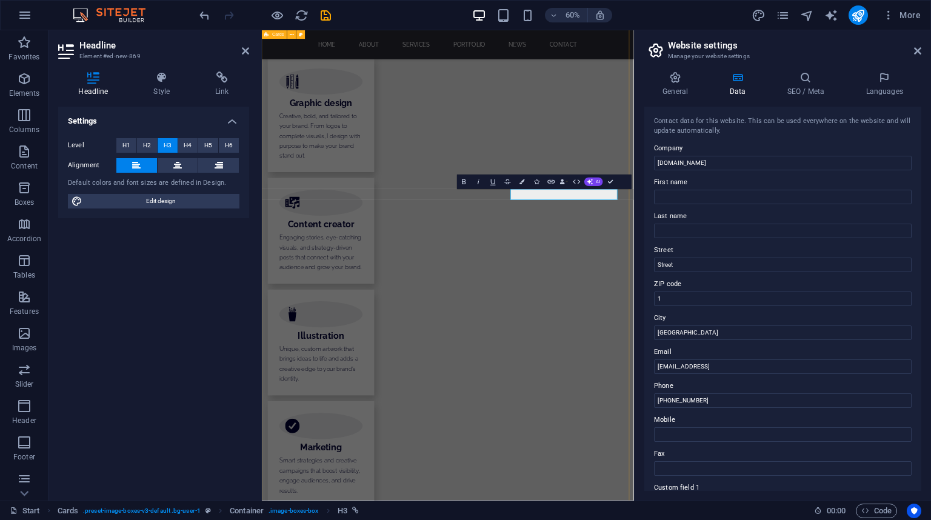
scroll to position [2449, 0]
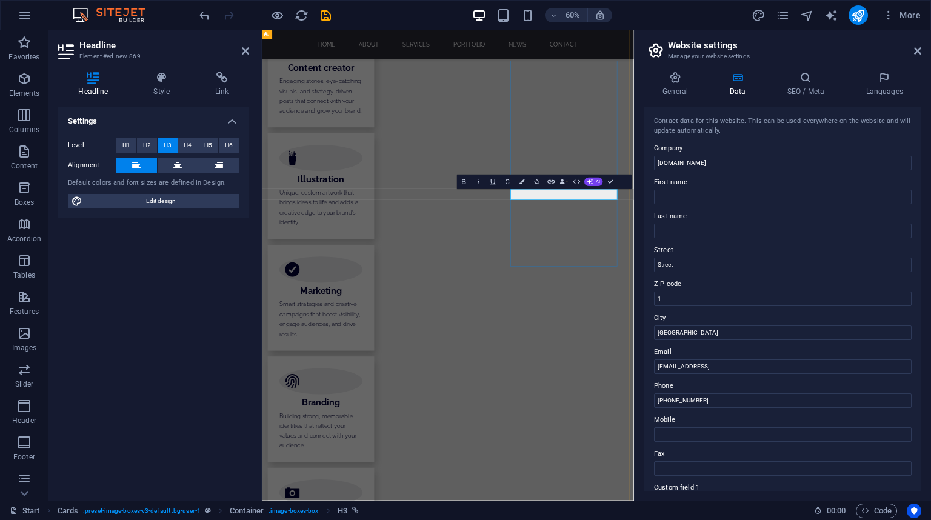
click at [227, 84] on h4 "Link" at bounding box center [222, 84] width 54 height 25
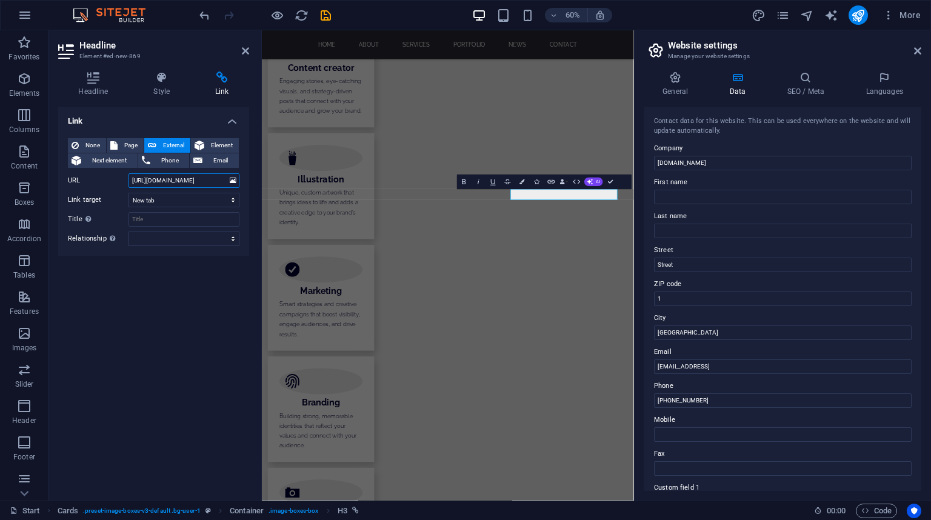
click at [199, 182] on input "https://ballscup.com/" at bounding box center [184, 180] width 111 height 15
paste input "Šumadinci"
type input "Šumadinci"
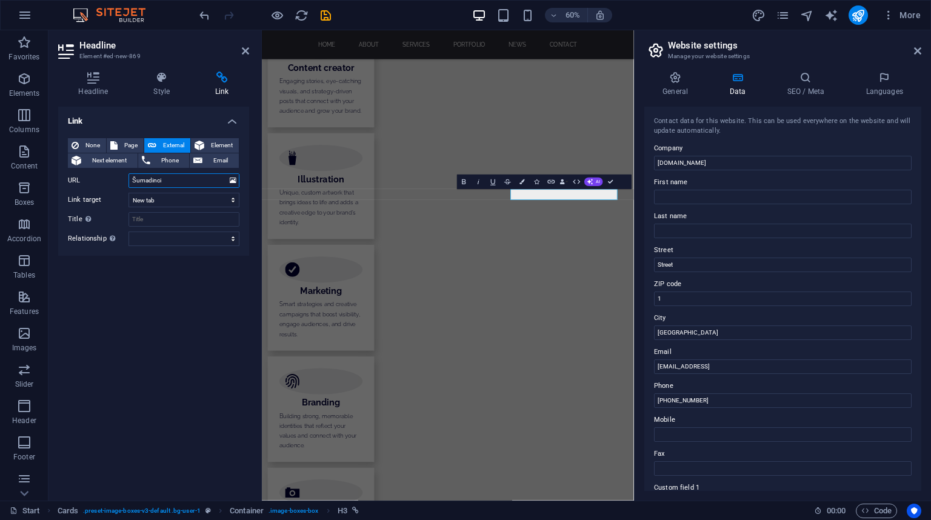
click at [196, 183] on input "Šumadinci" at bounding box center [184, 180] width 111 height 15
click at [175, 185] on input "URL" at bounding box center [184, 180] width 111 height 15
paste input "https://www.instagram.com/sumadinci_design_craft?igsh=cWFmY3Y3OXNzZDk5"
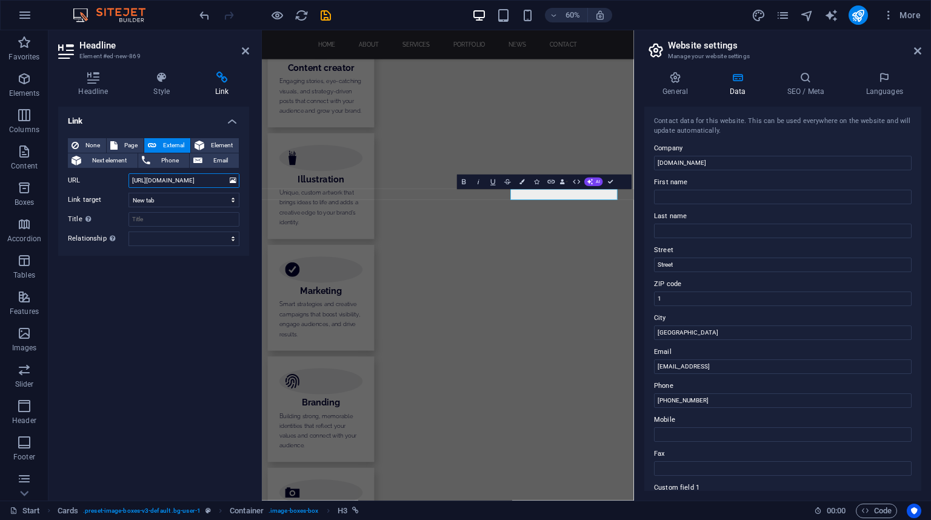
scroll to position [0, 127]
type input "https://www.instagram.com/sumadinci_design_craft?igsh=cWFmY3Y3OXNzZDk5"
click at [209, 274] on div "Link None Page External Element Next element Phone Email Page Start Subpage Leg…" at bounding box center [153, 299] width 191 height 384
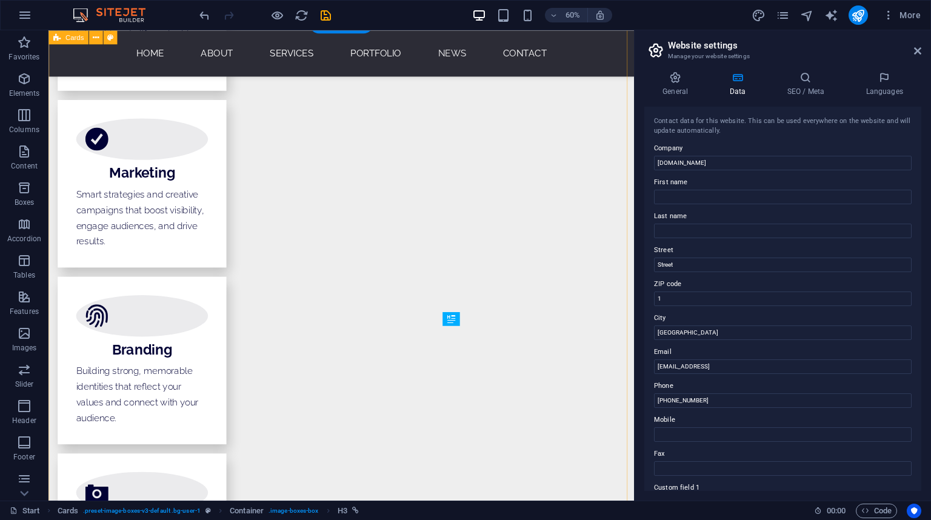
scroll to position [2189, 0]
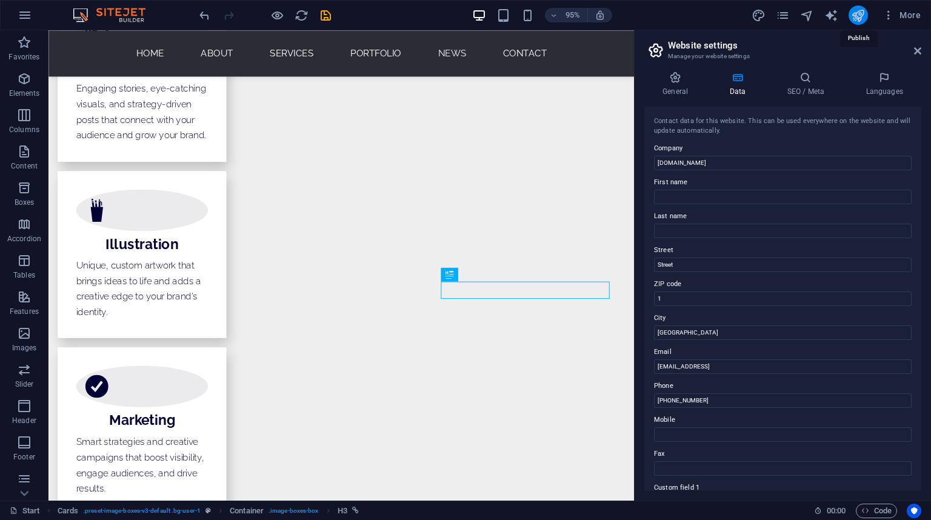
click at [862, 18] on icon "publish" at bounding box center [858, 15] width 14 height 14
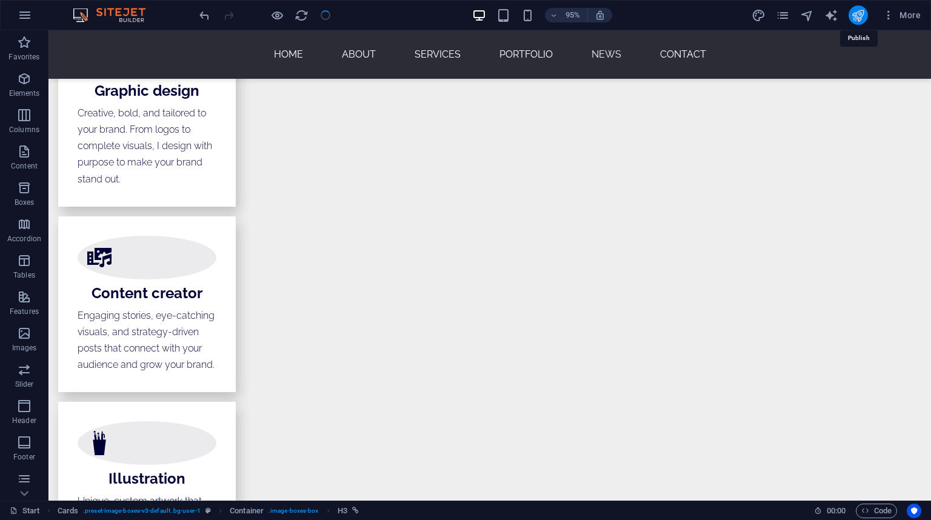
checkbox input "false"
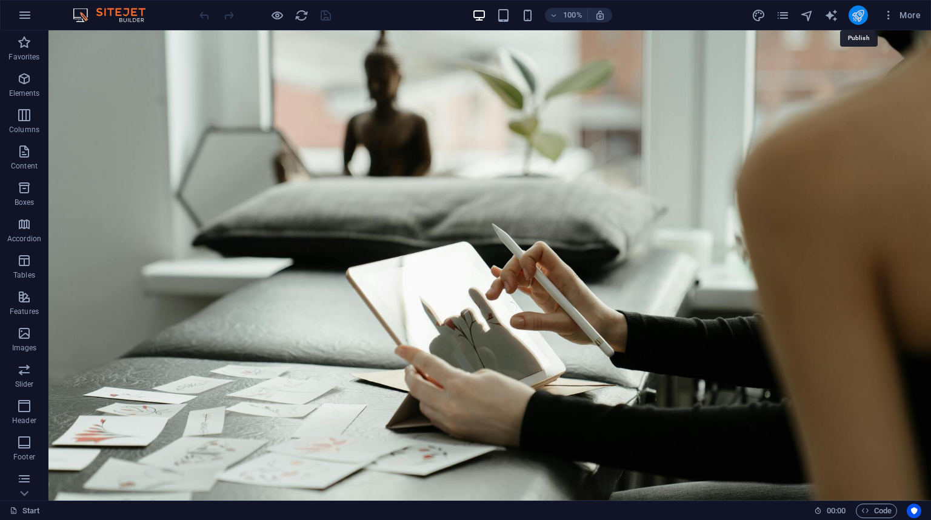
click at [859, 15] on icon "publish" at bounding box center [858, 15] width 14 height 14
